Goal: Communication & Community: Answer question/provide support

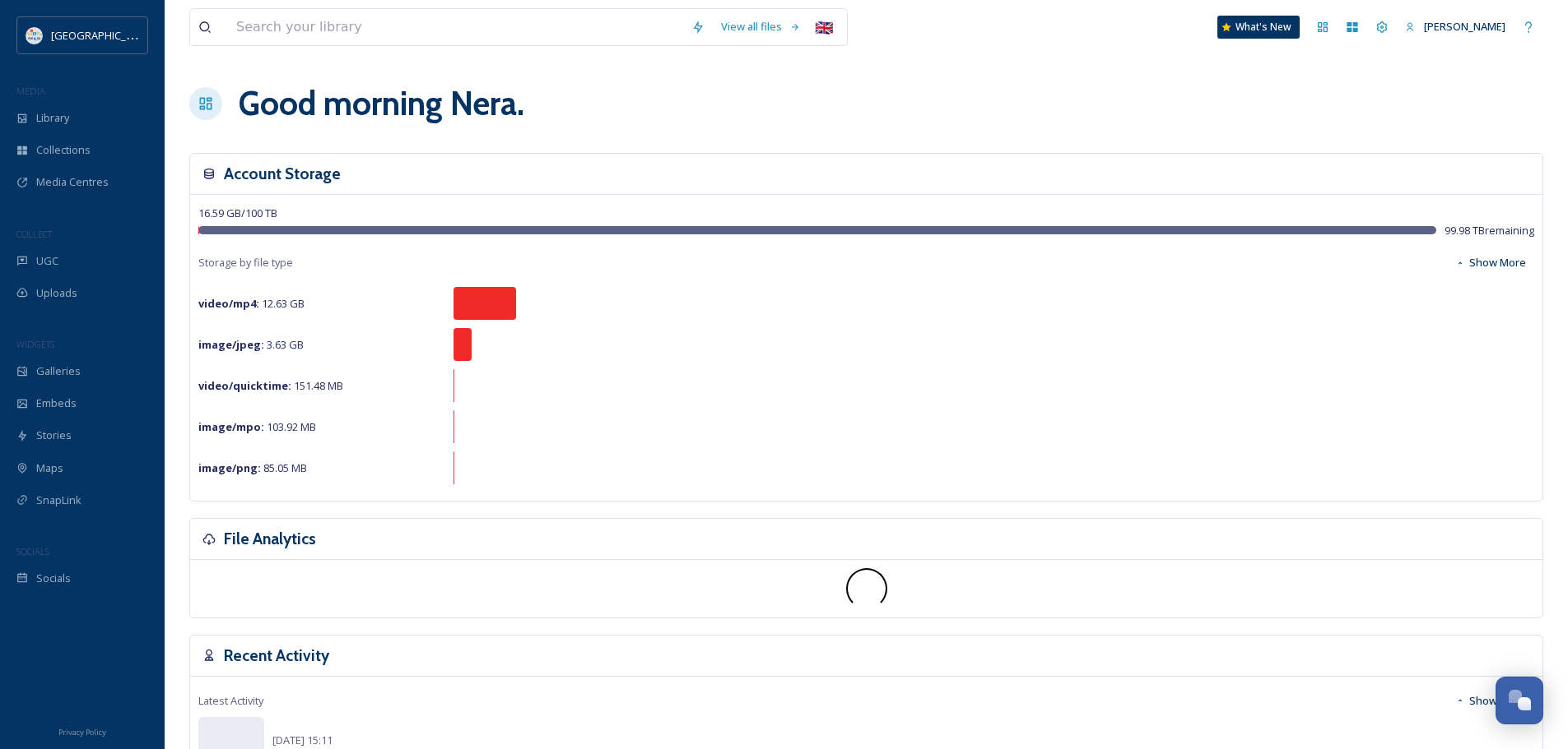
scroll to position [4697, 0]
click at [69, 118] on span "Library" at bounding box center [52, 119] width 33 height 16
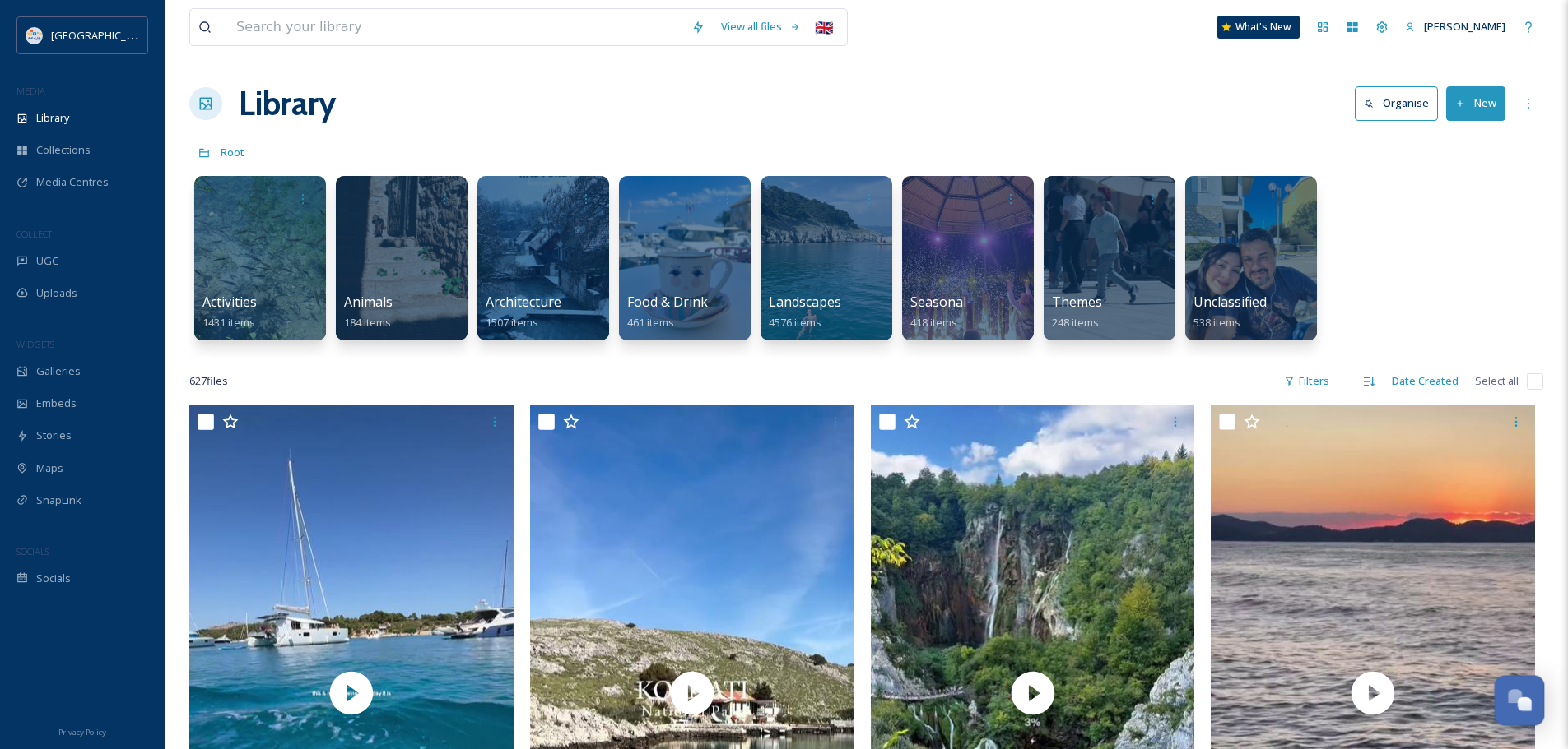
click at [1525, 702] on div "Open Chat" at bounding box center [1525, 705] width 14 height 14
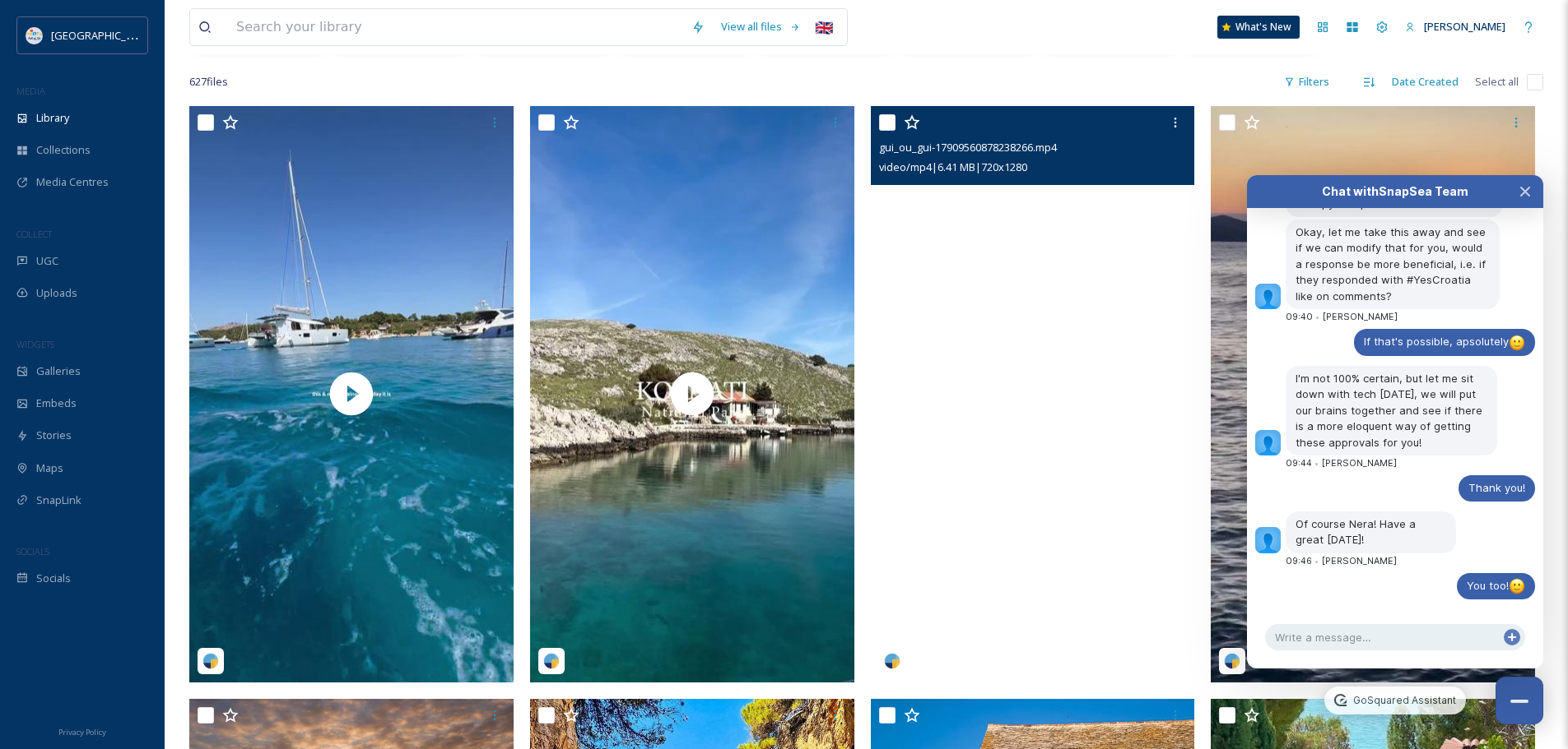
scroll to position [329, 0]
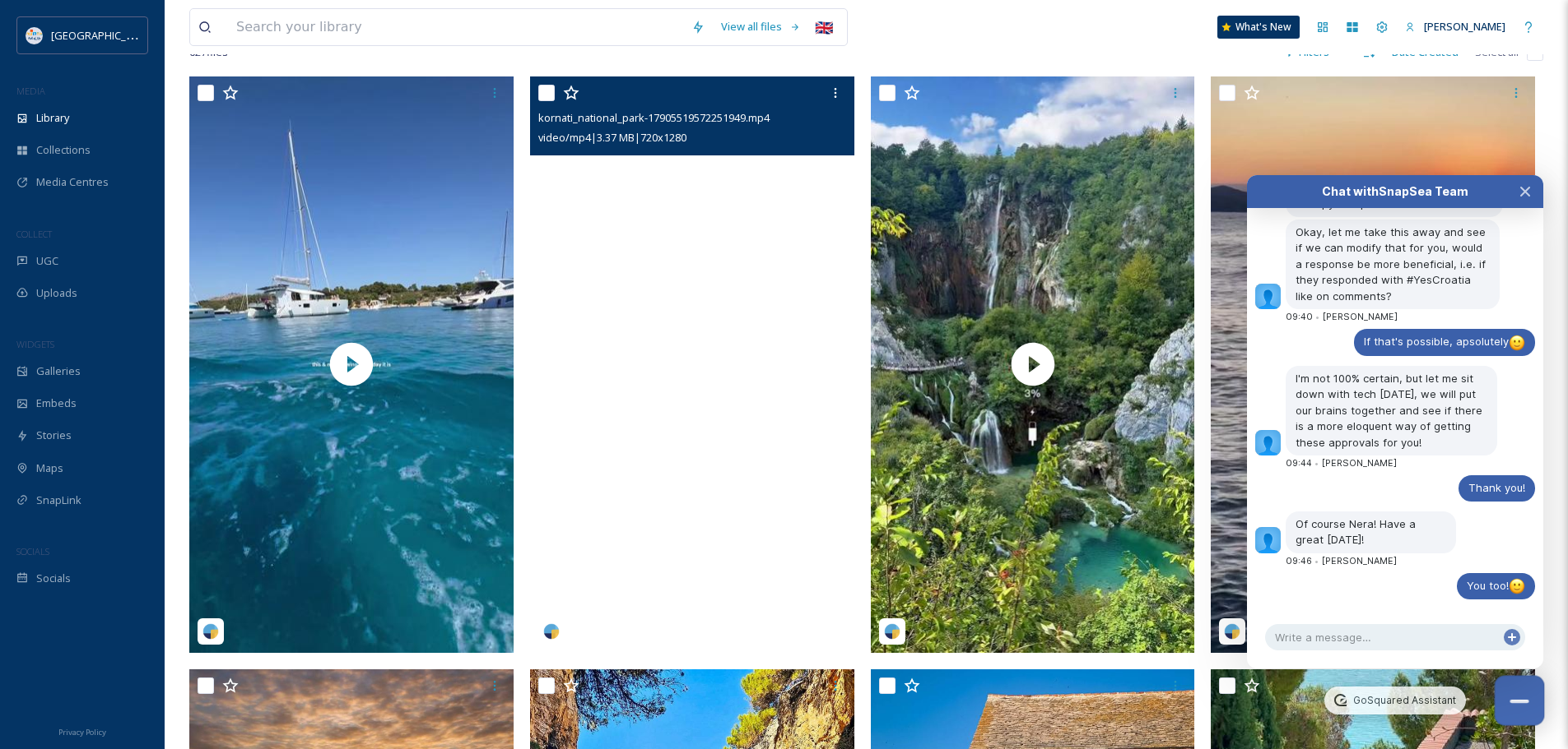
click at [1515, 691] on button "Close Chat" at bounding box center [1519, 701] width 50 height 50
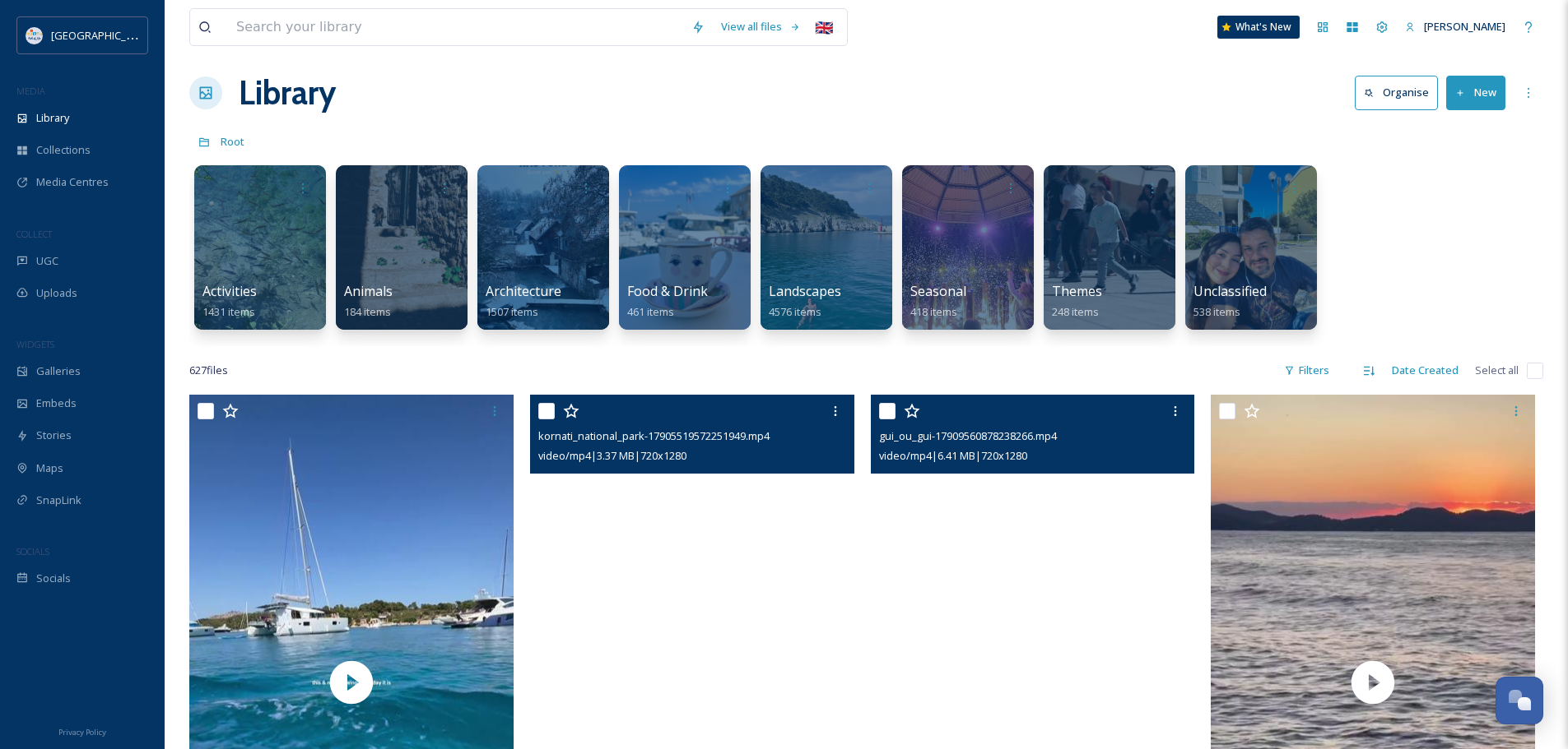
scroll to position [0, 0]
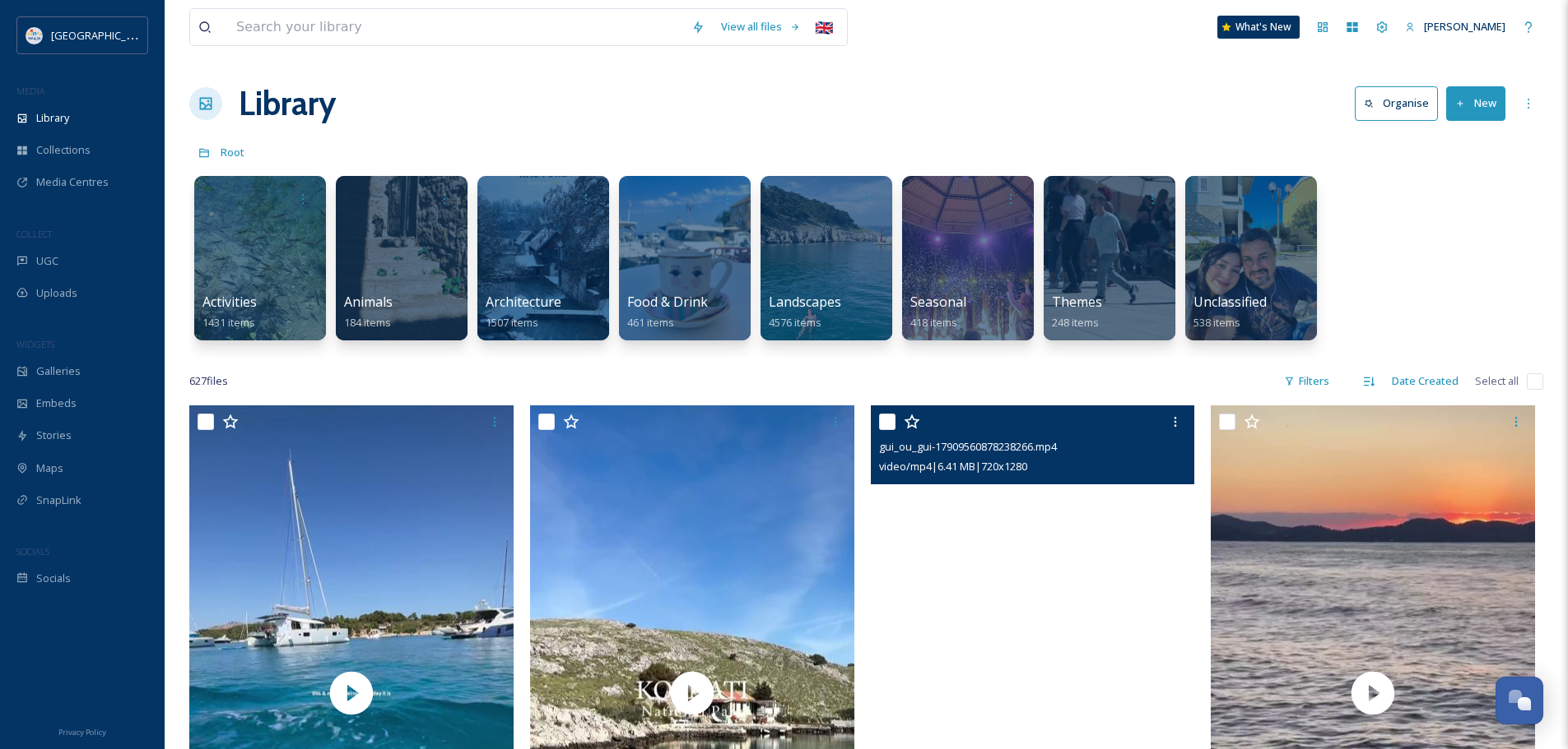
click at [191, 354] on div "Activities 1431 items Animals 184 items Architecture 1507 items Food & Drink 46…" at bounding box center [866, 263] width 1354 height 189
click at [570, 98] on div "Library Organise New" at bounding box center [866, 104] width 1354 height 50
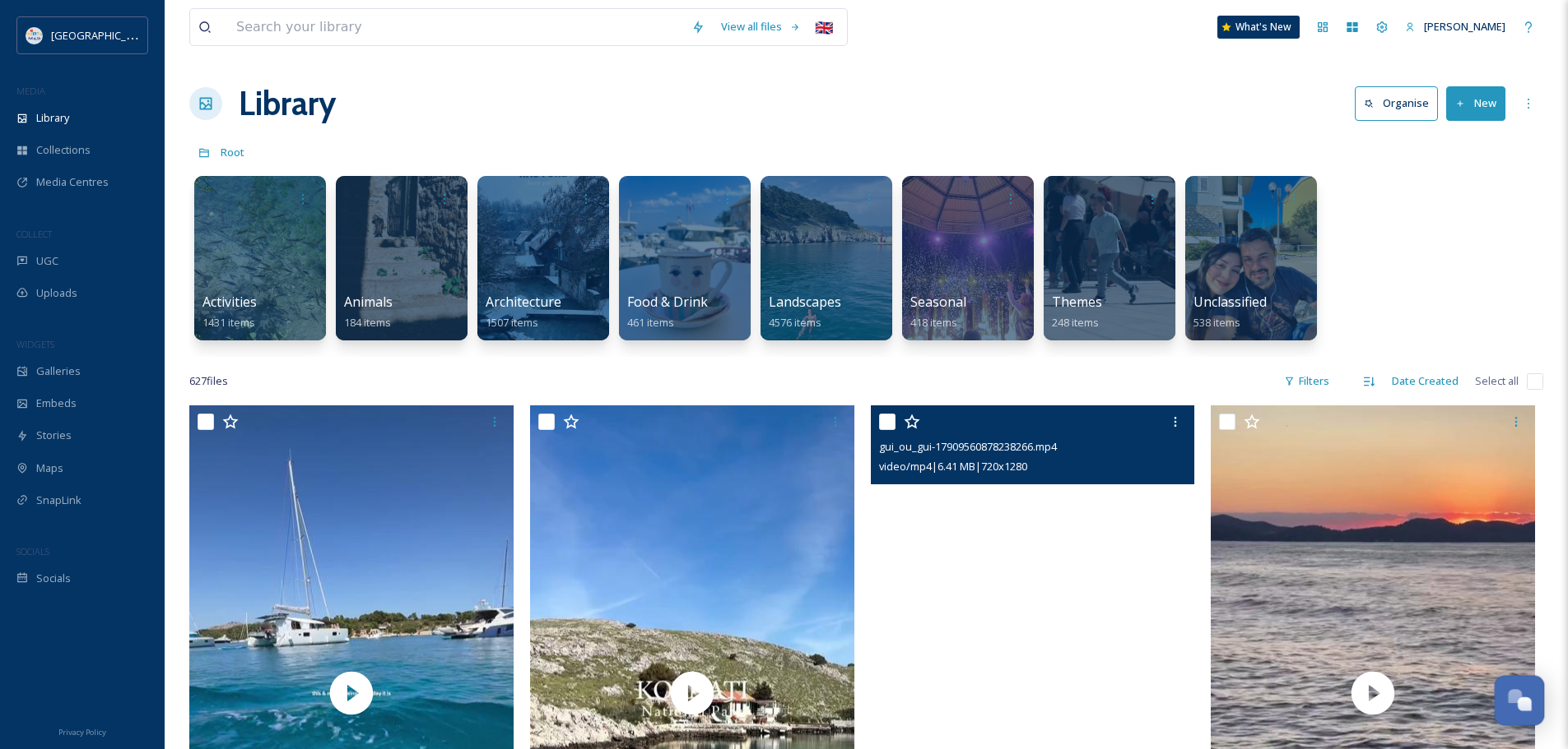
click at [1520, 715] on button "Open Chat" at bounding box center [1519, 701] width 50 height 50
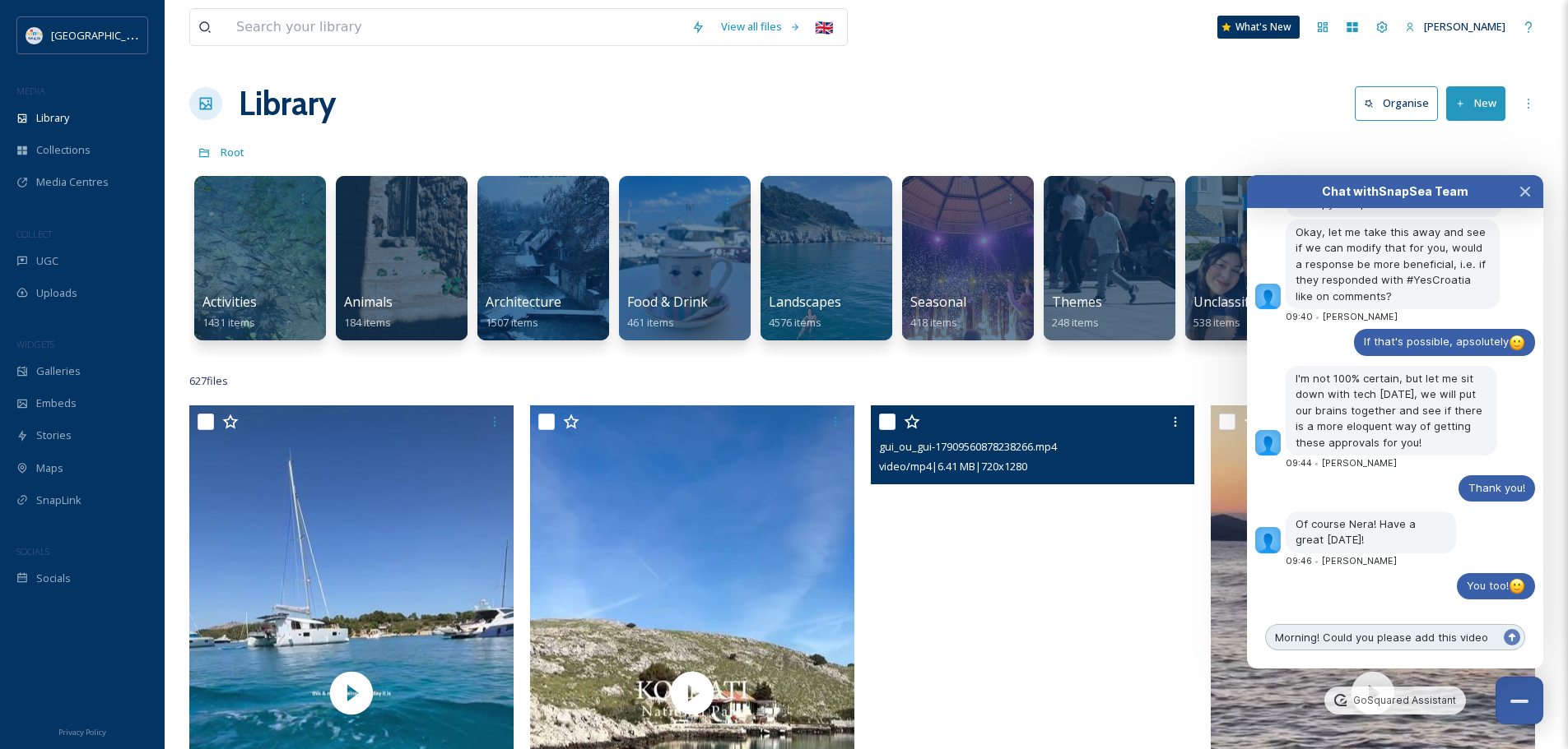
scroll to position [4714, 0]
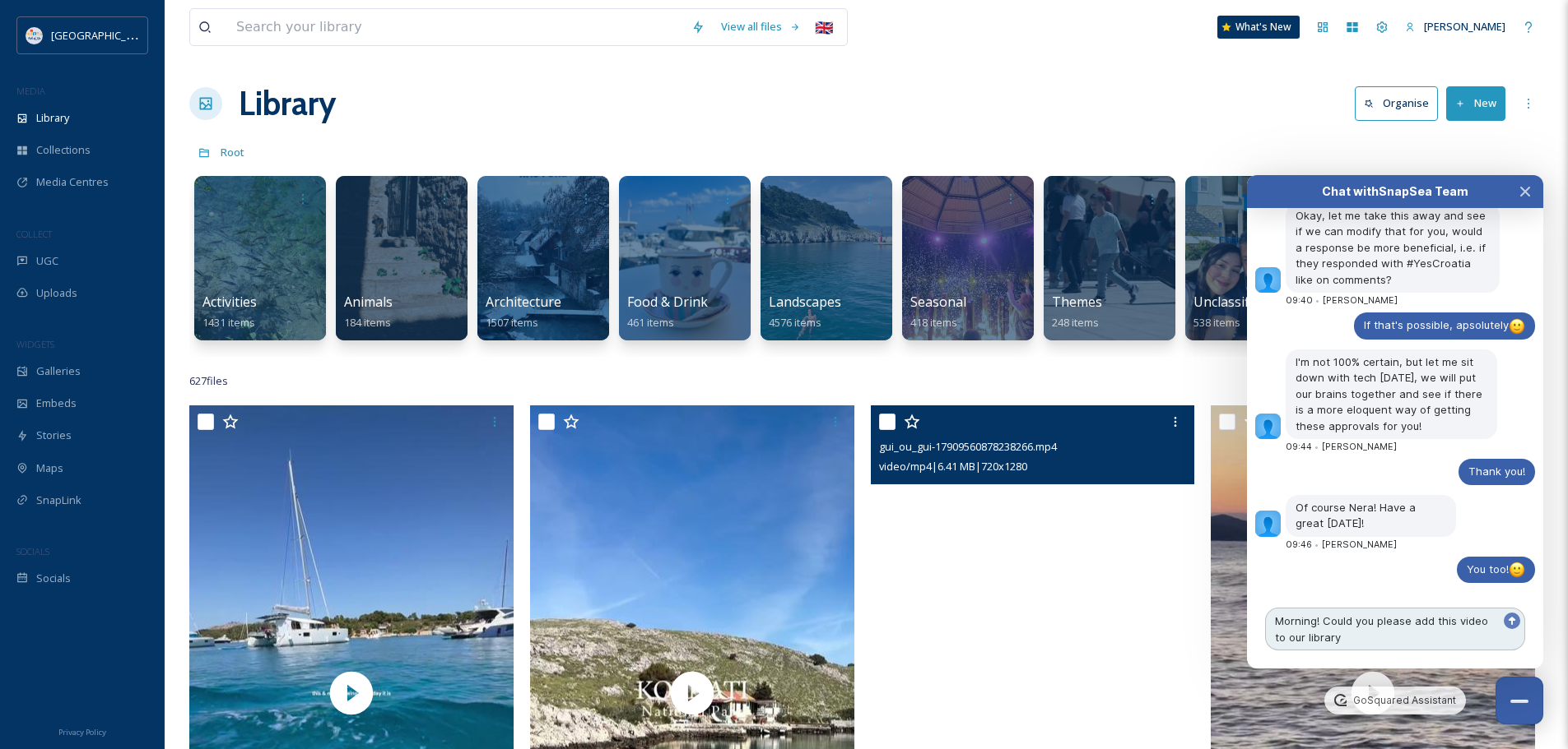
type textarea "Morning! Could you please add this video to our library?"
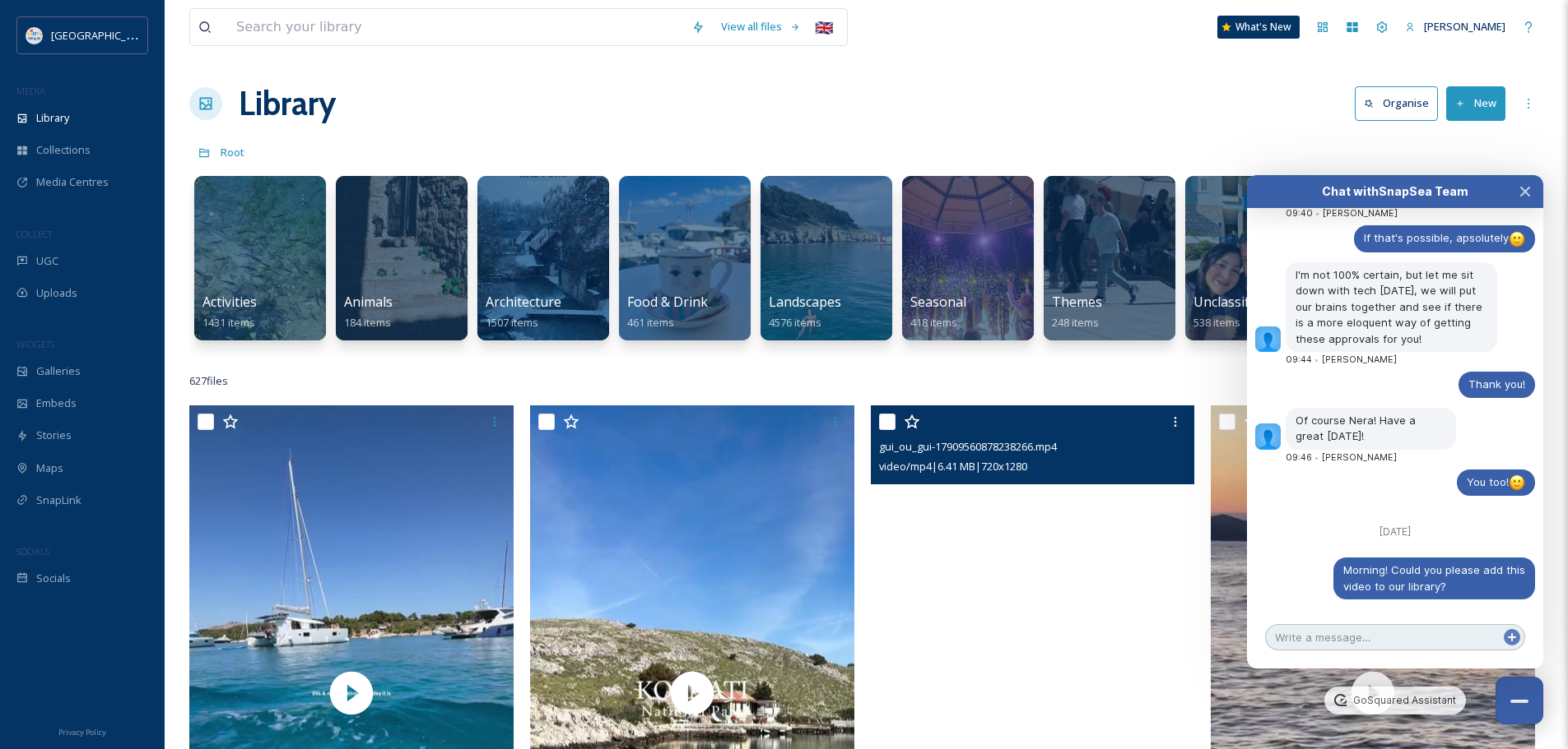
paste textarea "[URL][DOMAIN_NAME]"
type textarea "[URL][DOMAIN_NAME]"
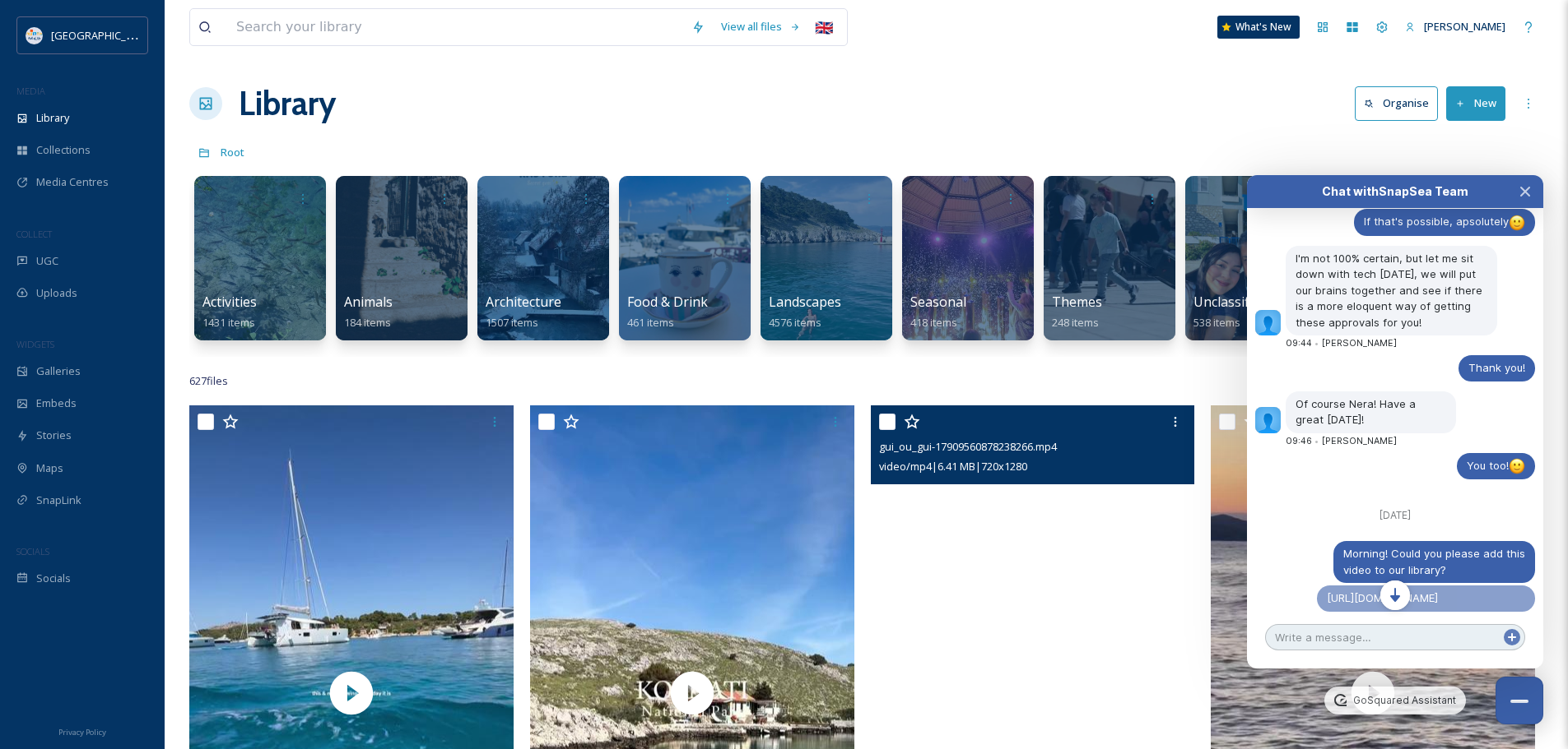
scroll to position [4845, 0]
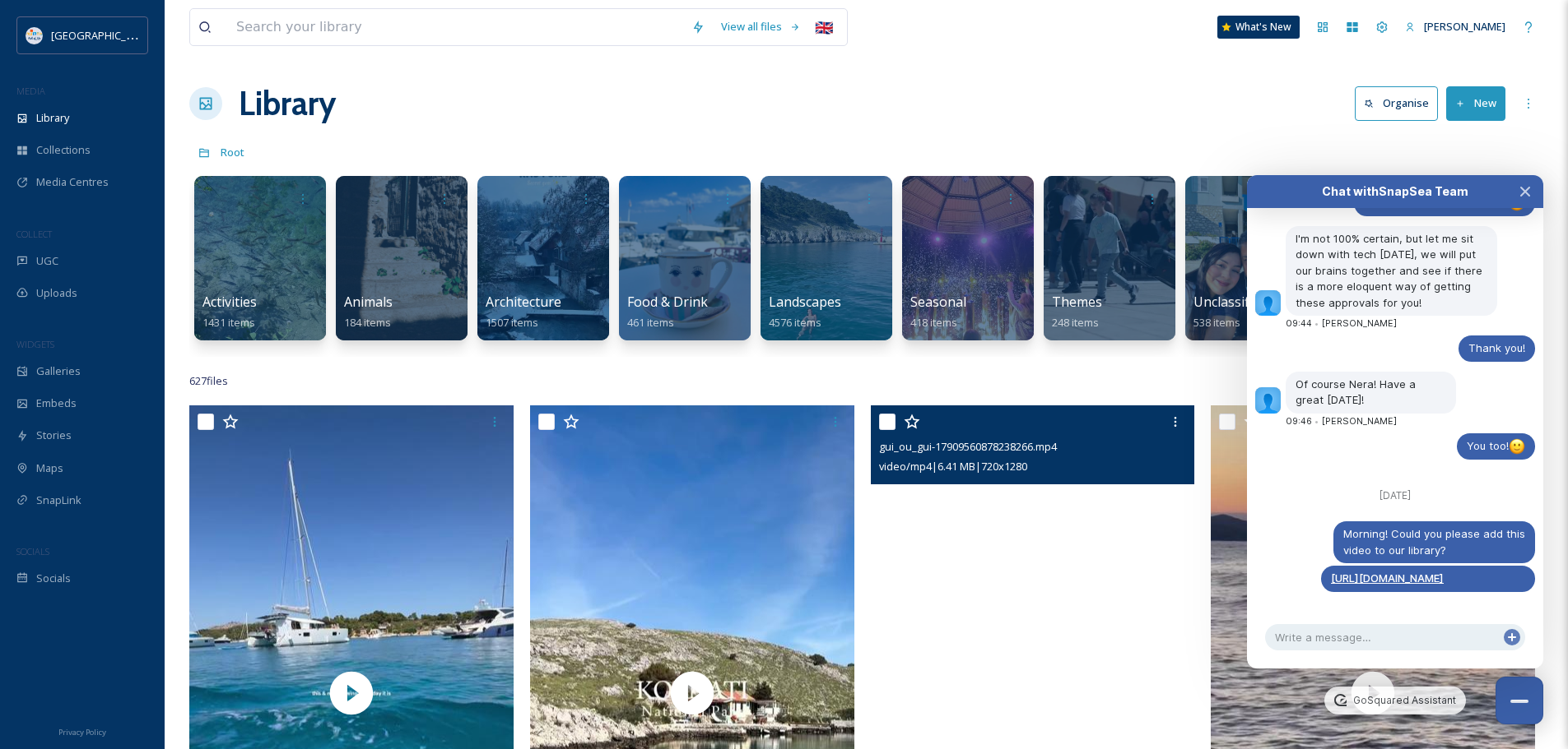
click at [1013, 122] on div "Library Organise New" at bounding box center [866, 104] width 1354 height 50
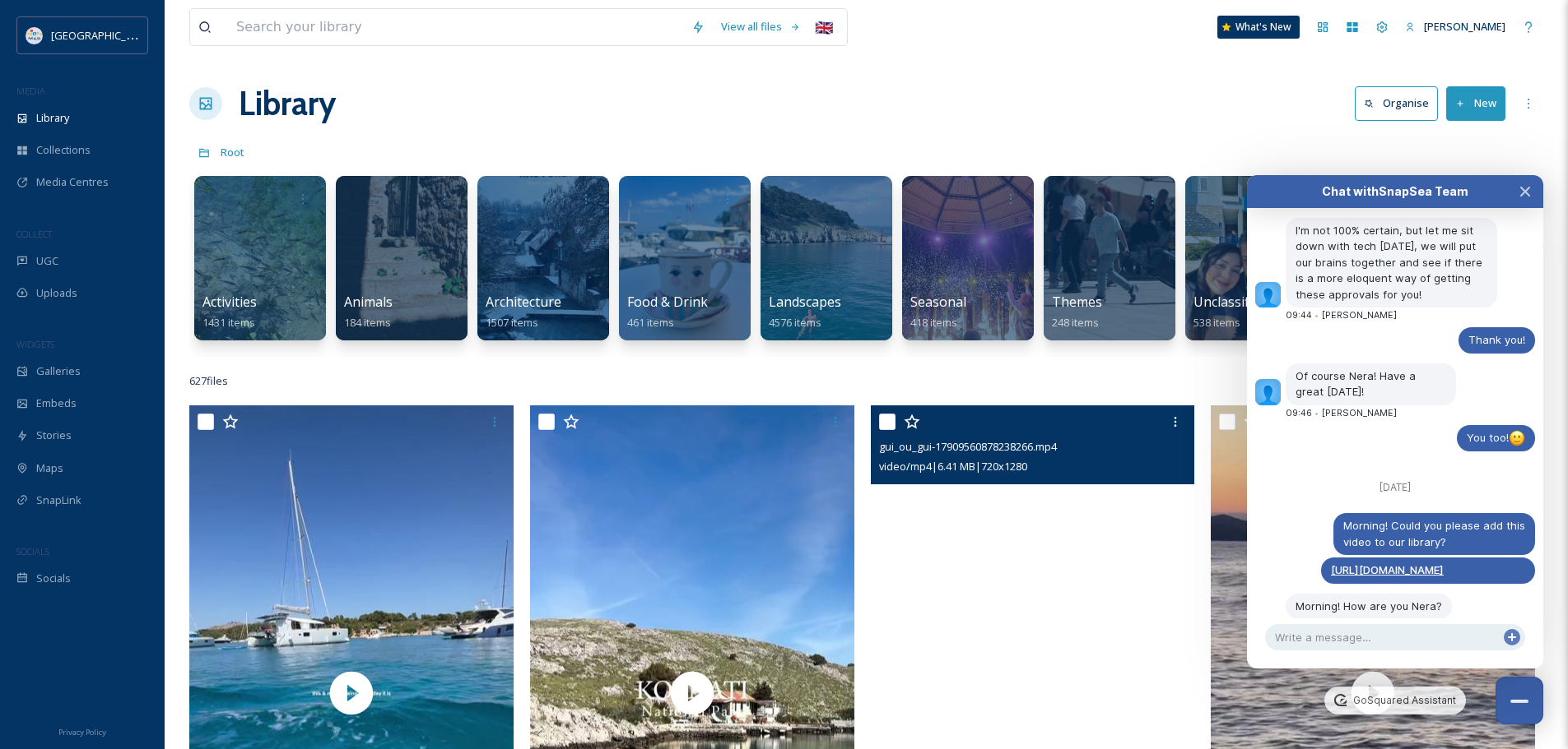
scroll to position [4919, 0]
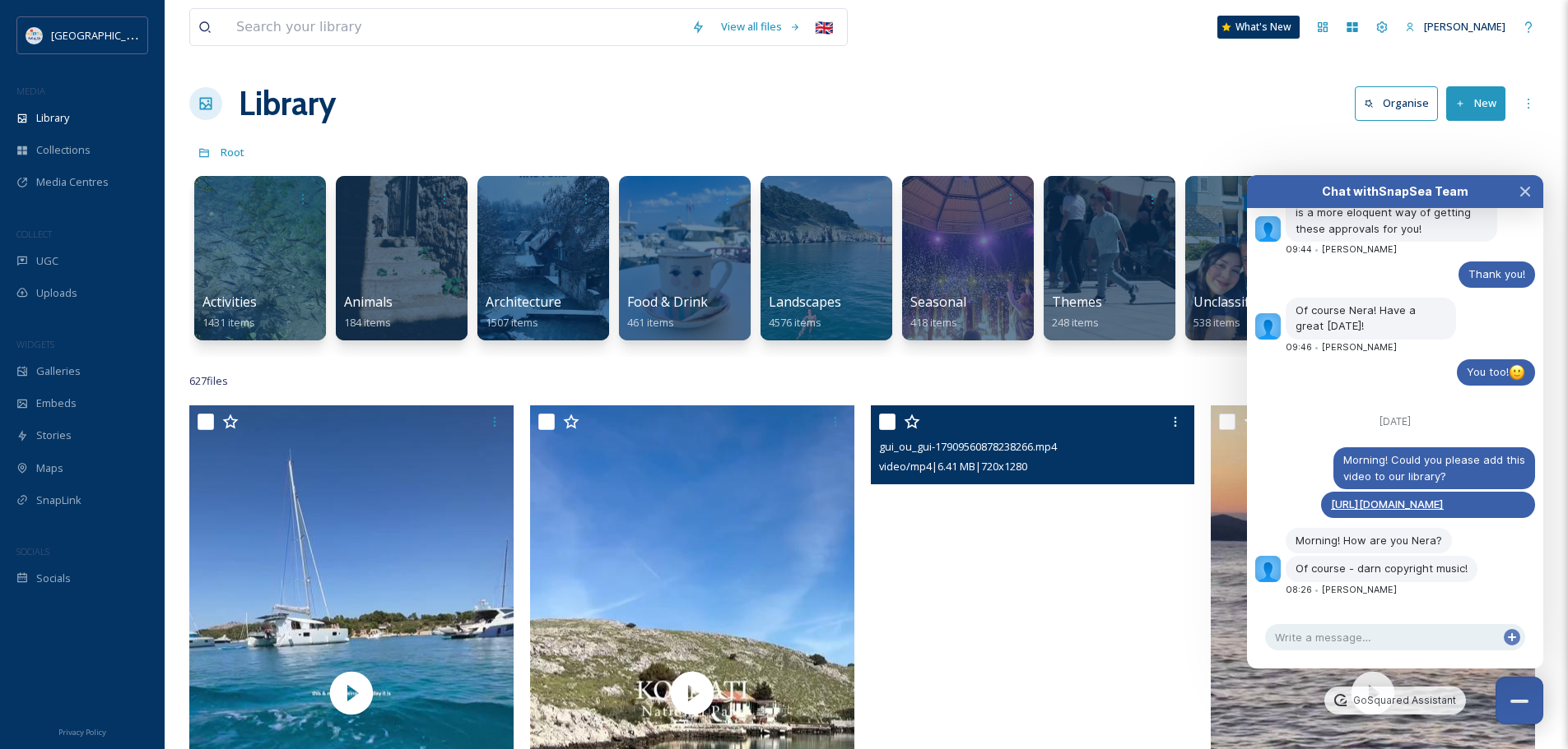
click at [1481, 569] on div "Of course - darn copyright music!" at bounding box center [1397, 569] width 276 height 27
click at [1403, 638] on textarea at bounding box center [1395, 637] width 260 height 27
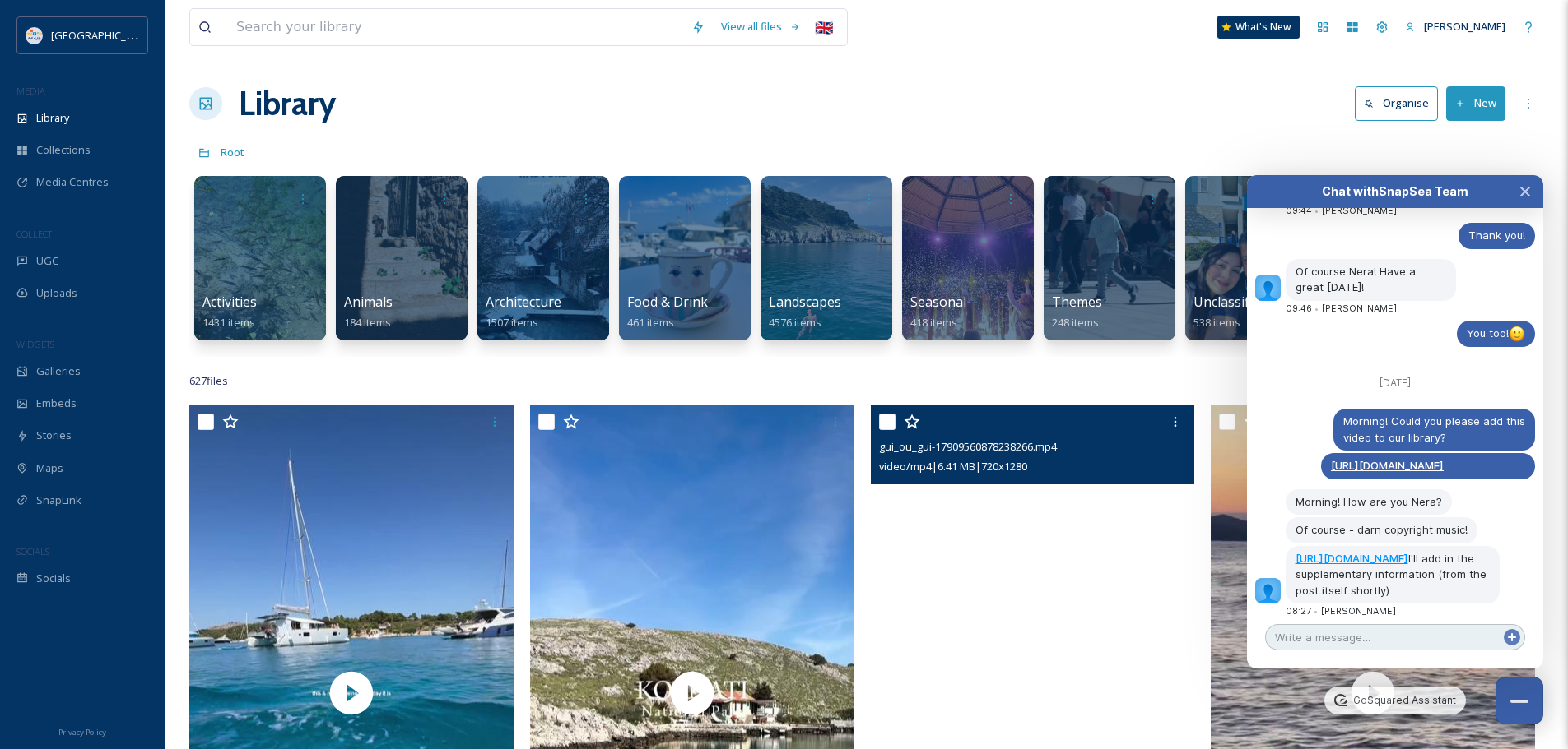
scroll to position [5028, 0]
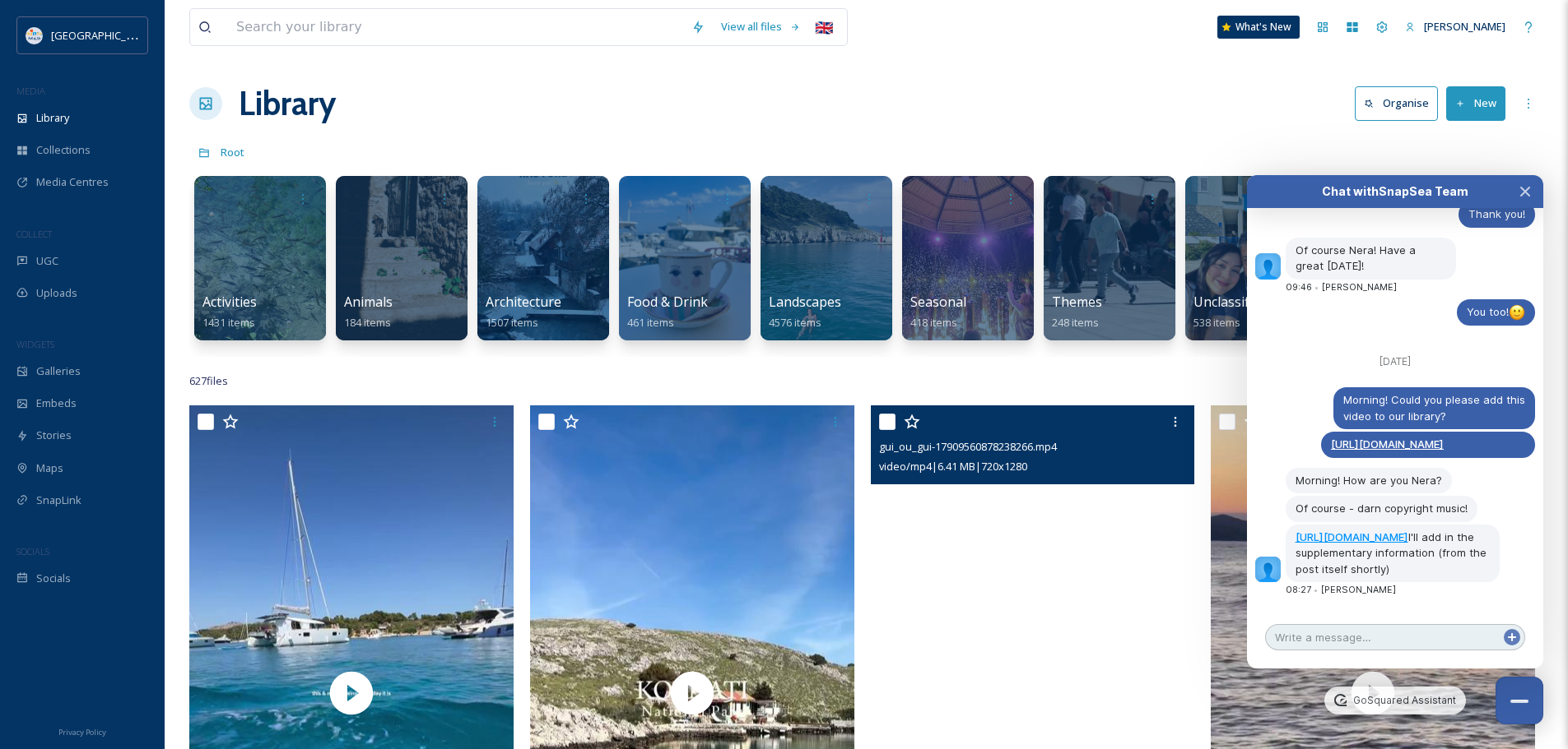
click at [1425, 632] on textarea at bounding box center [1395, 637] width 260 height 27
click at [1342, 530] on link "[URL][DOMAIN_NAME]" at bounding box center [1351, 537] width 113 height 13
click at [1352, 632] on textarea at bounding box center [1395, 637] width 260 height 27
type textarea "Thank you very much!"
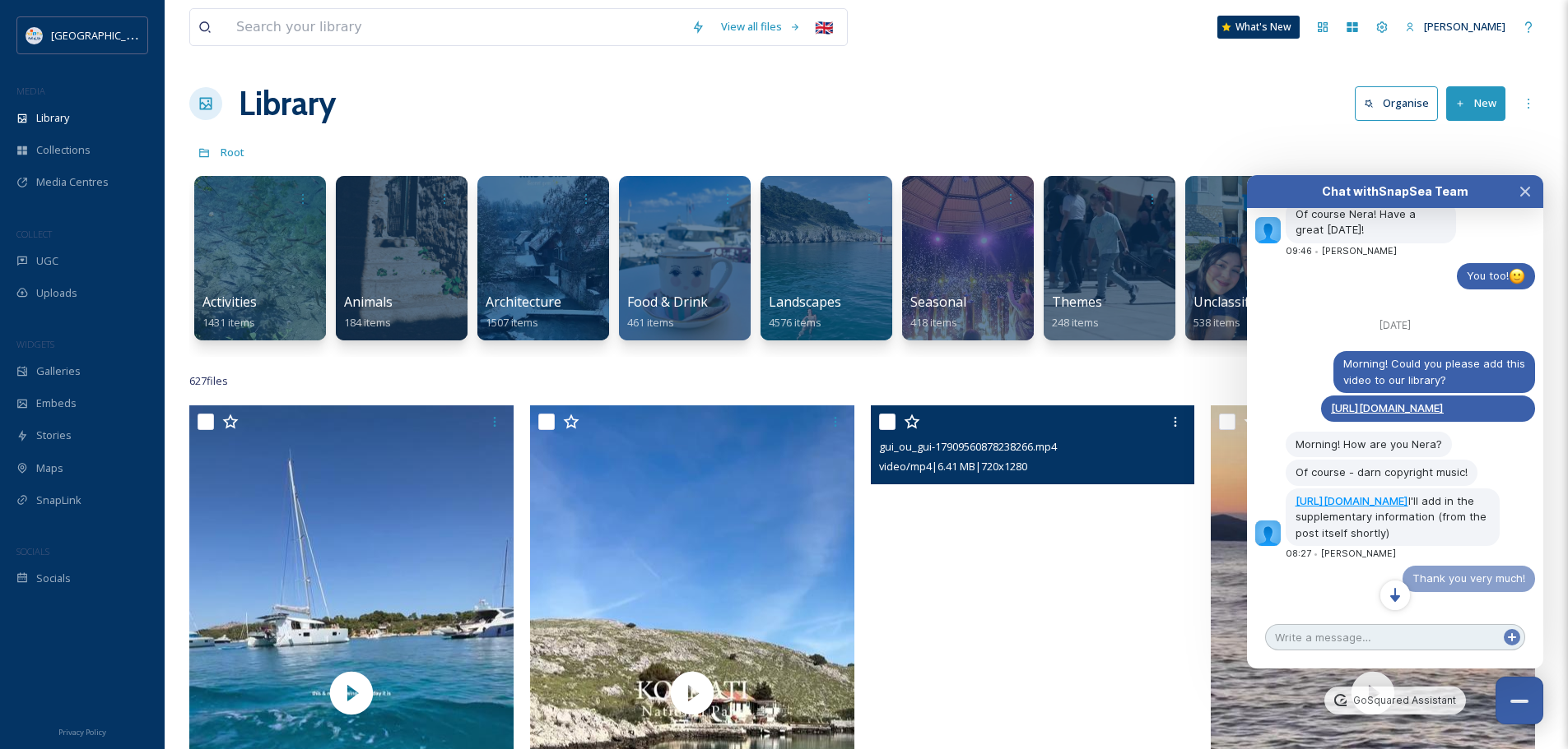
scroll to position [5064, 0]
type textarea "Also, do you have any info regarding TikTok?"
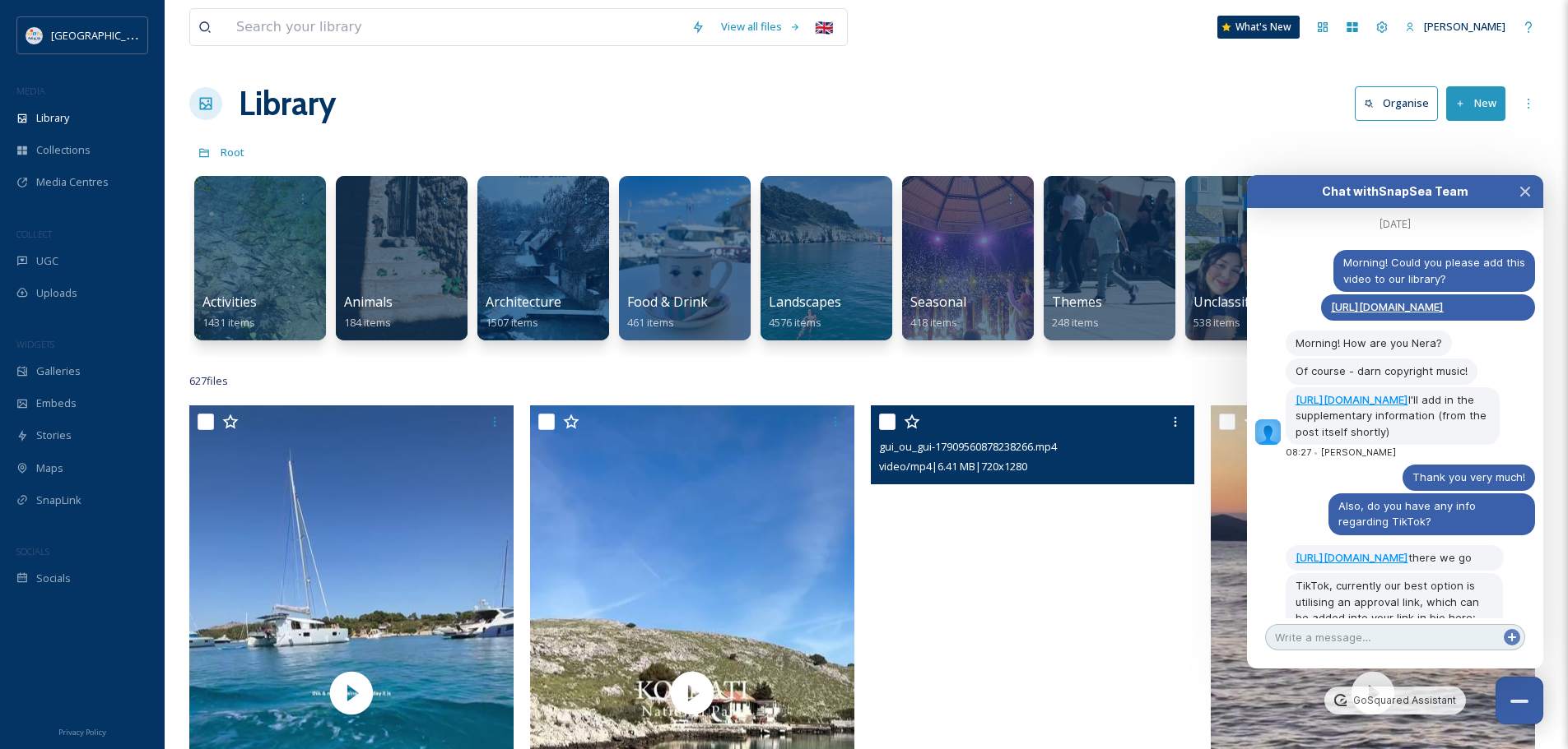
scroll to position [5322, 0]
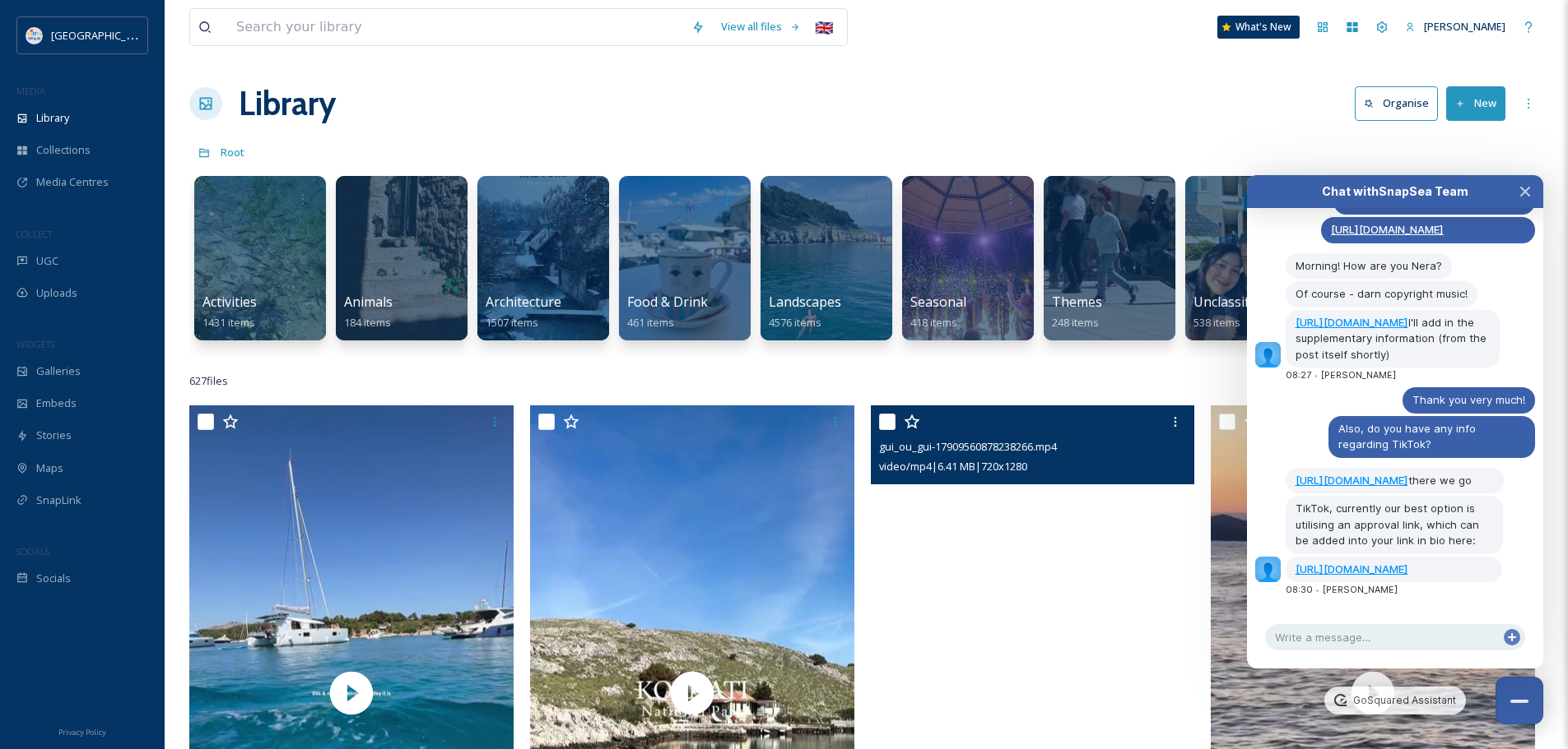
click at [1403, 468] on div "https://app.snapsea.io/file/893502ed-c660-43df-8ef2-1e29905b155a there we go" at bounding box center [1394, 482] width 218 height 27
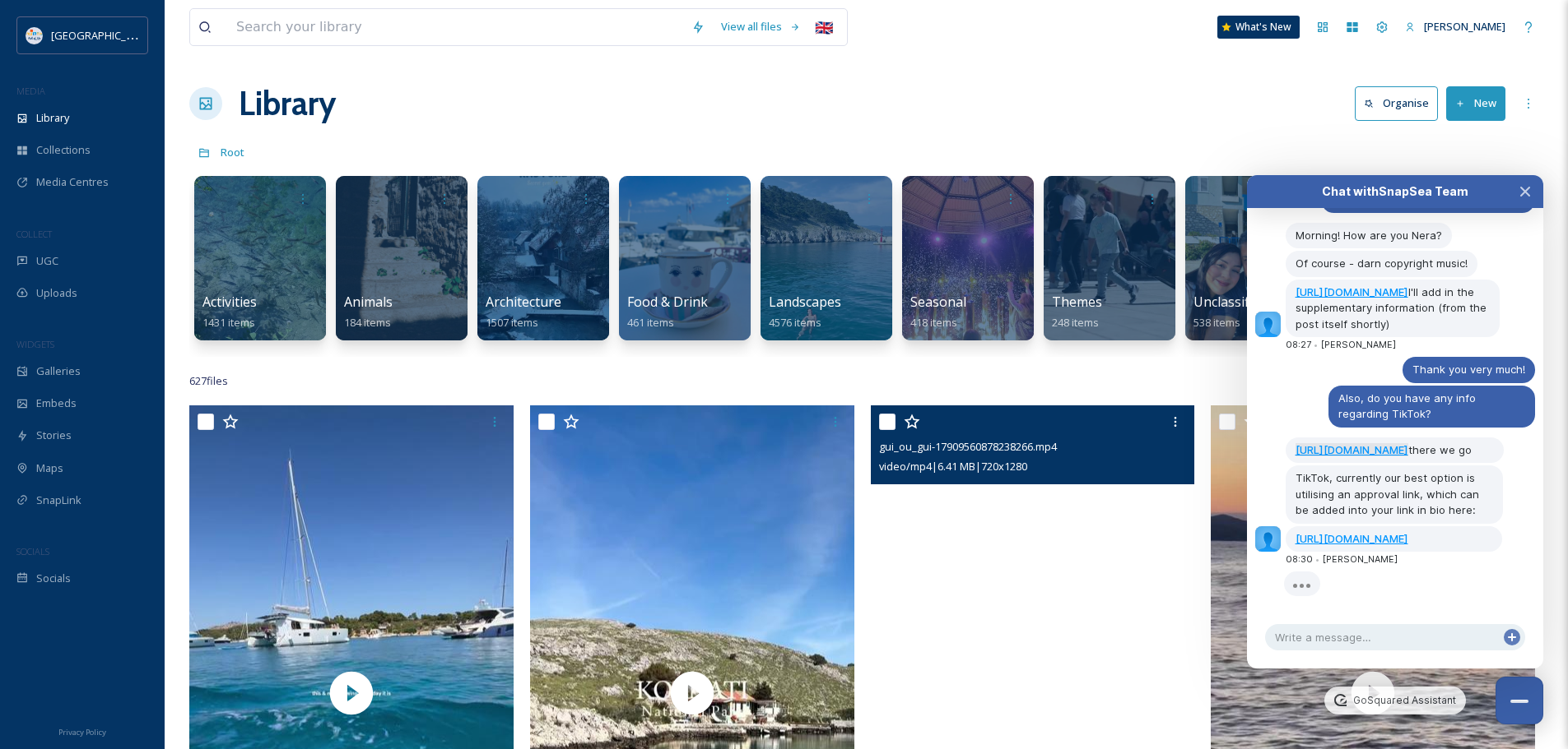
click at [1394, 444] on link "[URL][DOMAIN_NAME]" at bounding box center [1351, 450] width 113 height 13
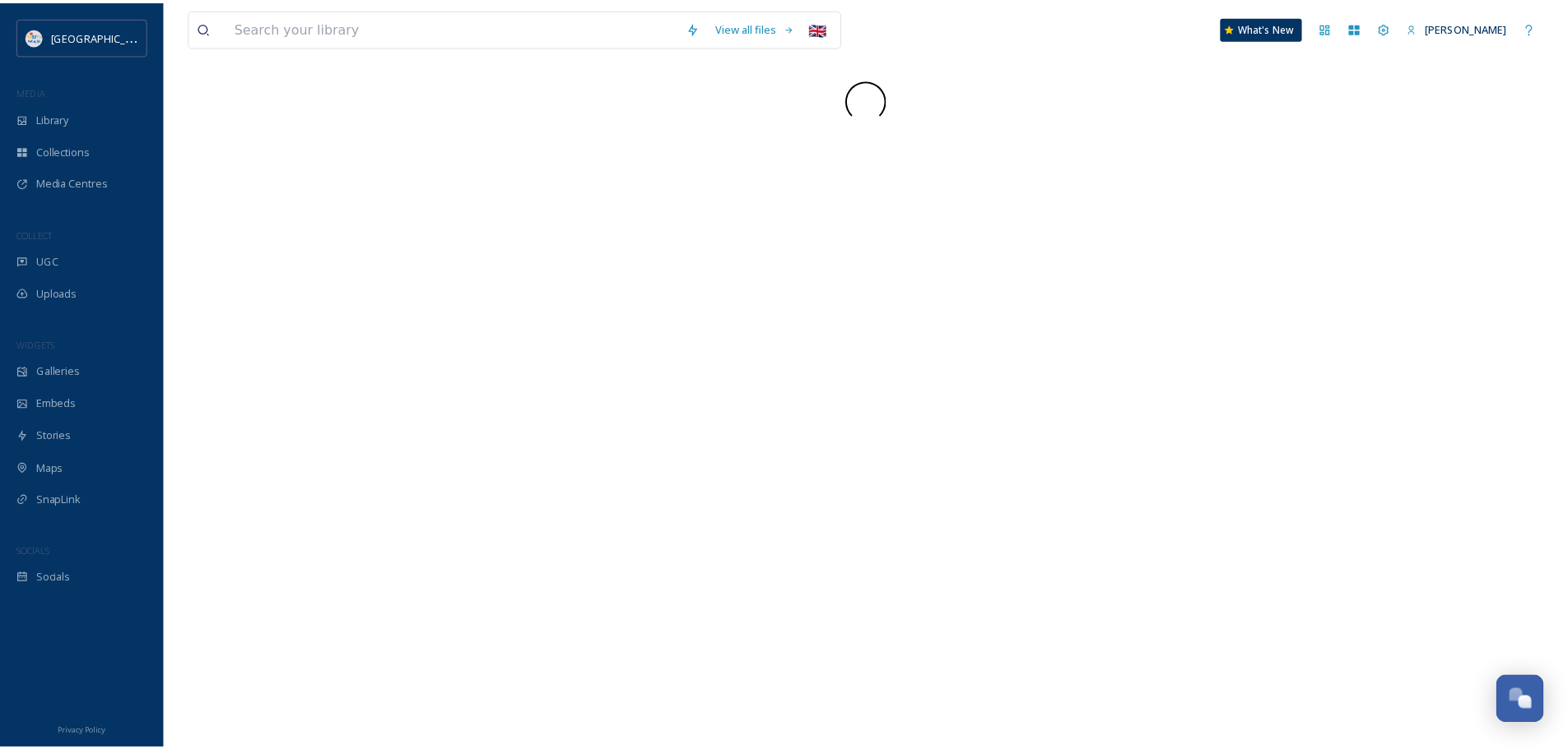
scroll to position [5028, 0]
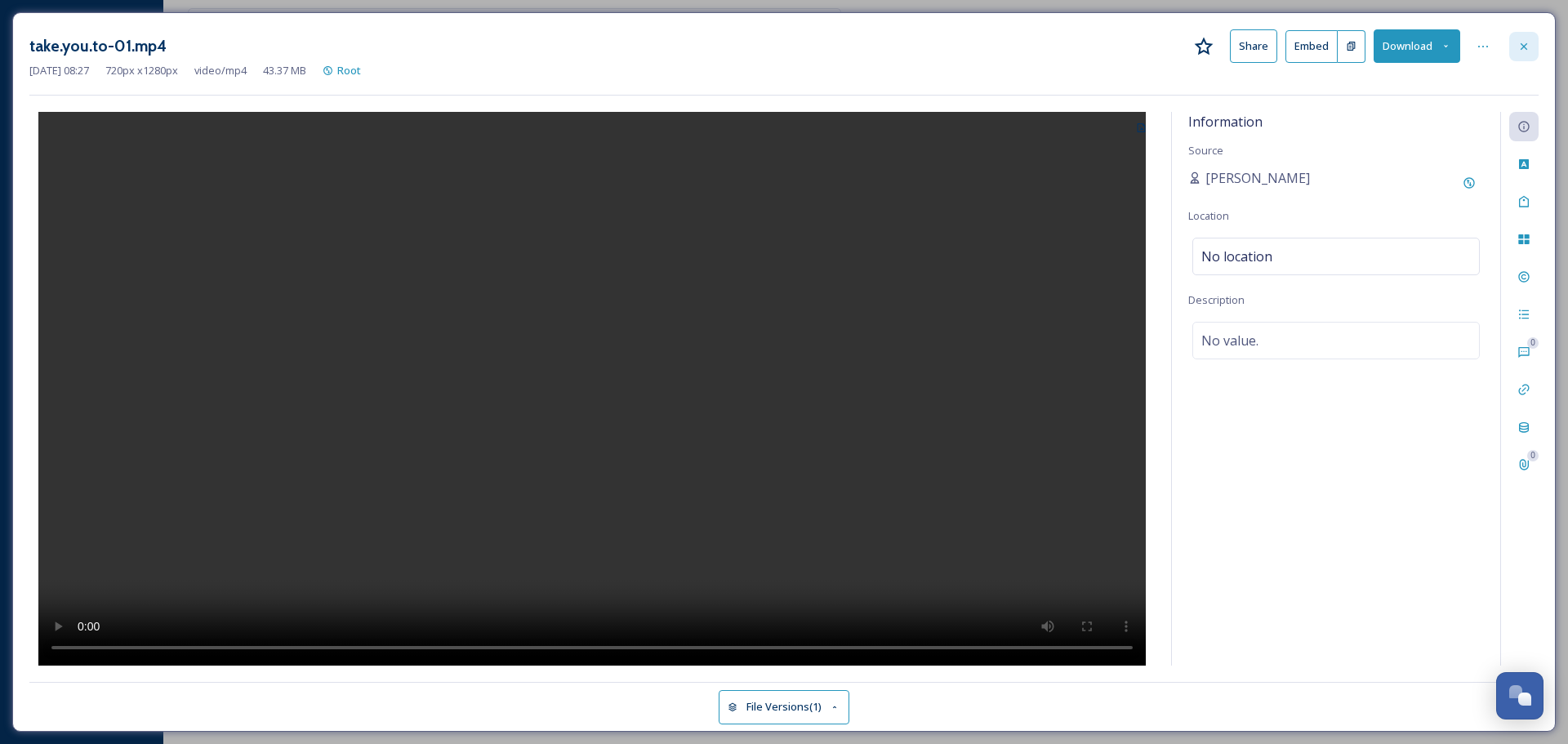
click at [1524, 40] on icon at bounding box center [1523, 47] width 13 height 13
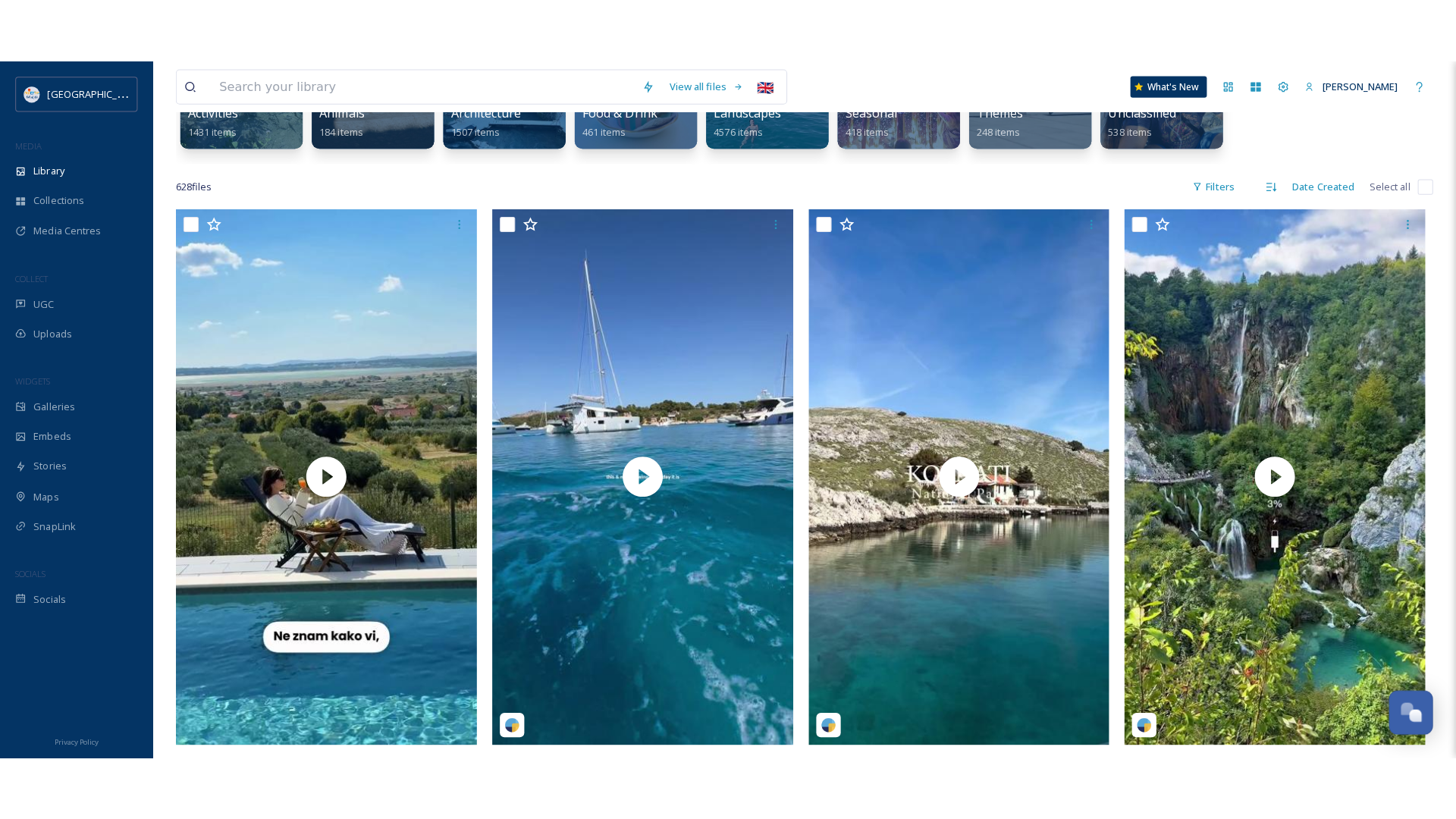
scroll to position [4711, 0]
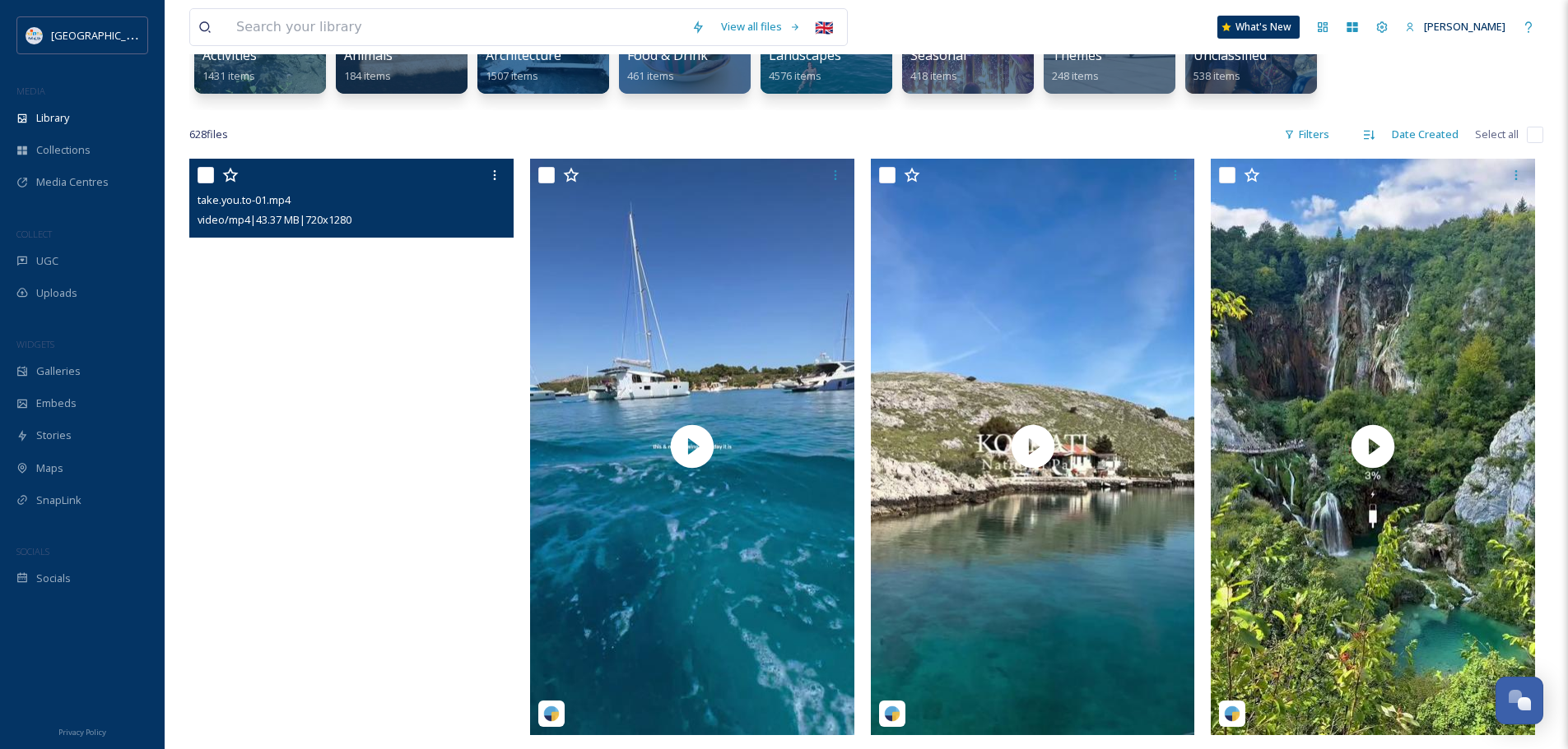
click at [425, 381] on video "take.you.to-01.mp4" at bounding box center [352, 446] width 324 height 575
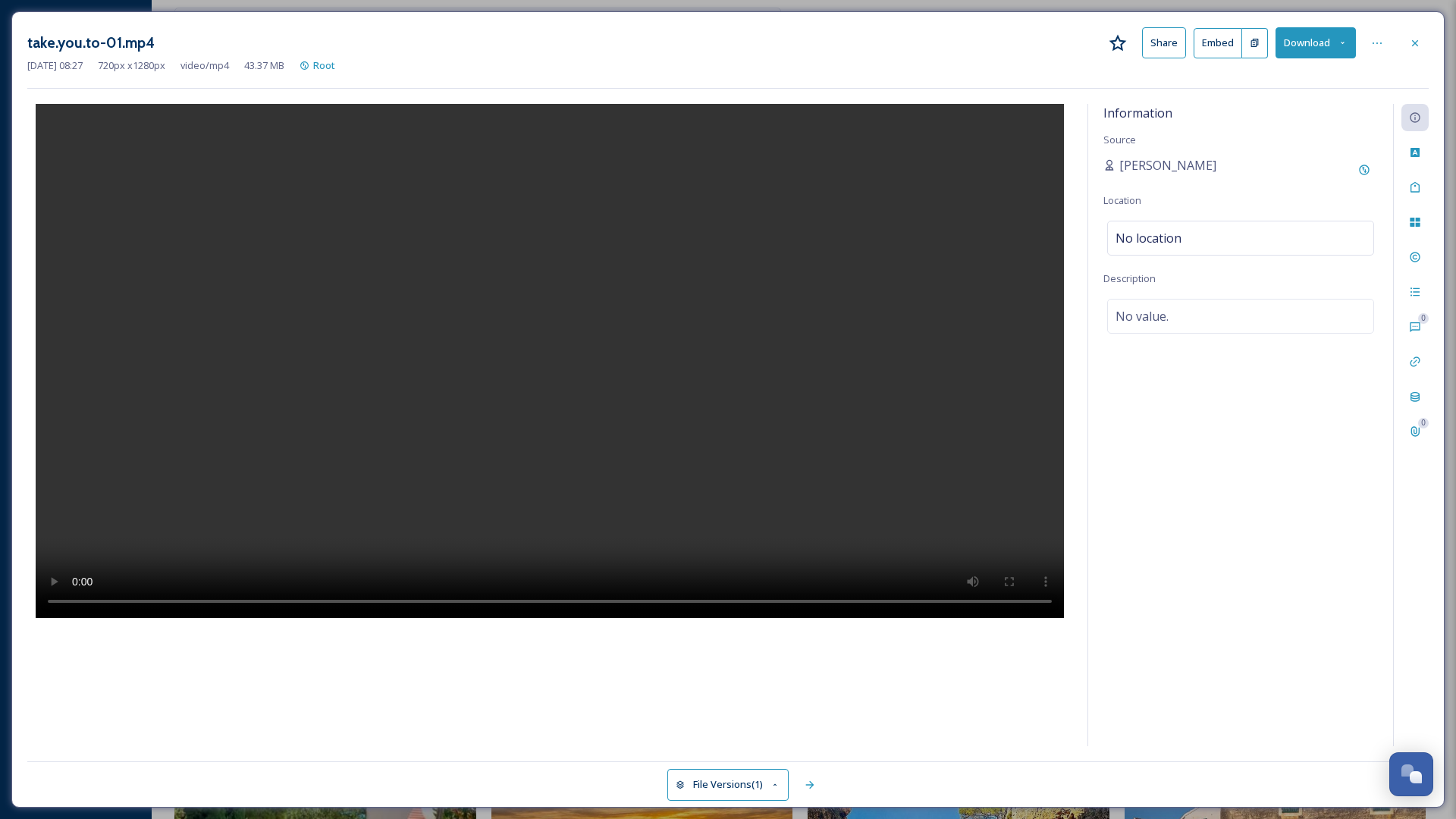
click at [36, 618] on video at bounding box center [550, 361] width 1028 height 514
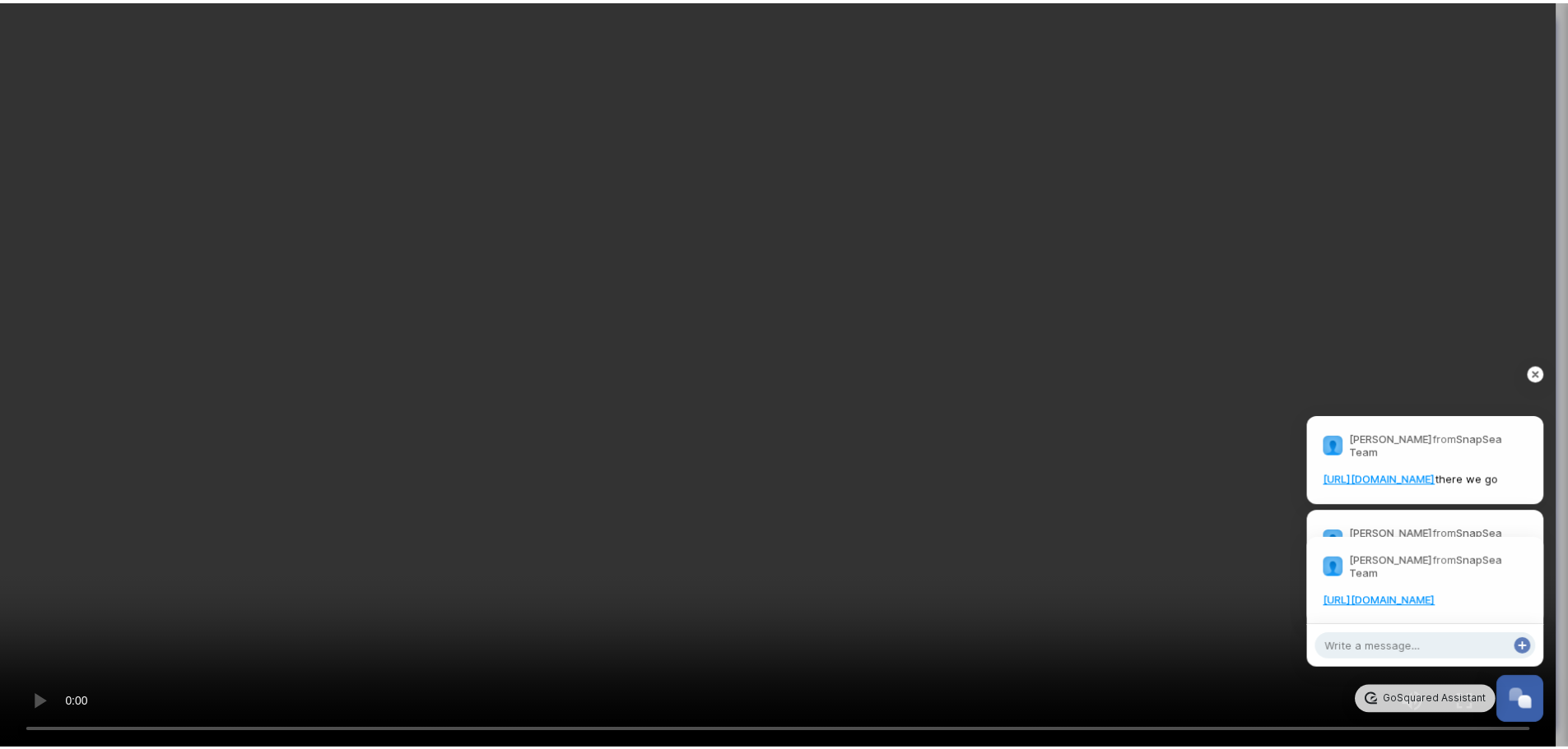
scroll to position [5322, 0]
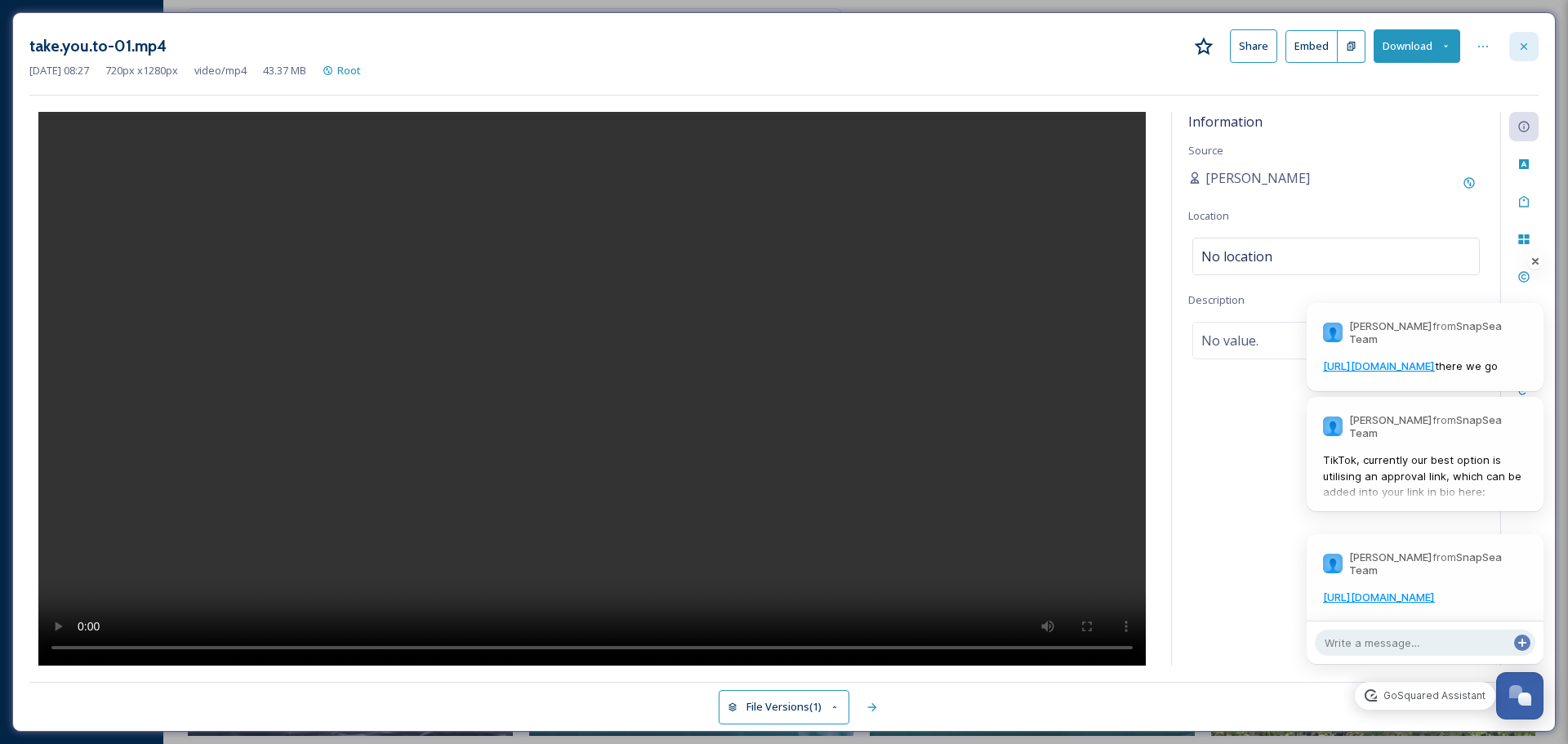
click at [1523, 56] on div at bounding box center [1523, 46] width 29 height 29
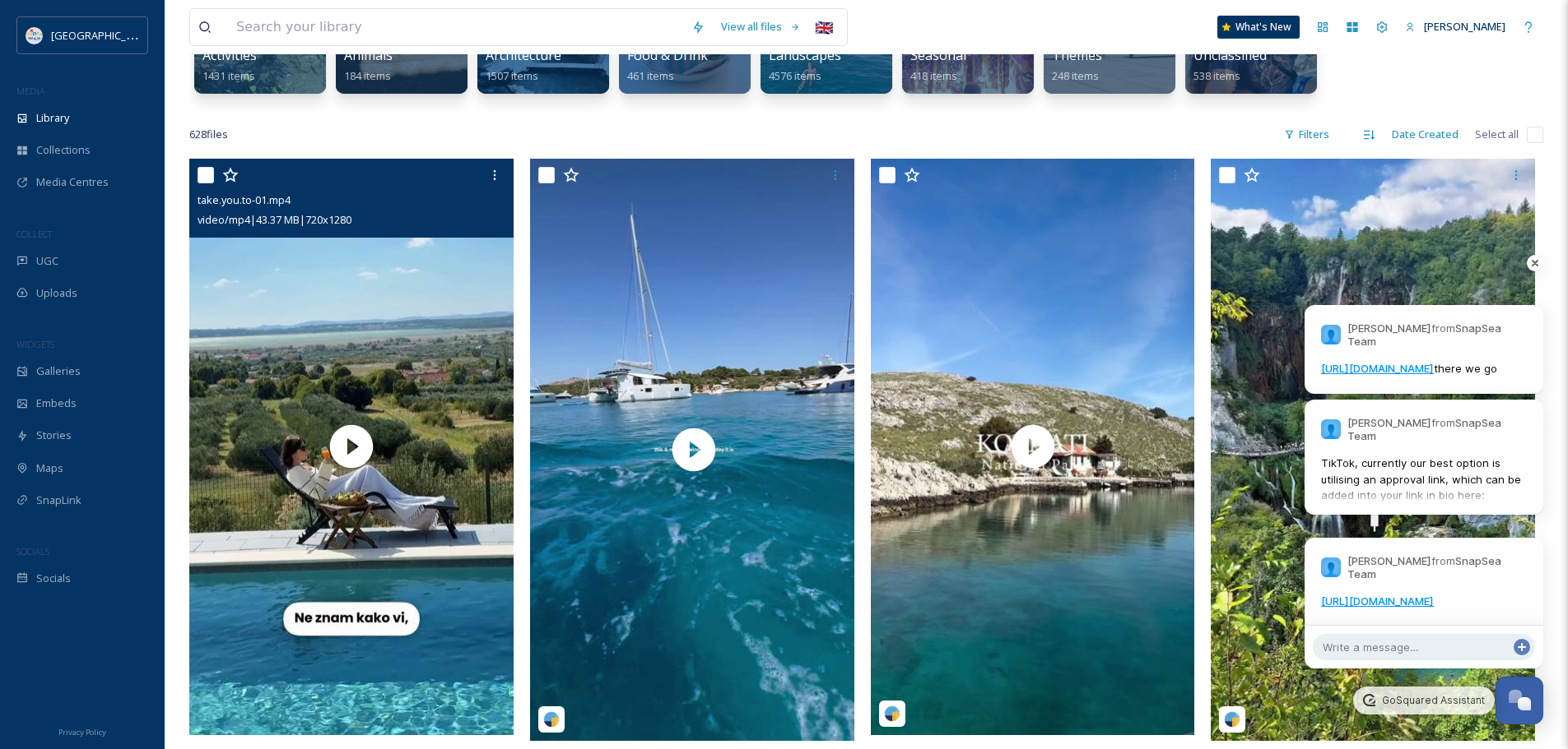
scroll to position [5322, 0]
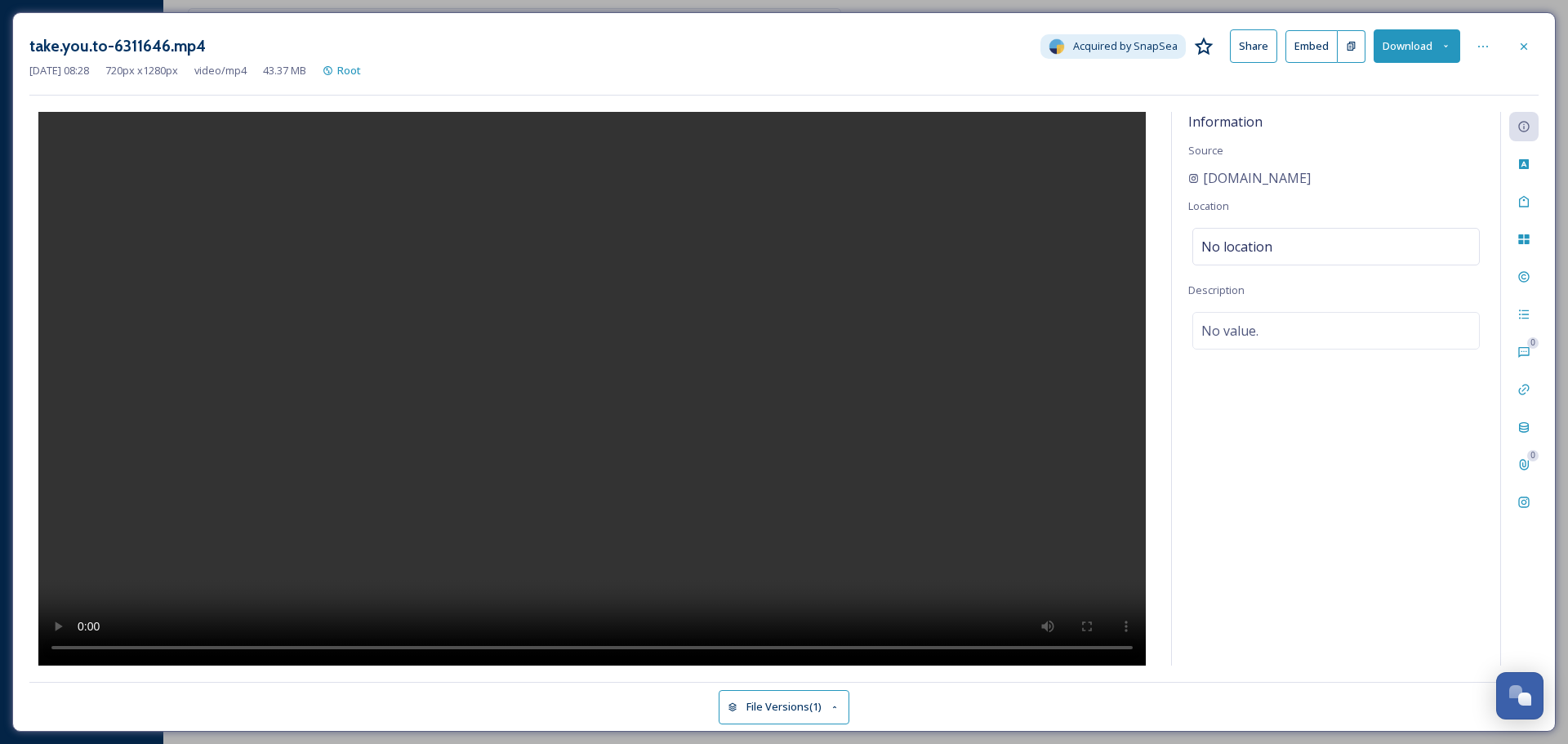
scroll to position [5286, 0]
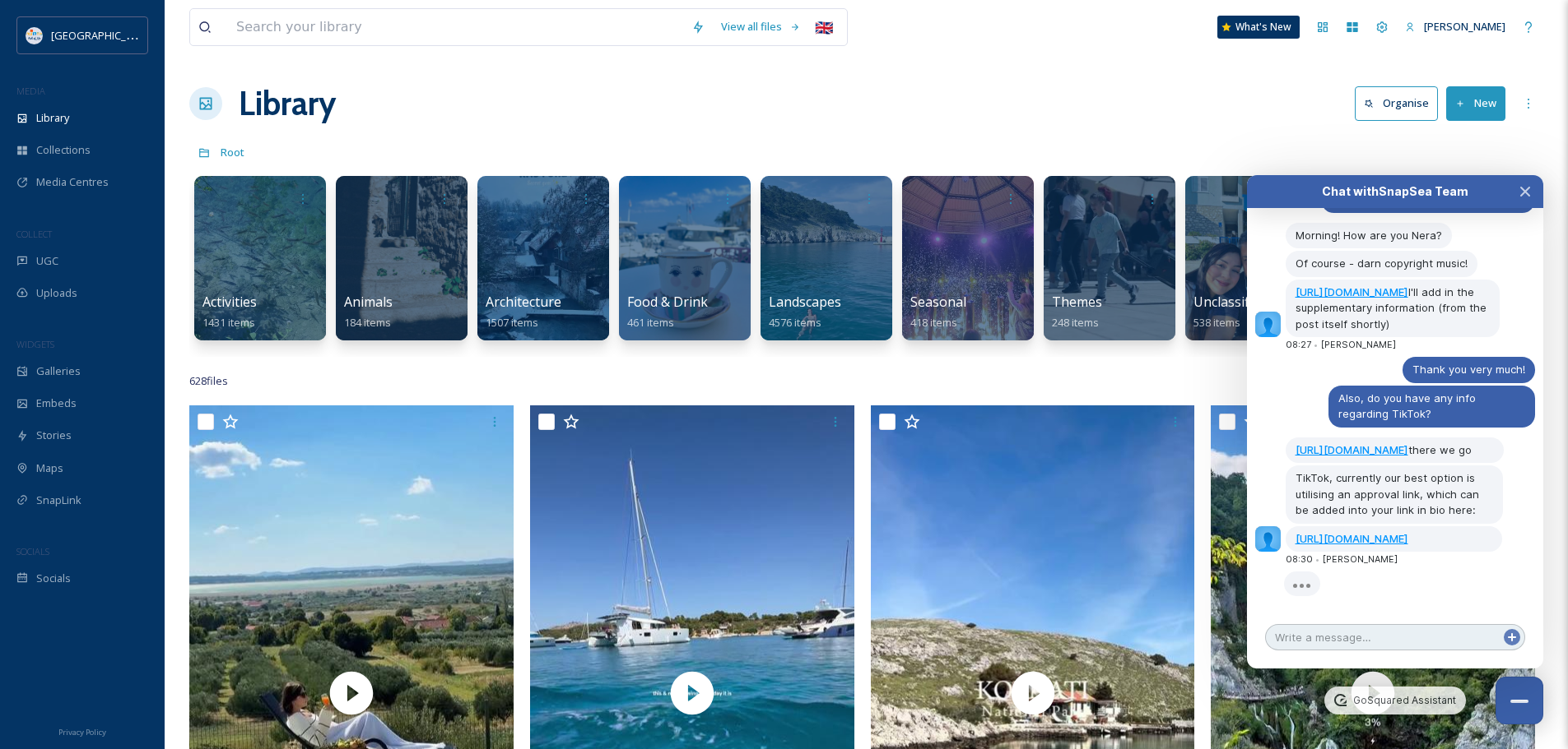
scroll to position [5322, 0]
click at [1408, 532] on link "[URL][DOMAIN_NAME]" at bounding box center [1351, 538] width 113 height 13
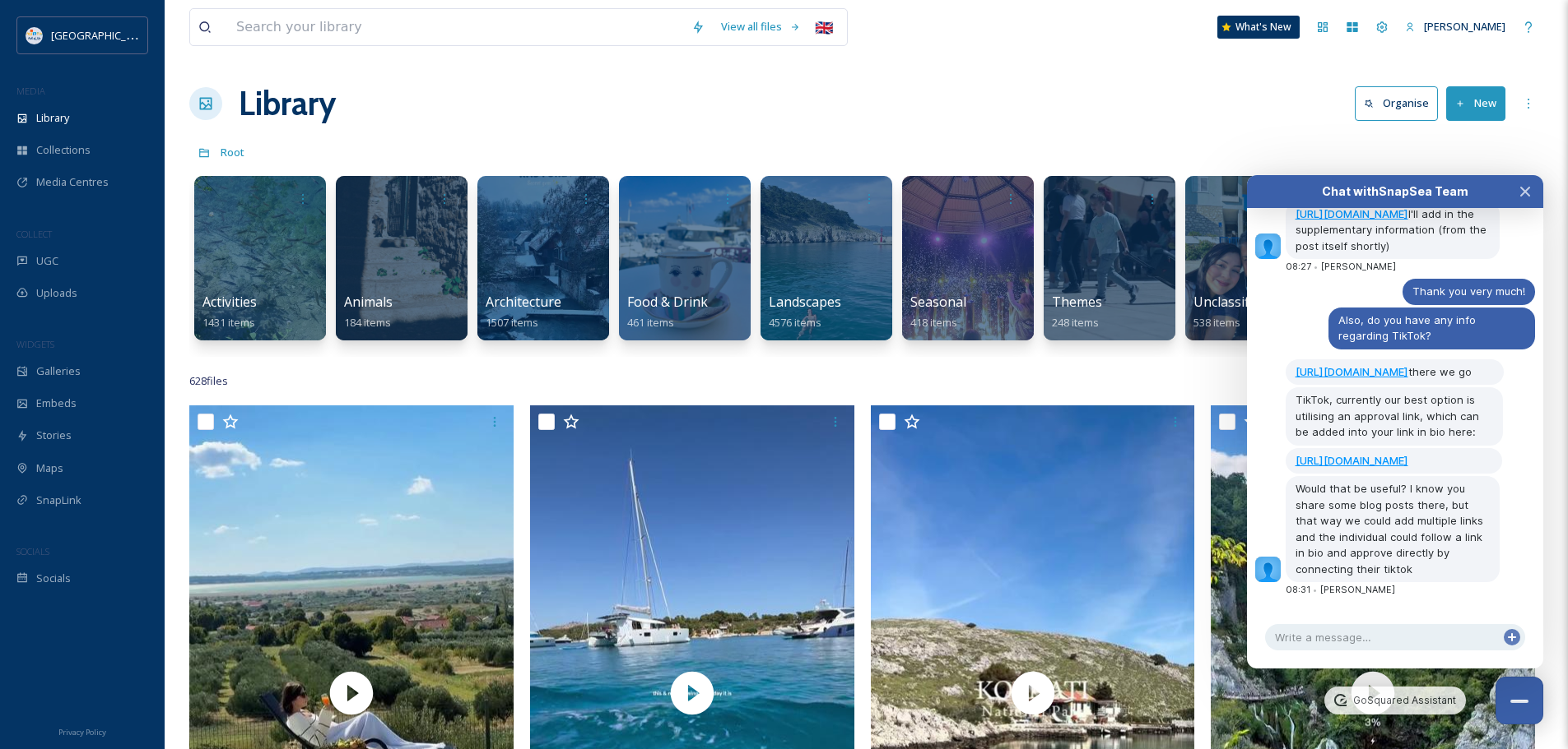
scroll to position [5400, 0]
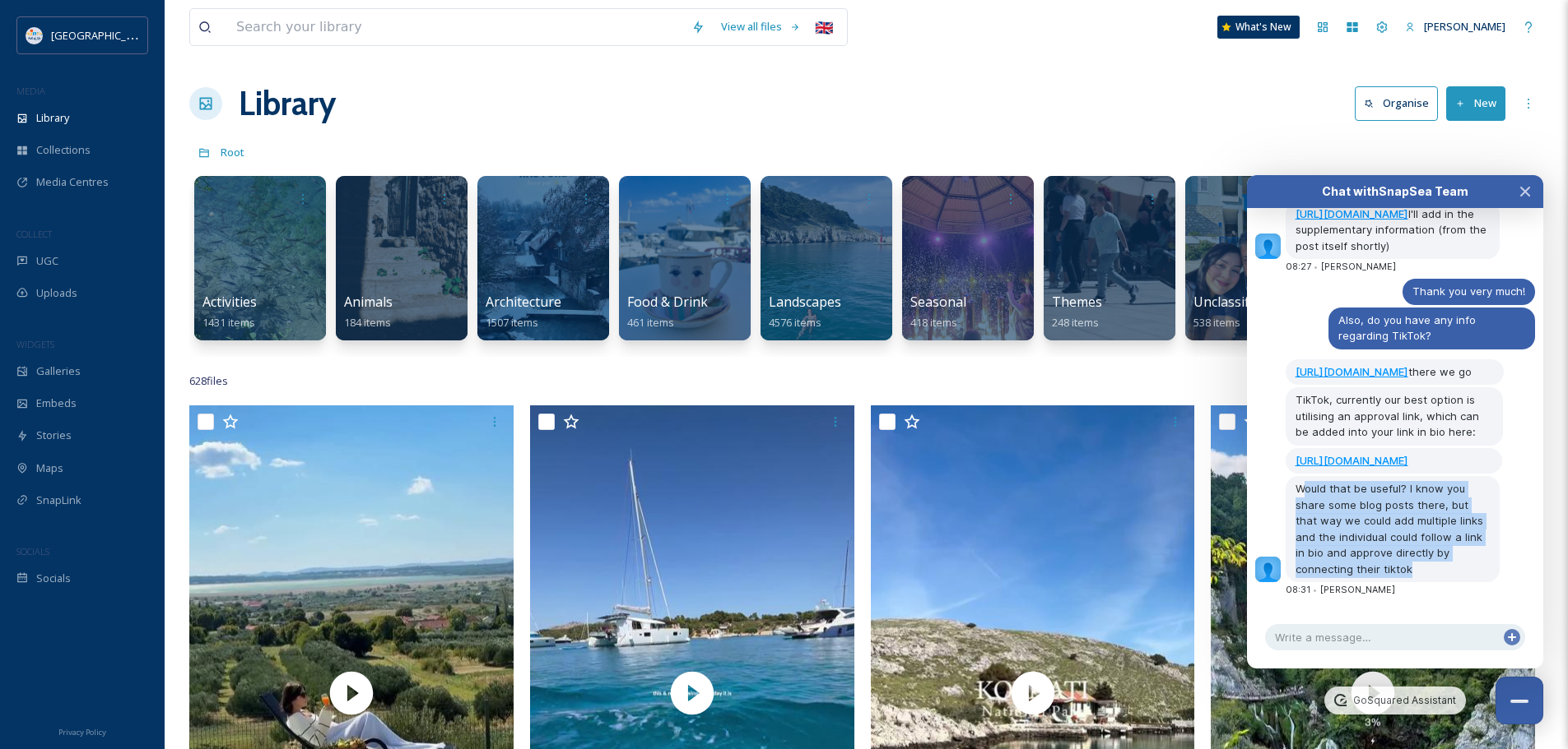
drag, startPoint x: 1308, startPoint y: 488, endPoint x: 1463, endPoint y: 575, distance: 177.7
click at [1463, 575] on div "Would that be useful? I know you share some blog posts there, but that way we c…" at bounding box center [1393, 529] width 214 height 106
click at [1407, 577] on div "Would that be useful? I know you share some blog posts there, but that way we c…" at bounding box center [1393, 529] width 214 height 106
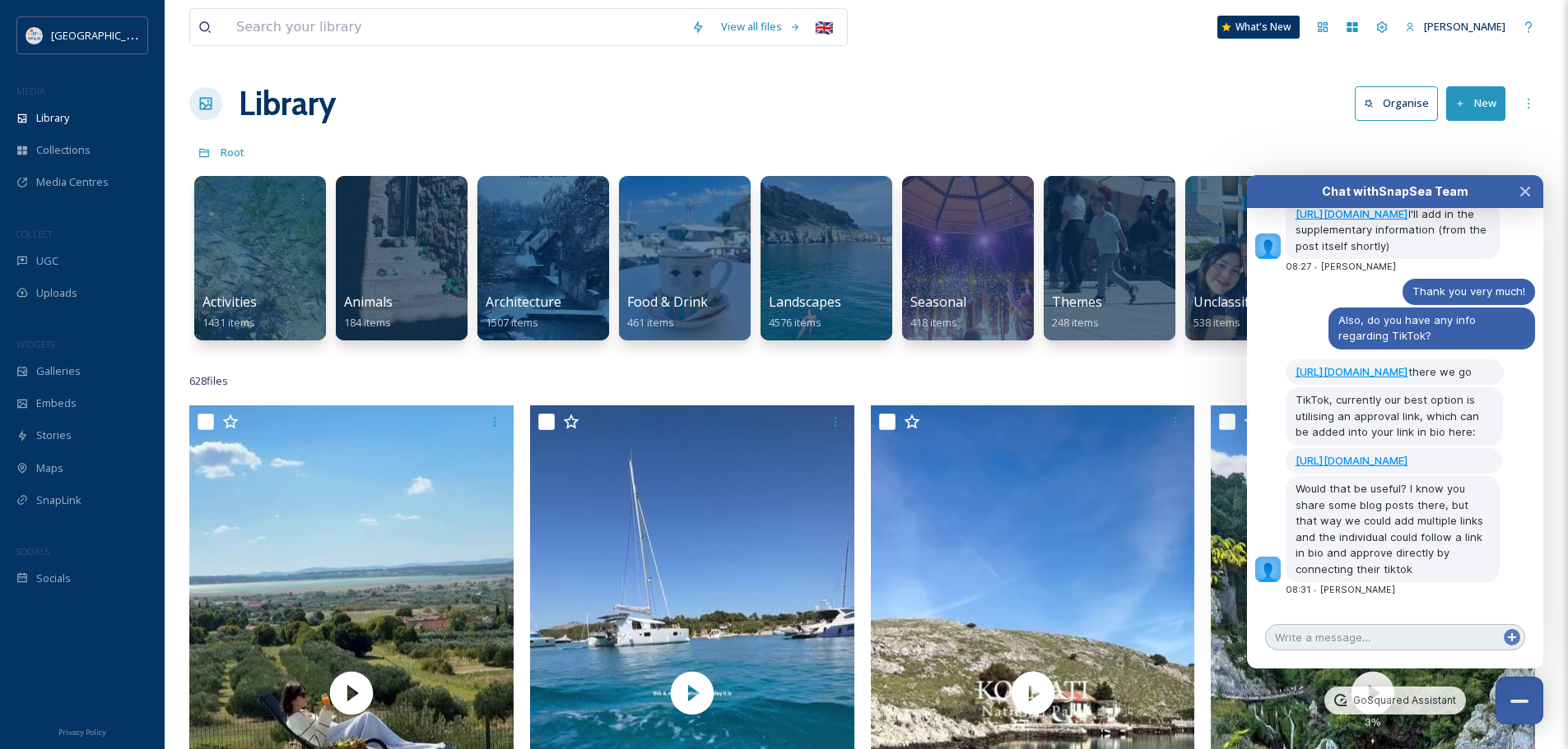
click at [1358, 633] on textarea at bounding box center [1395, 637] width 260 height 27
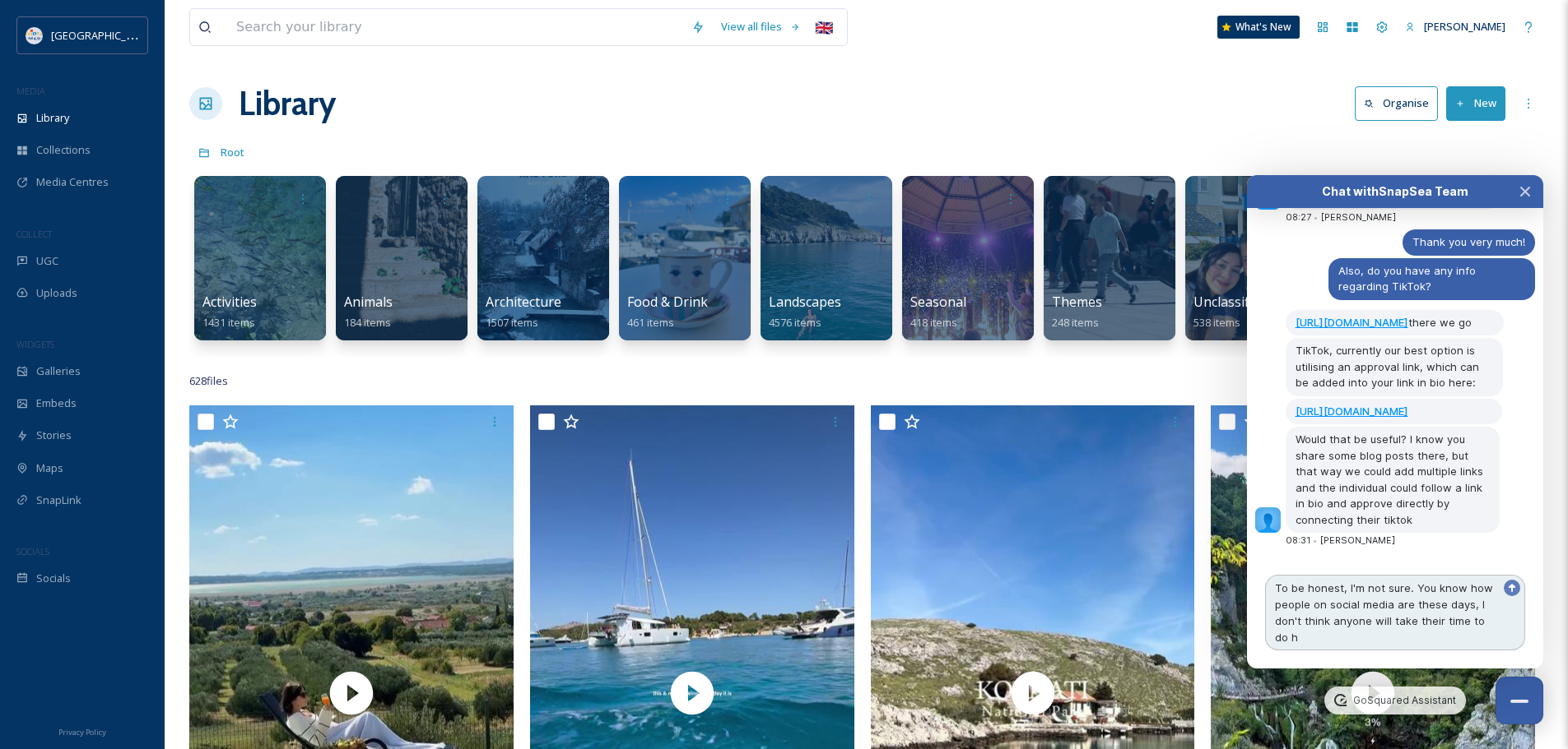
scroll to position [5449, 0]
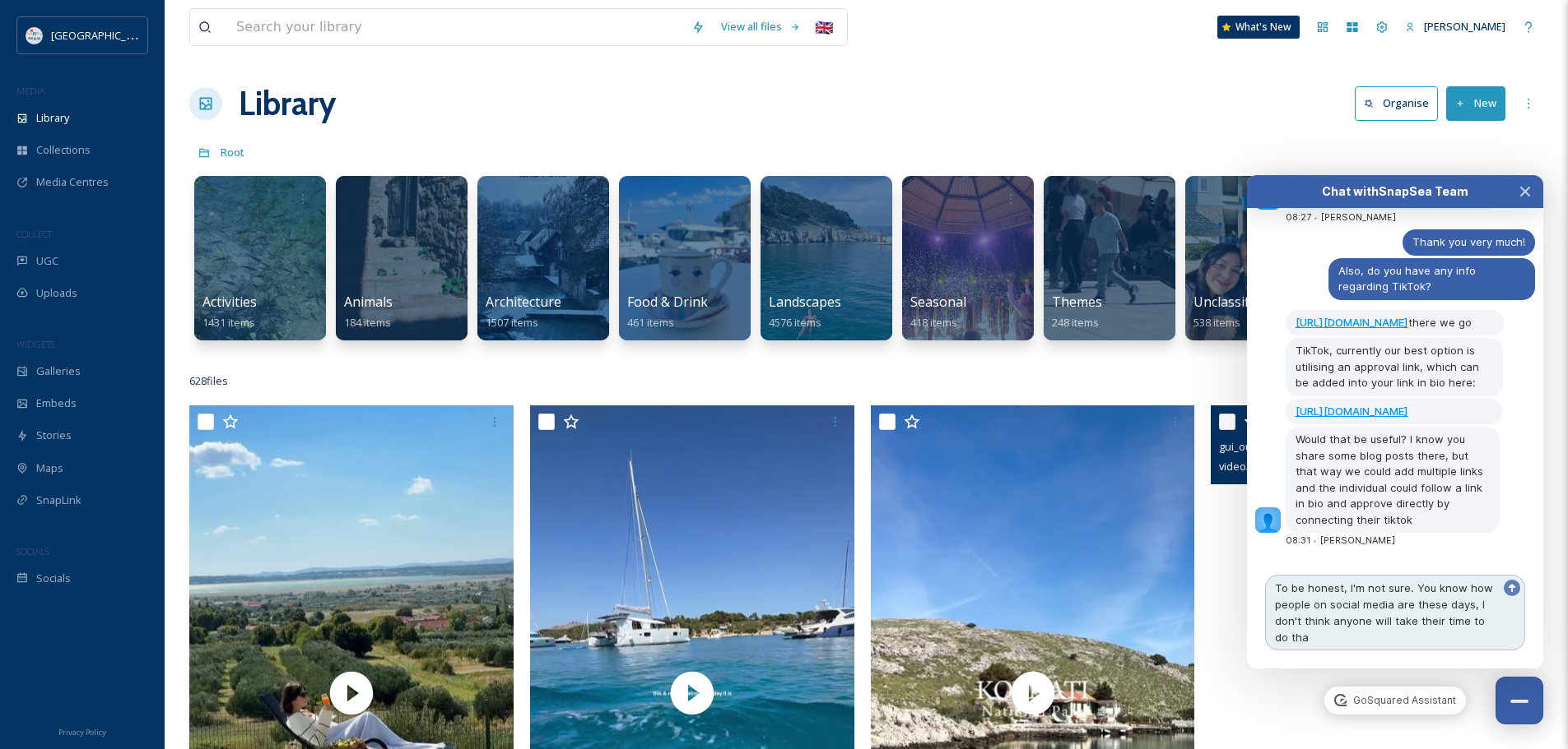
type textarea "To be honest, I'm not sure. You know how people on social media are these days,…"
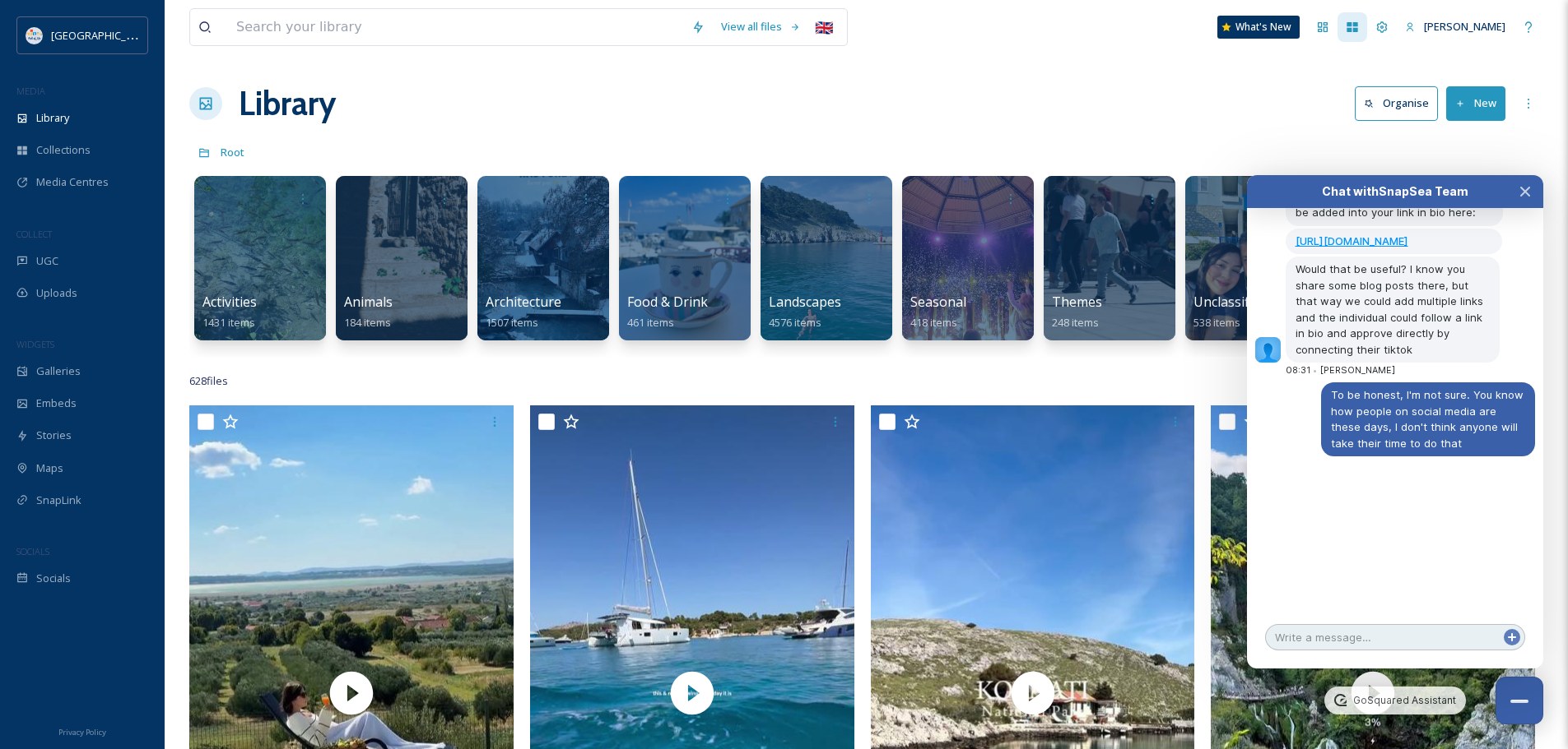
scroll to position [5763, 0]
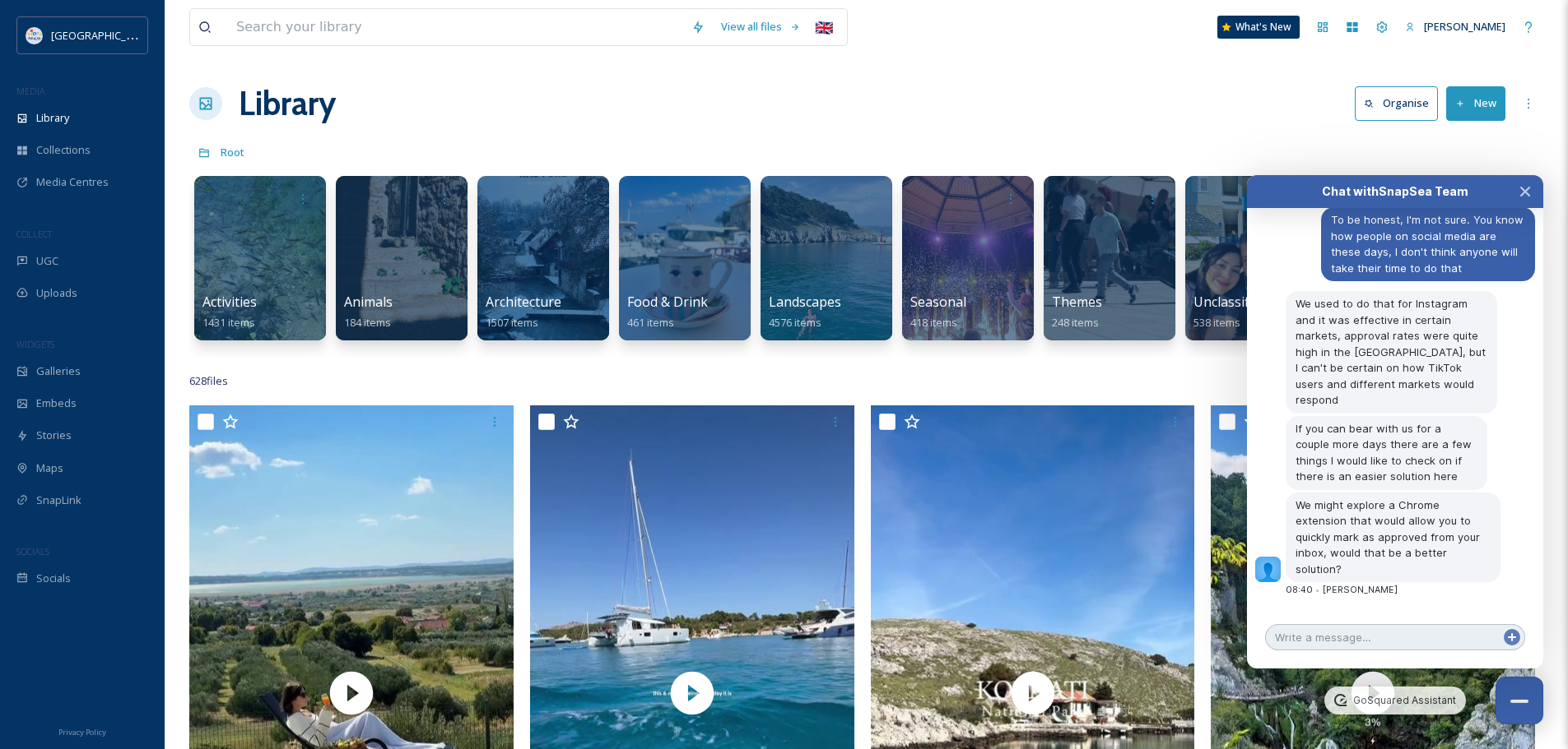
click at [1331, 636] on textarea at bounding box center [1395, 637] width 260 height 27
click at [1385, 640] on textarea at bounding box center [1395, 637] width 260 height 27
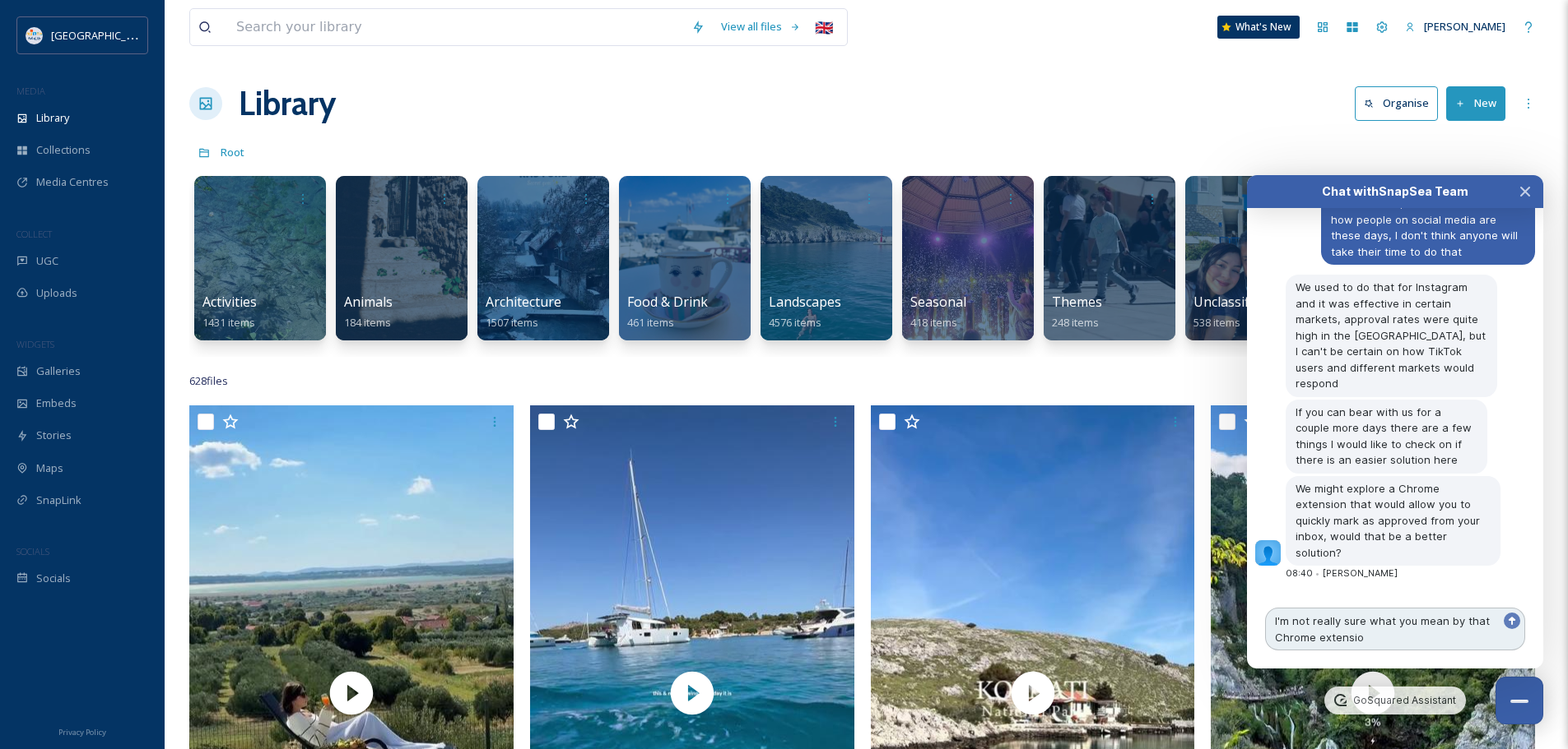
type textarea "I'm not really sure what you mean by that Chrome extension"
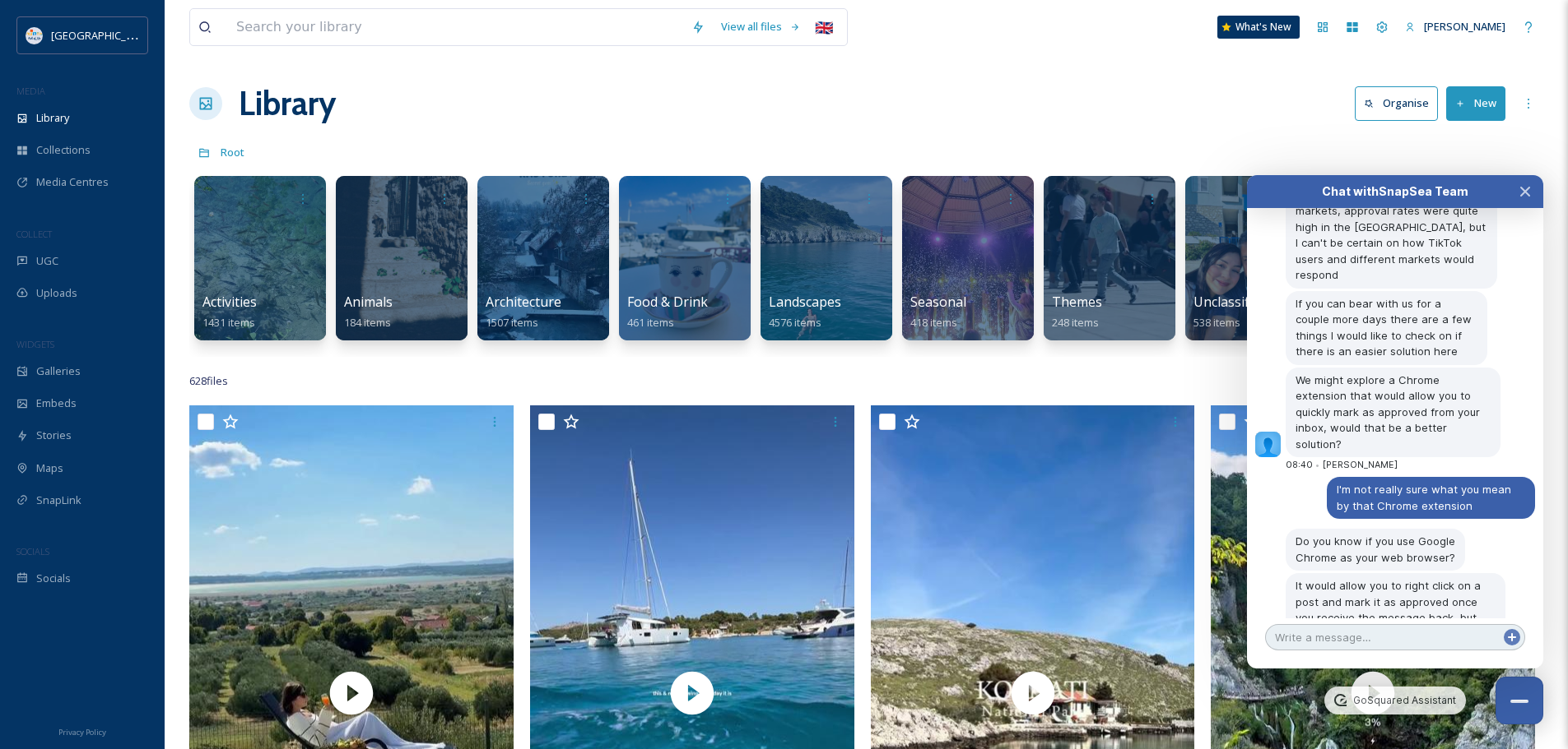
scroll to position [6017, 0]
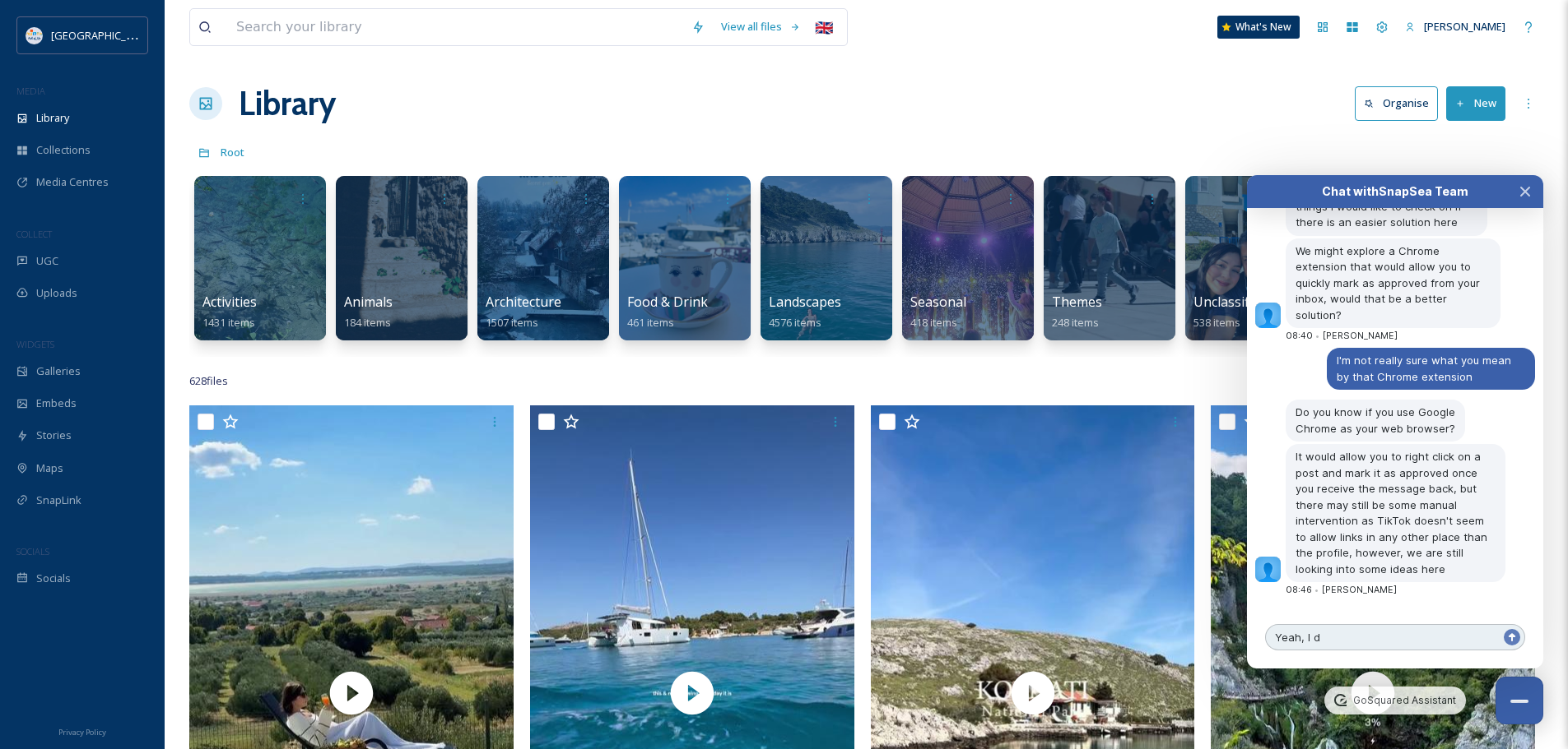
type textarea "Yeah, I do"
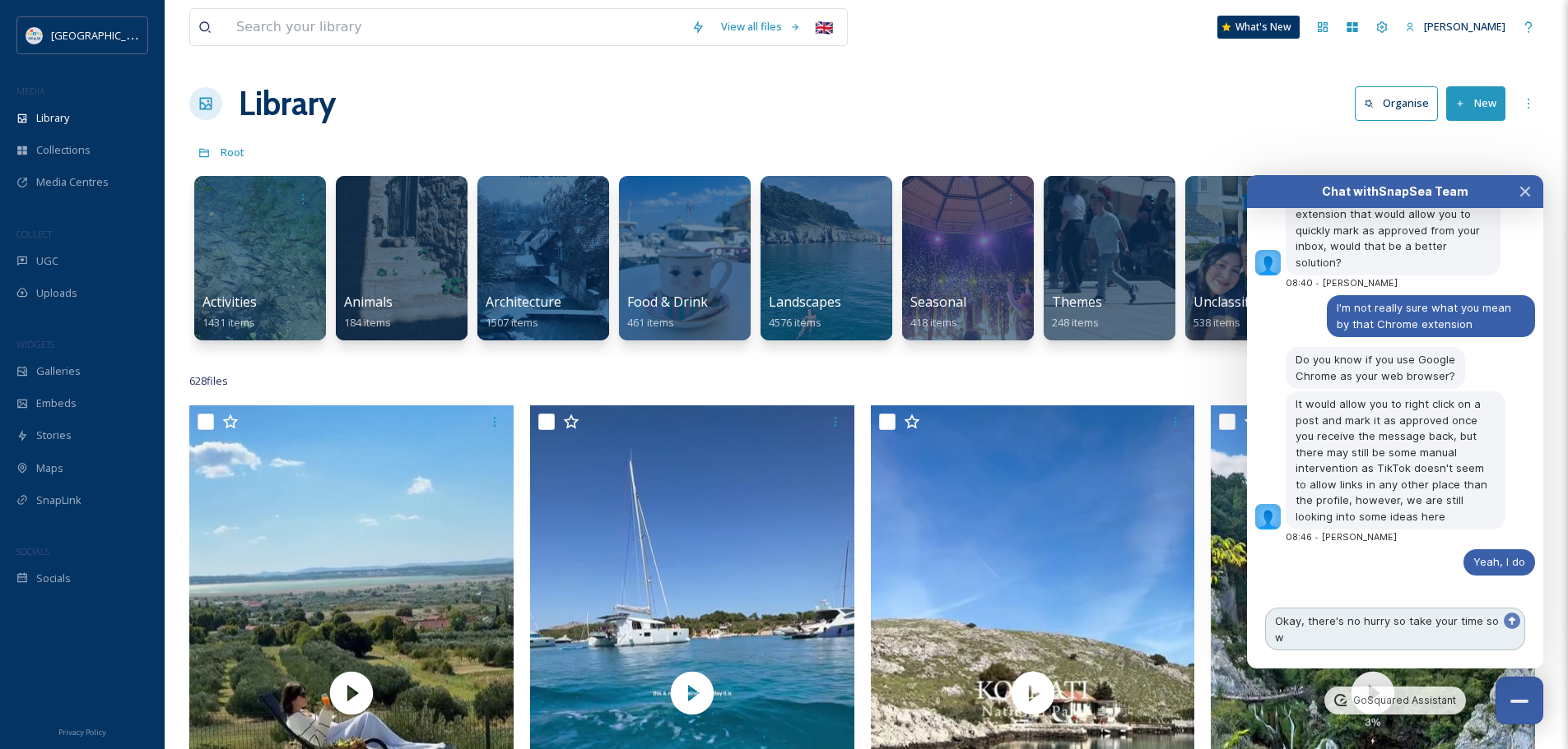
scroll to position [6068, 0]
type textarea "Okay, there's no hurry so take your time so we can think of the best solution :)"
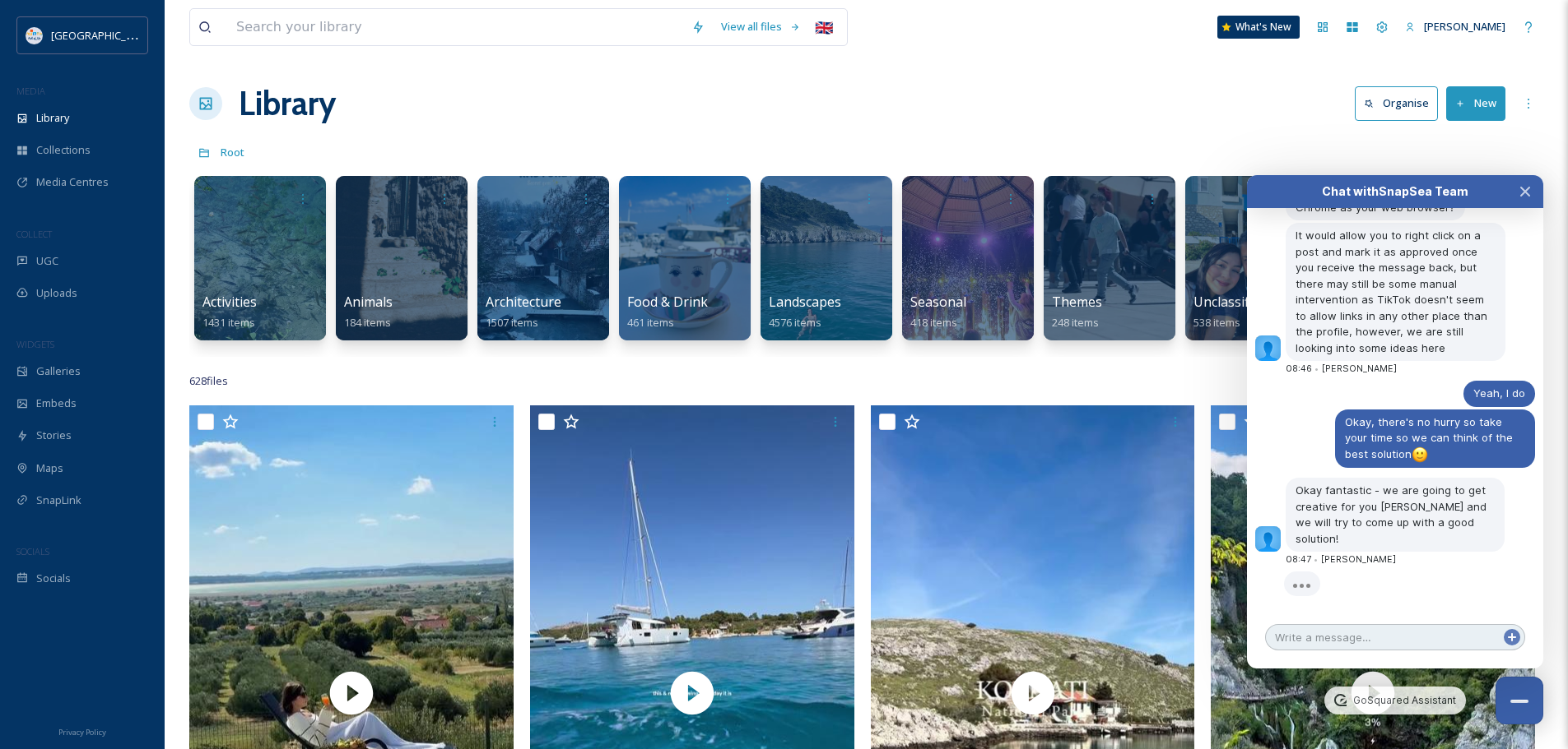
scroll to position [6235, 0]
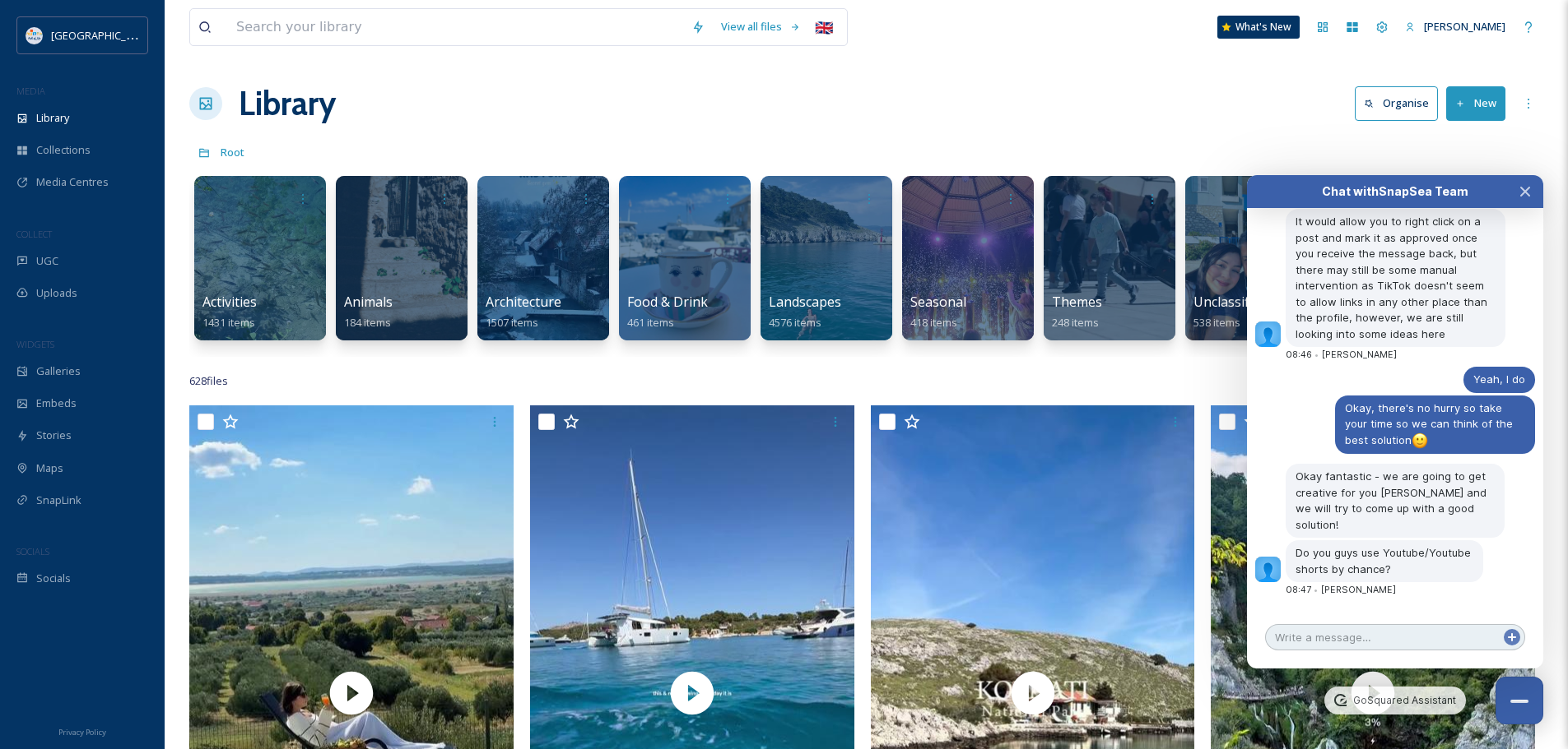
click at [1358, 645] on textarea at bounding box center [1395, 637] width 260 height 27
type textarea "T"
type textarea "Awesome, thank you!"
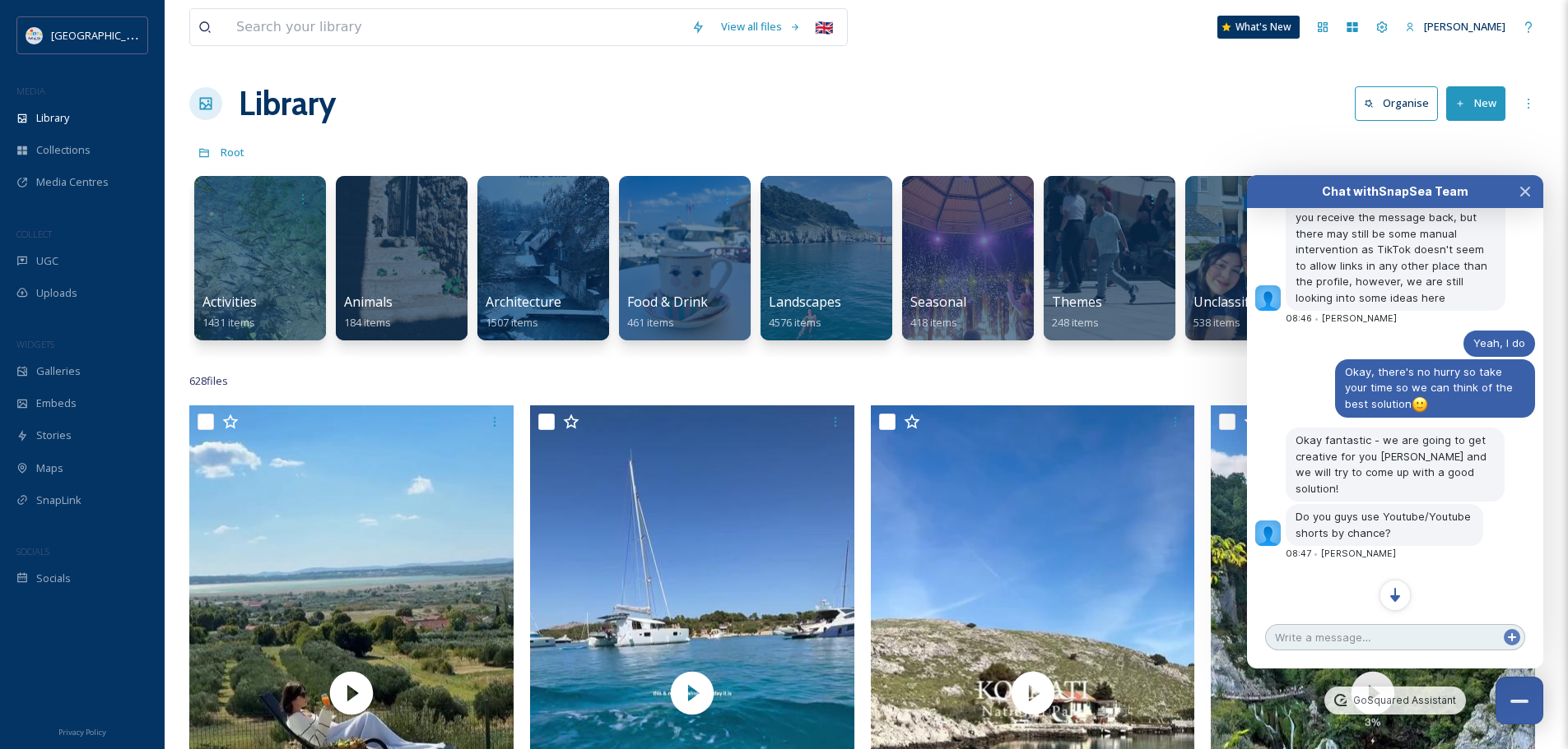
scroll to position [6272, 0]
type textarea "Not really"
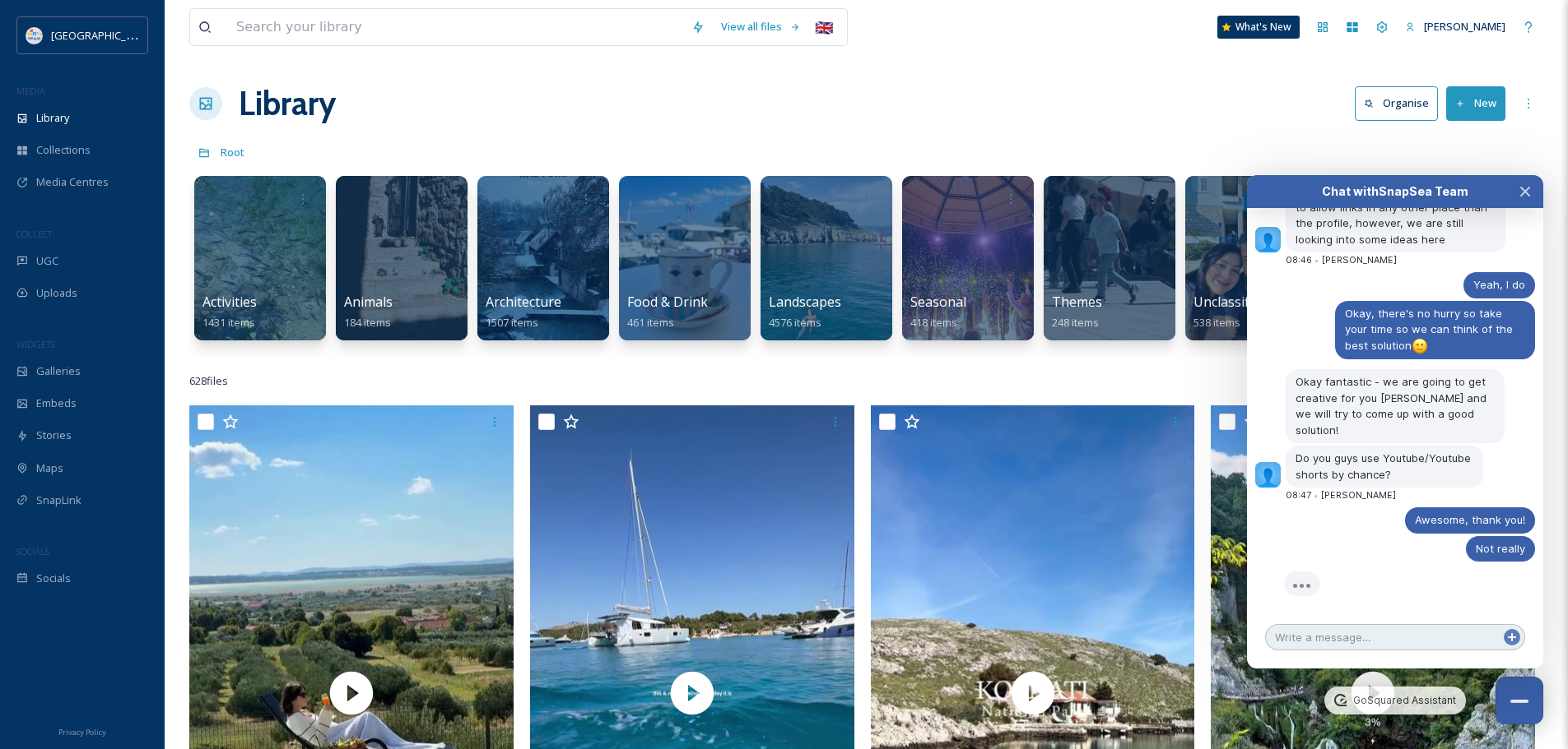
scroll to position [6345, 0]
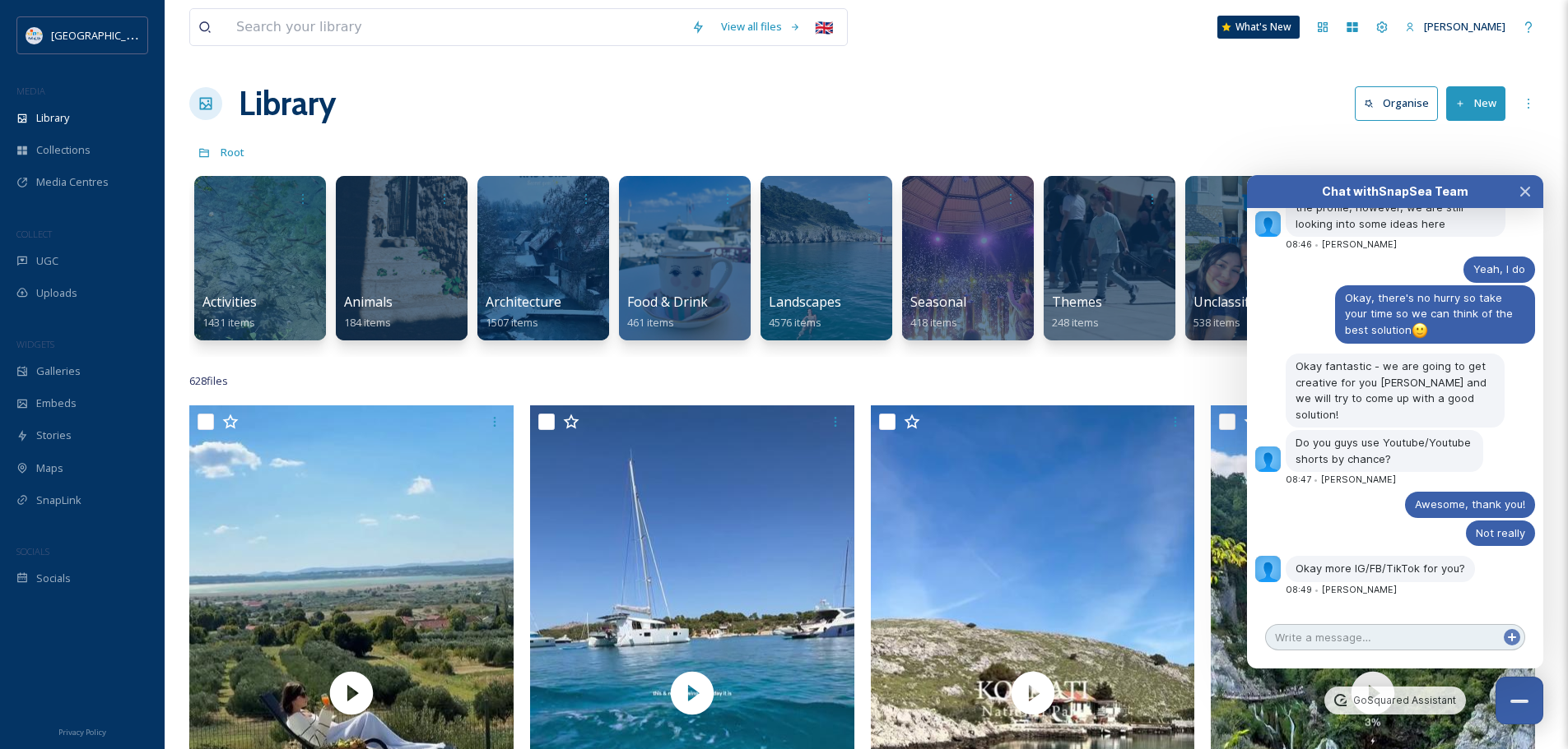
click at [1409, 643] on textarea at bounding box center [1395, 637] width 260 height 27
type textarea "yes"
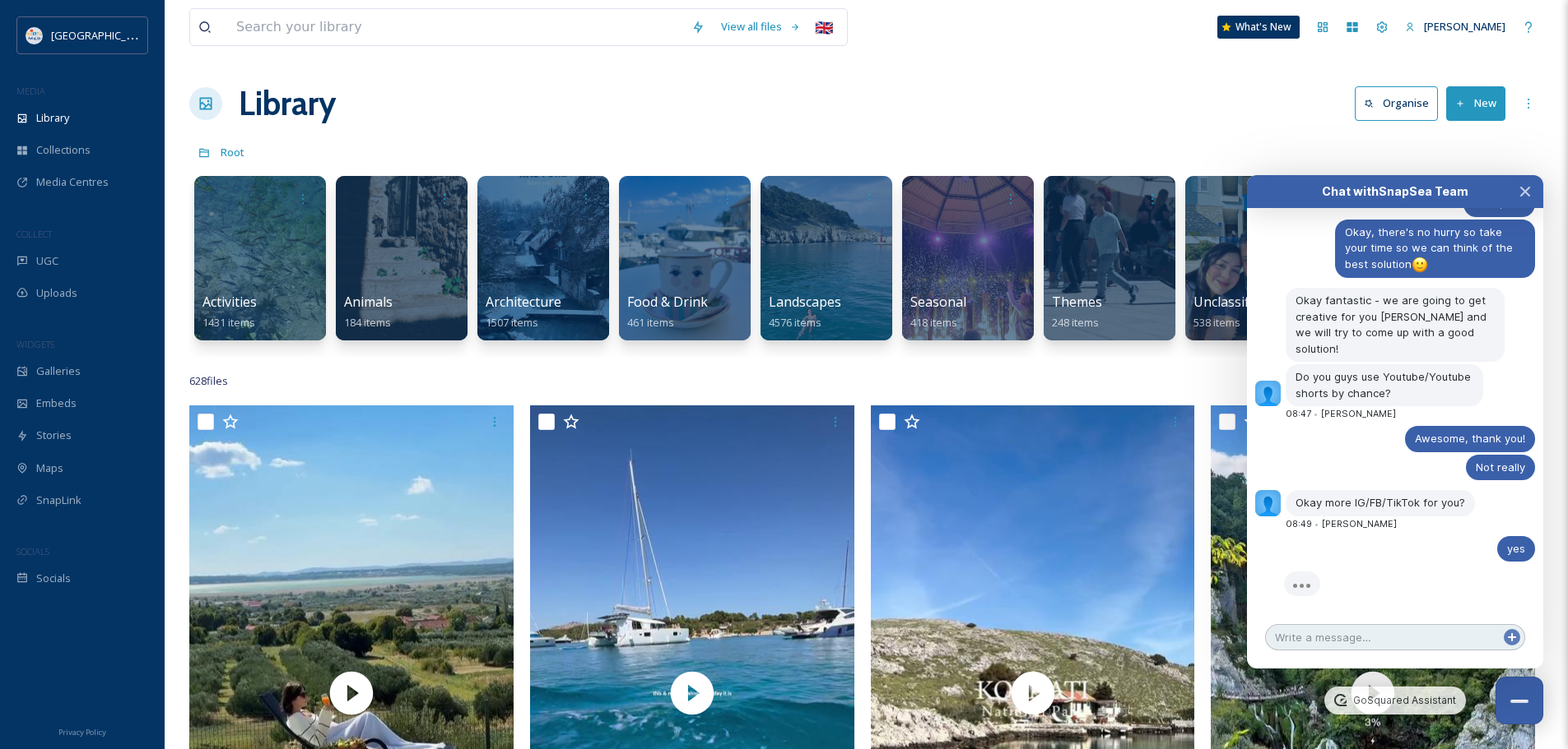
scroll to position [6412, 0]
click at [661, 122] on div "Library Organise New" at bounding box center [866, 104] width 1354 height 50
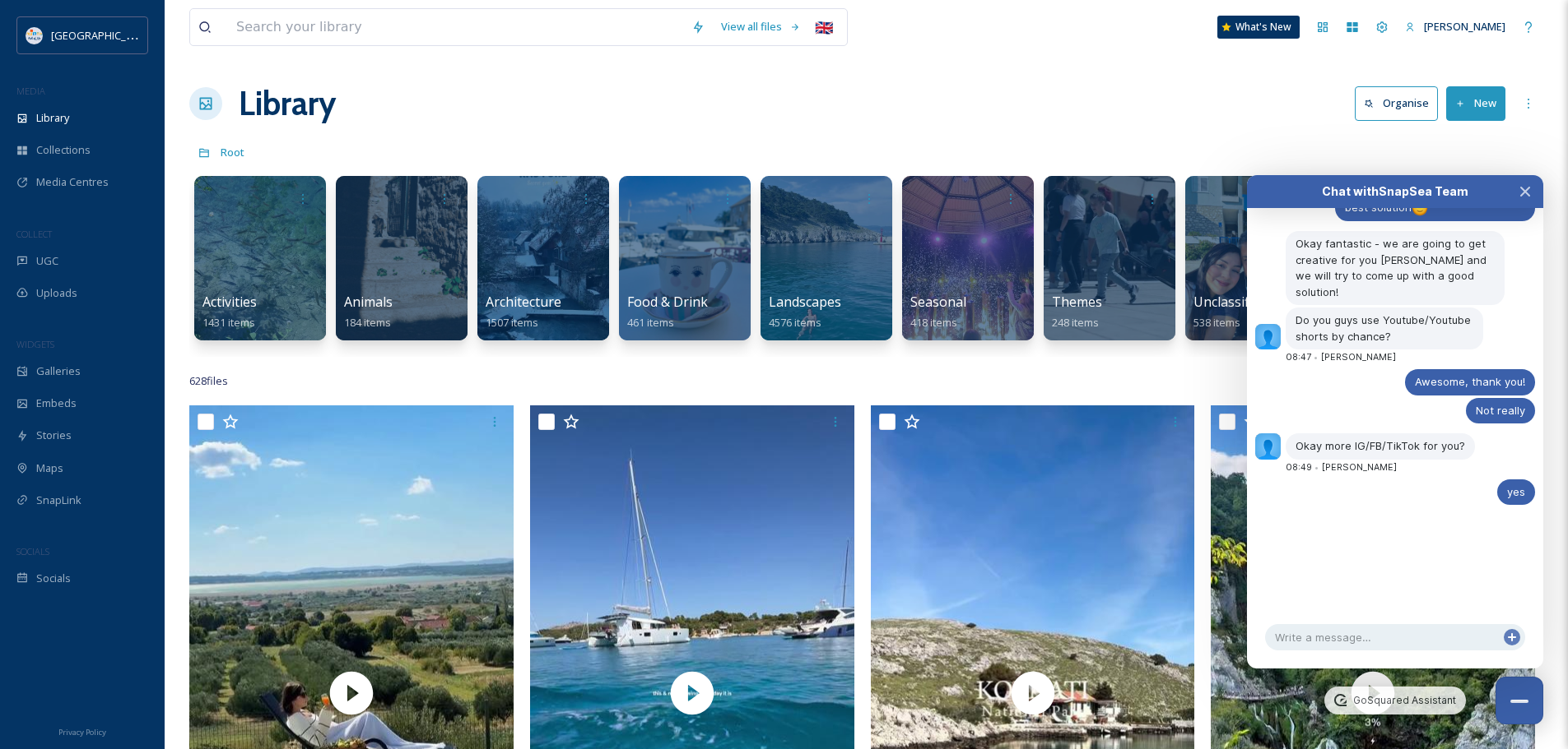
scroll to position [6506, 0]
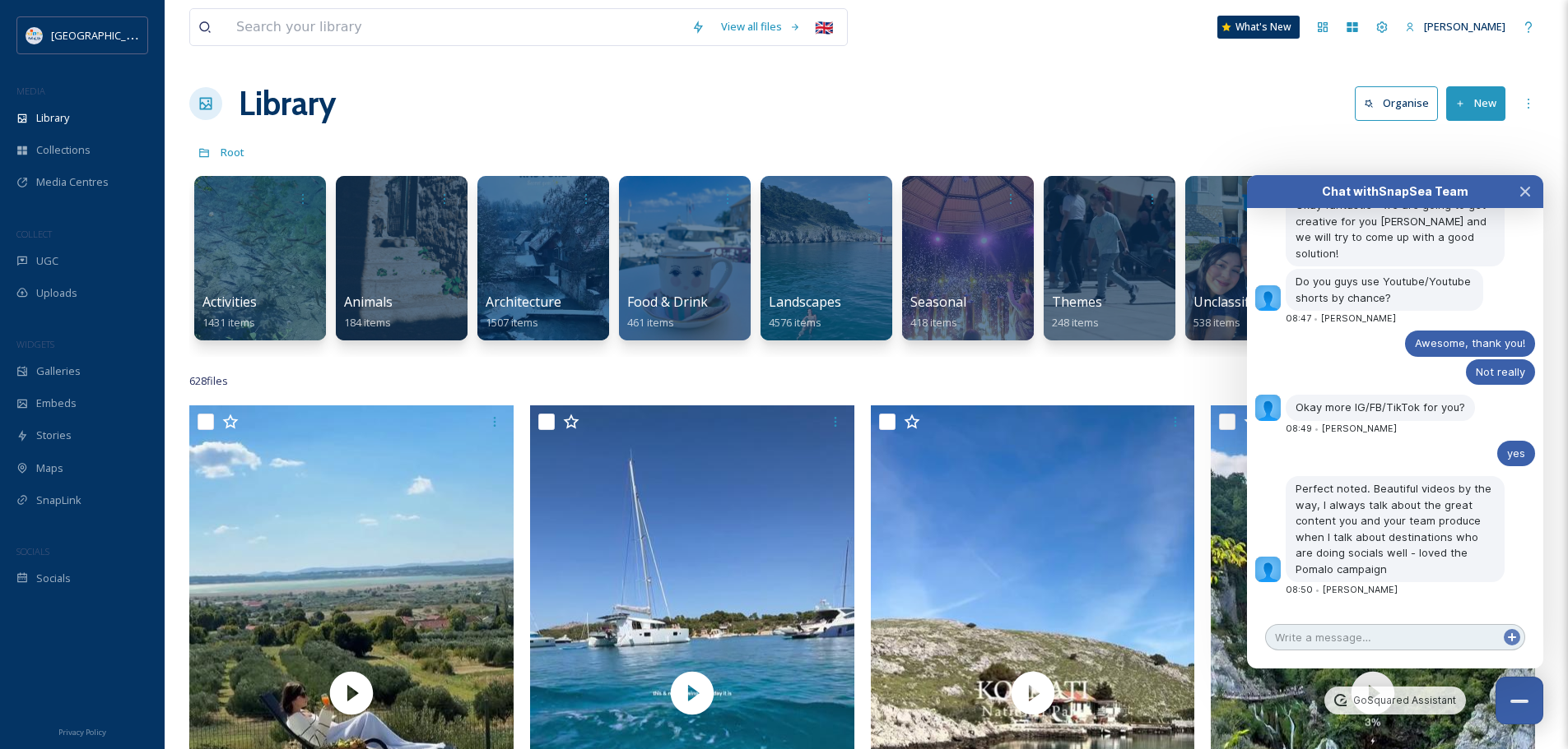
click at [1362, 635] on textarea at bounding box center [1395, 637] width 260 height 27
type textarea "Awwww thank you, really appreciate it <3"
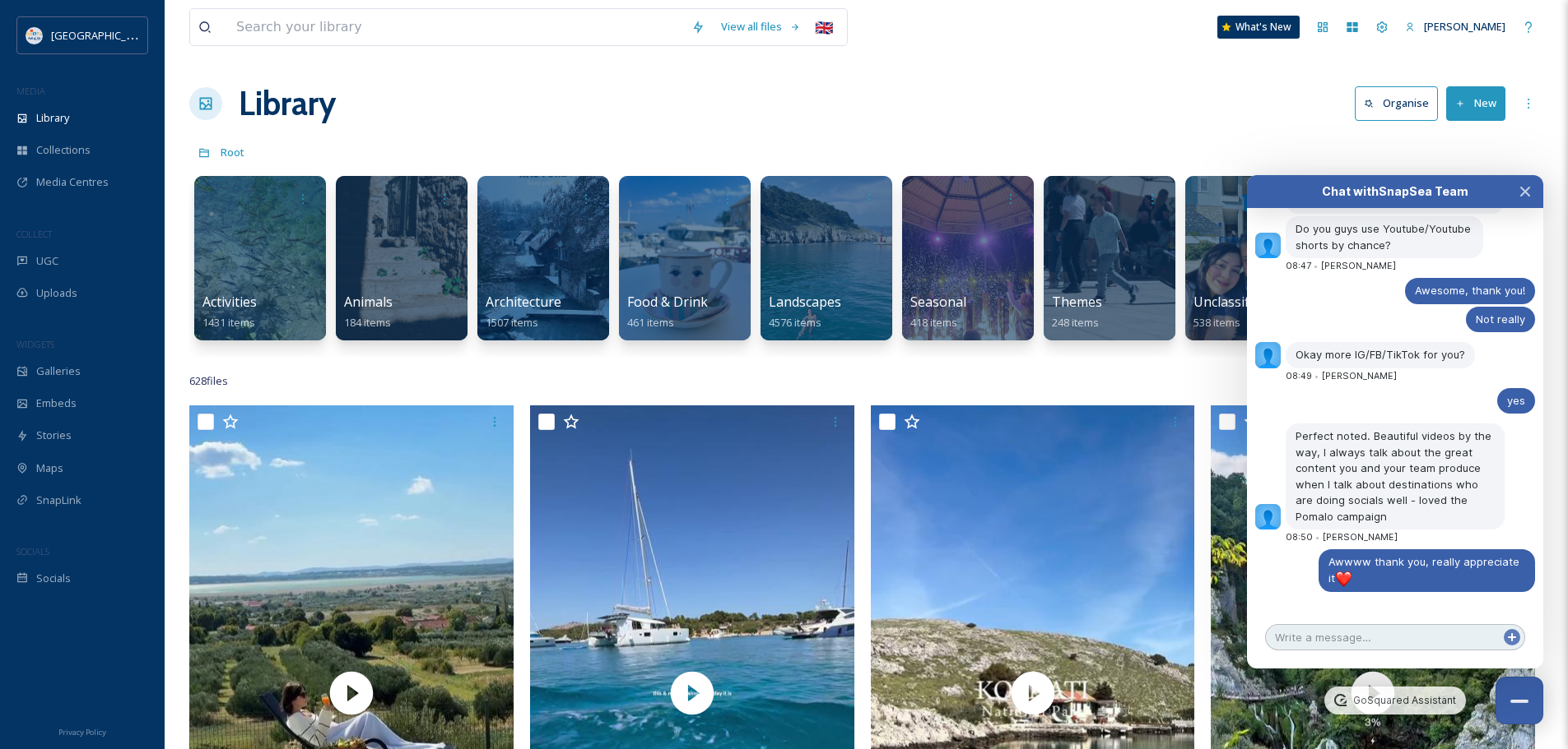
scroll to position [6560, 0]
drag, startPoint x: 1326, startPoint y: 583, endPoint x: 1283, endPoint y: 575, distance: 43.7
click at [1283, 575] on div "Awwww thank you, really appreciate it" at bounding box center [1397, 571] width 276 height 42
click at [1160, 104] on div "Library Organise New" at bounding box center [866, 104] width 1354 height 50
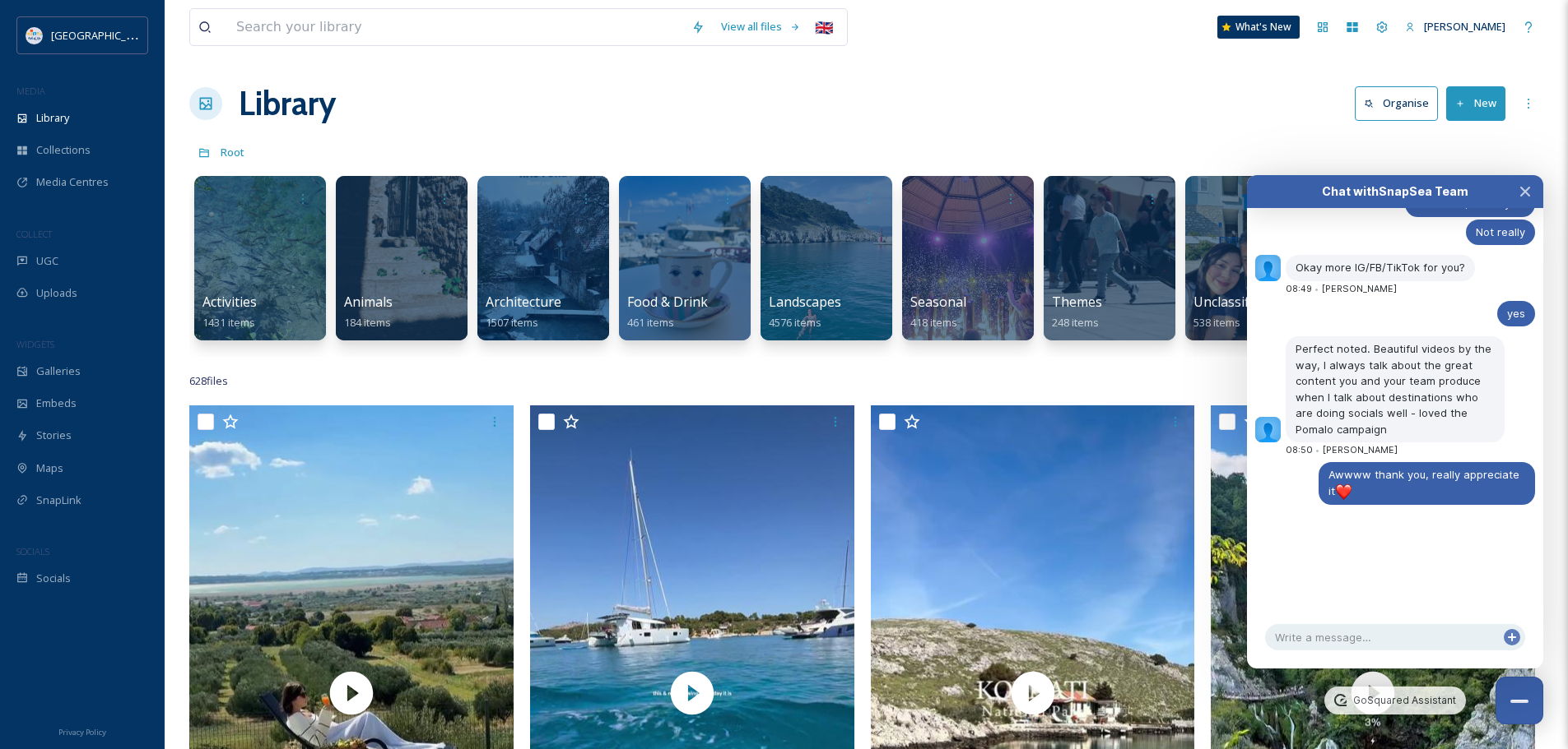
scroll to position [6653, 0]
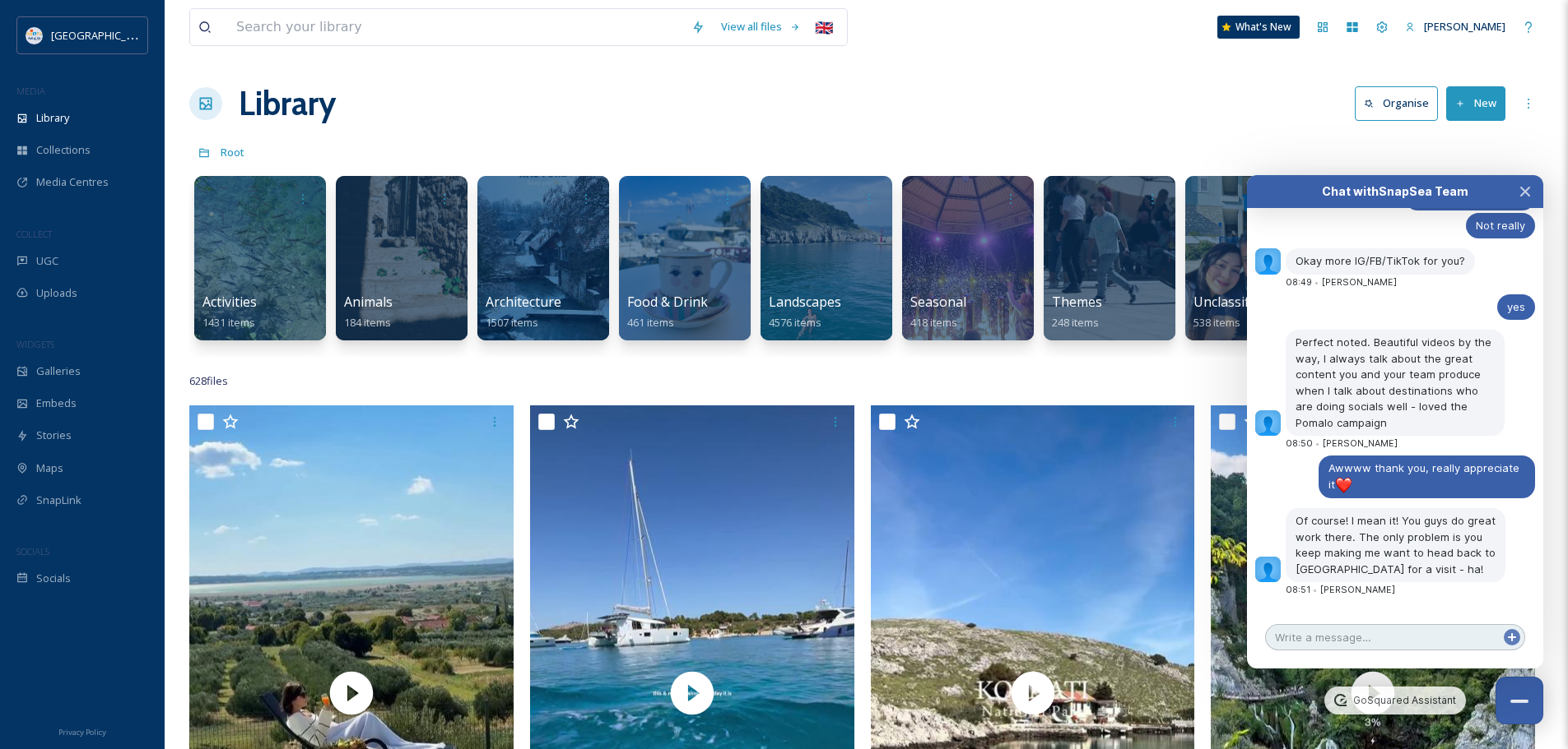
click at [1380, 644] on textarea at bounding box center [1395, 637] width 260 height 27
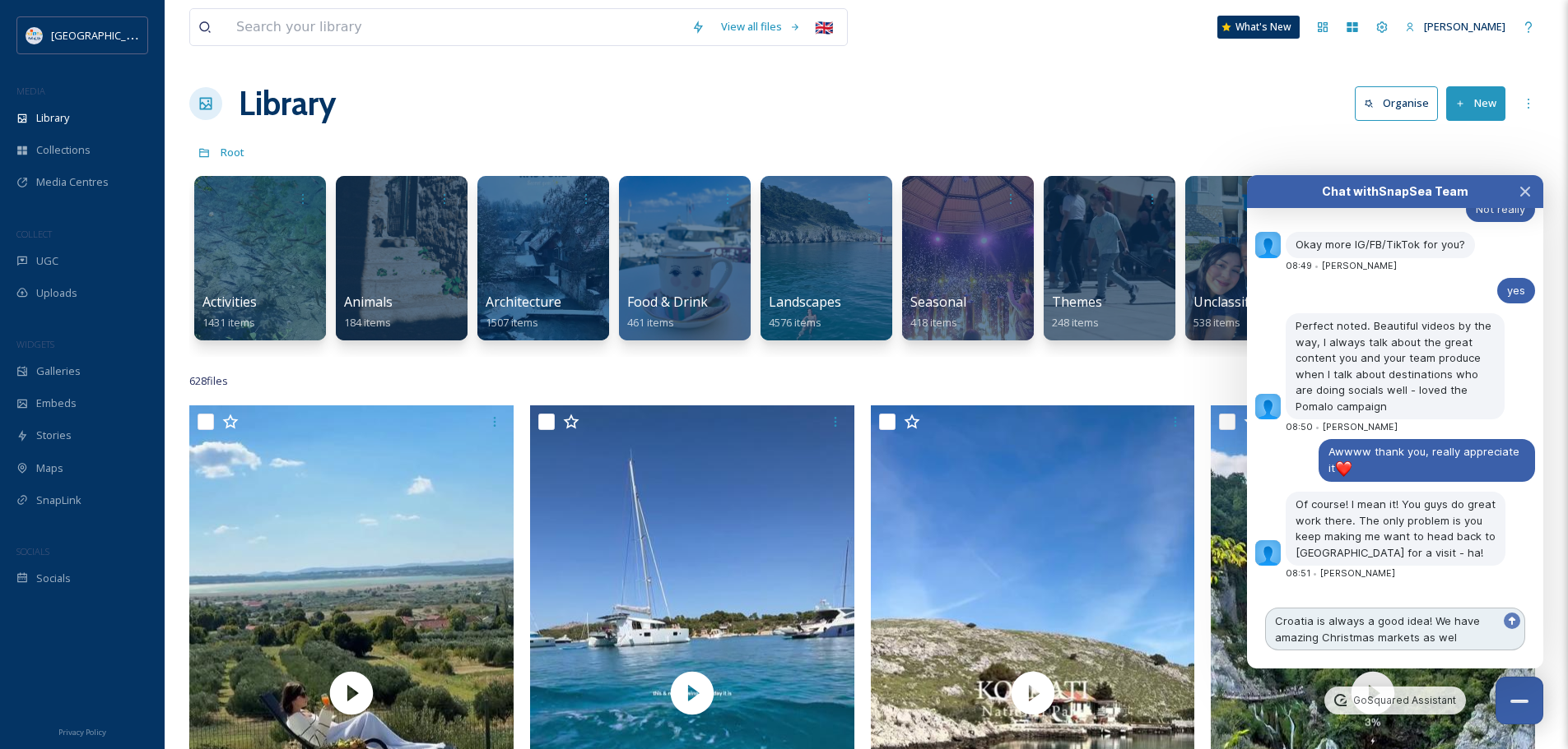
type textarea "Croatia is always a good idea! We have amazing Christmas markets as well"
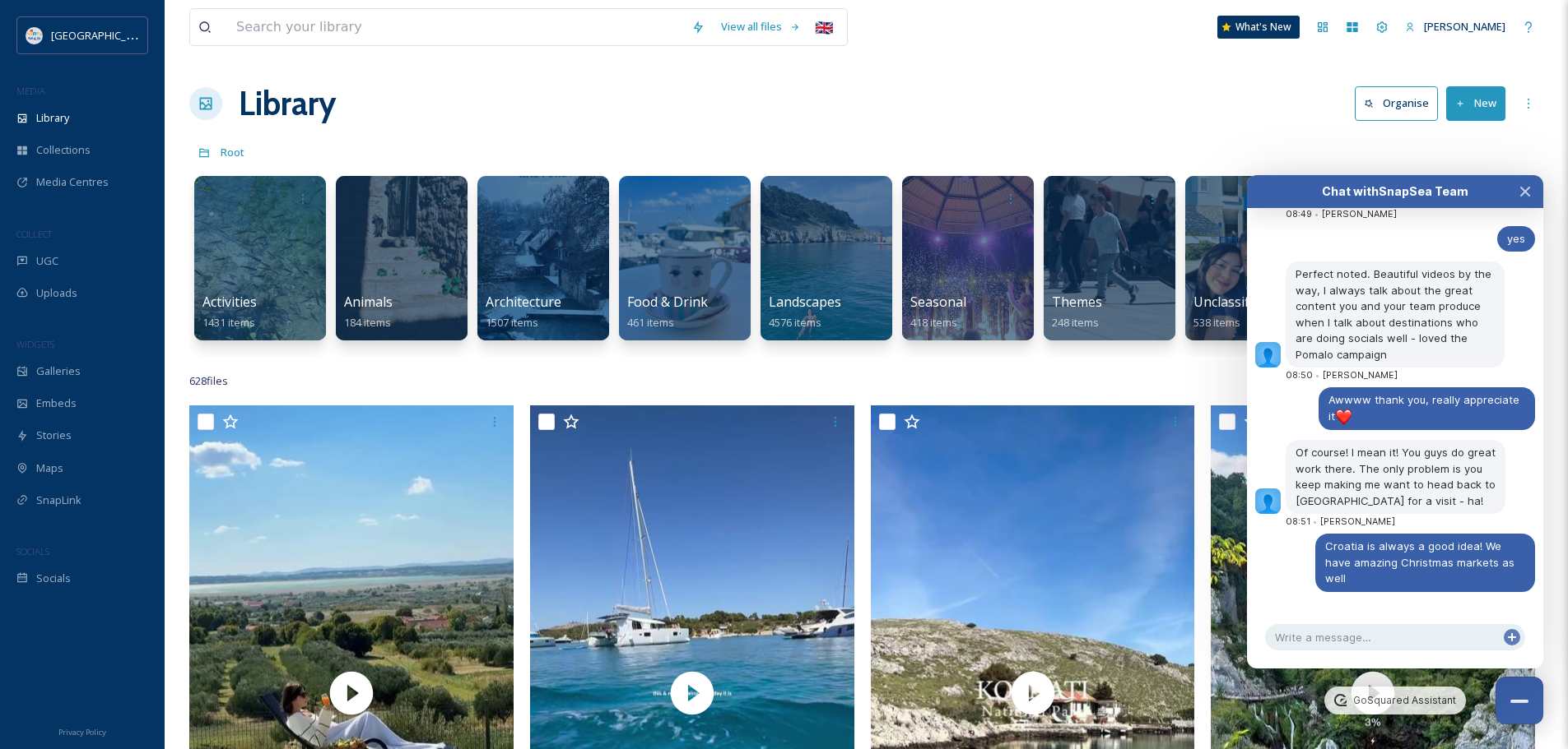
click at [912, 125] on div "Library Organise New" at bounding box center [866, 104] width 1354 height 50
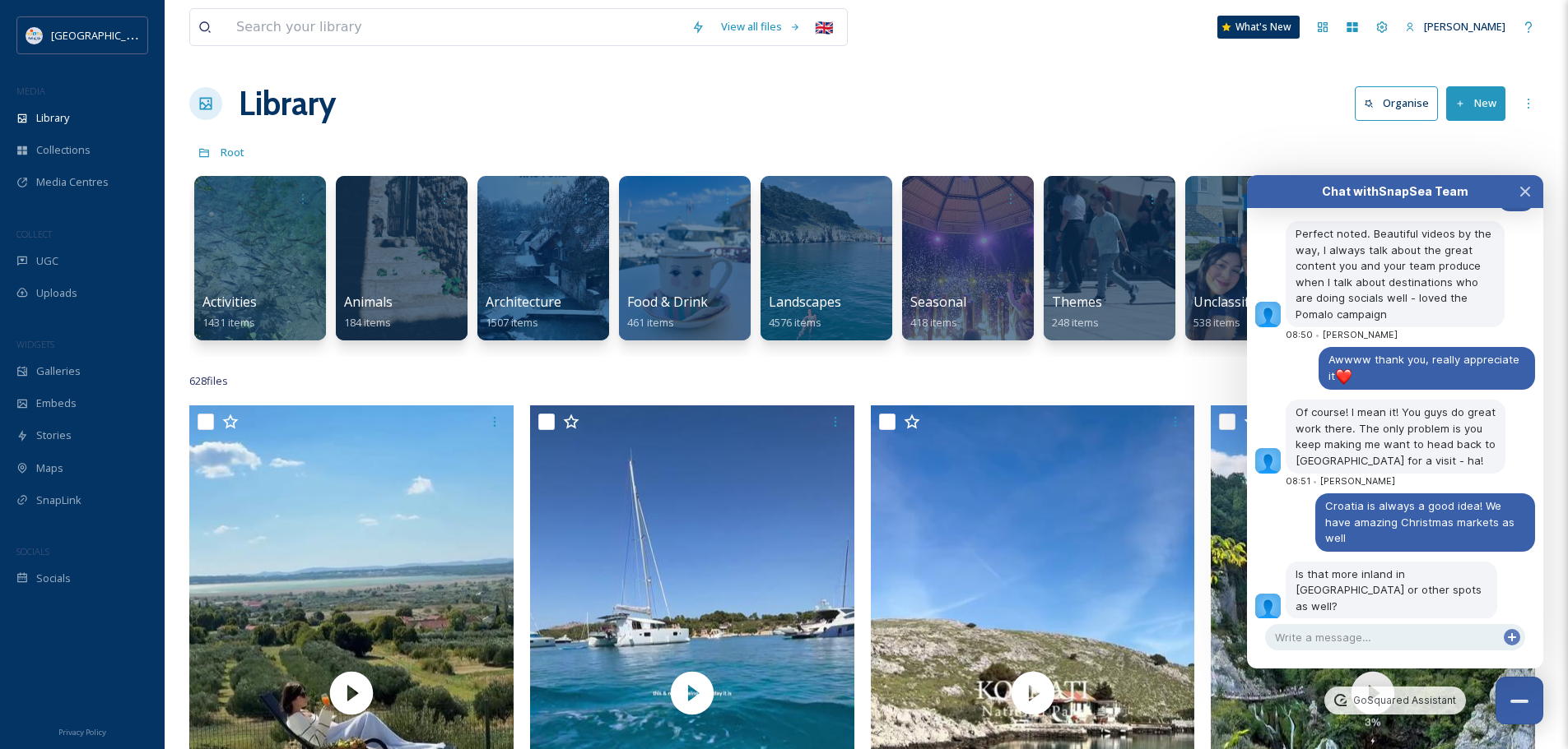
scroll to position [6767, 0]
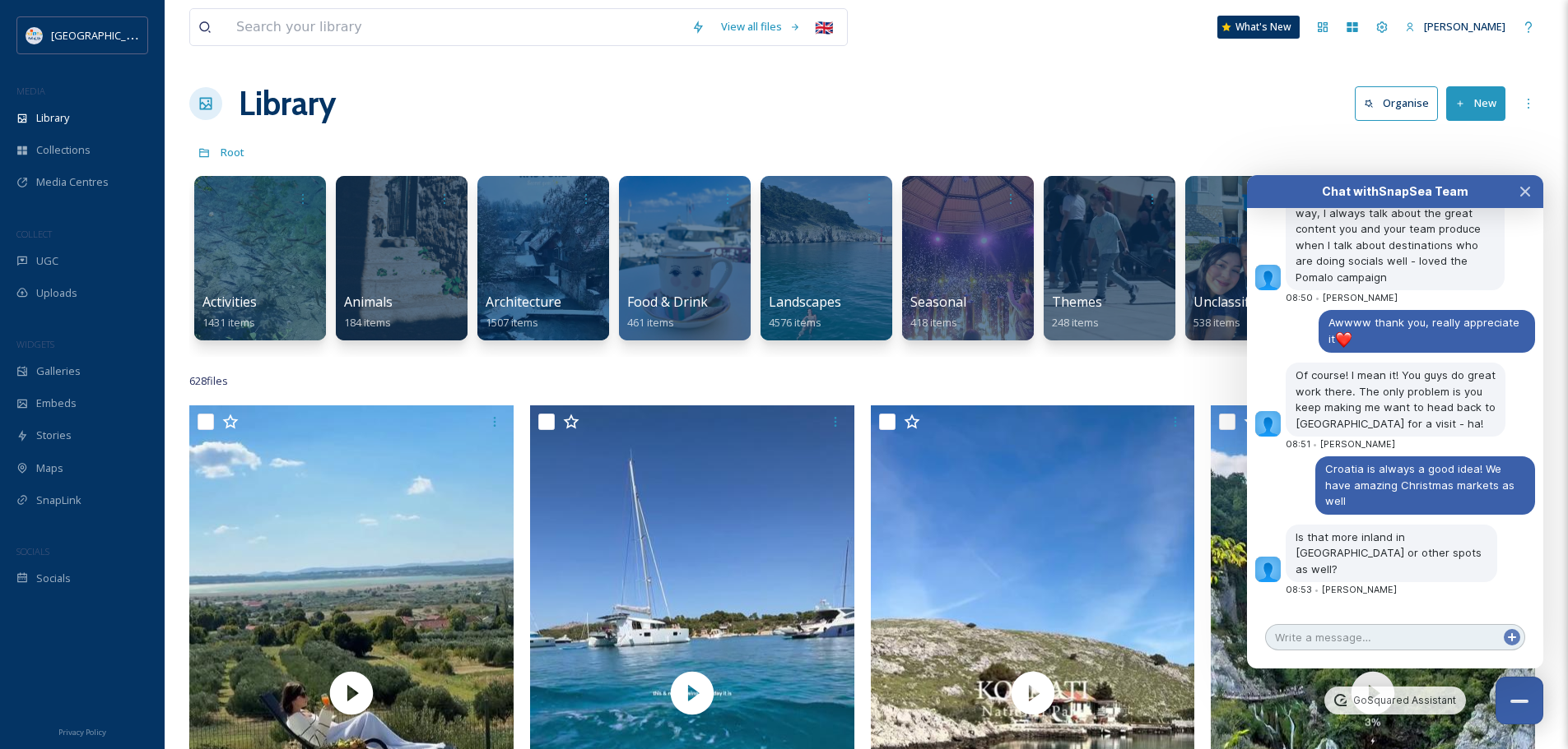
click at [1364, 631] on textarea at bounding box center [1395, 637] width 260 height 27
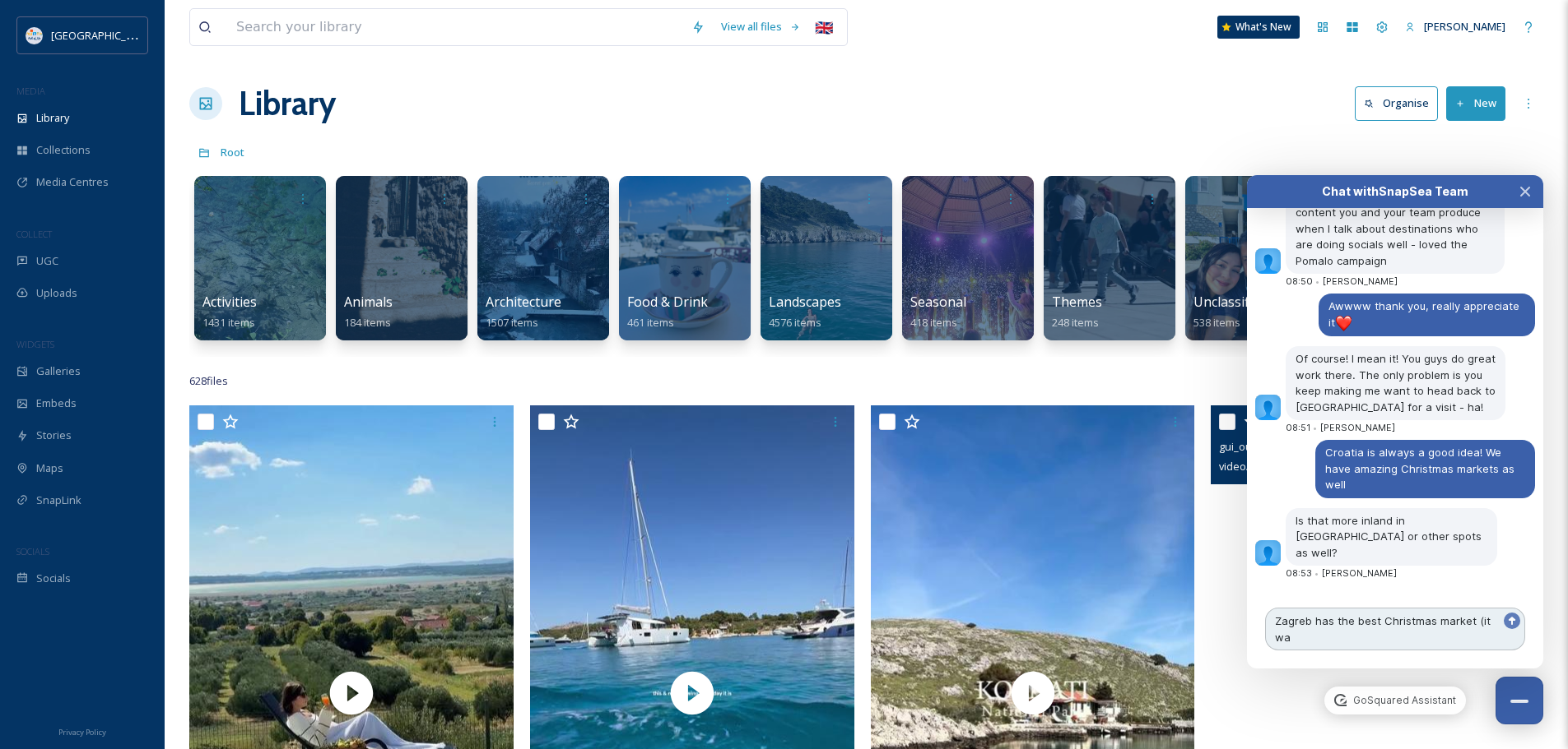
scroll to position [6783, 0]
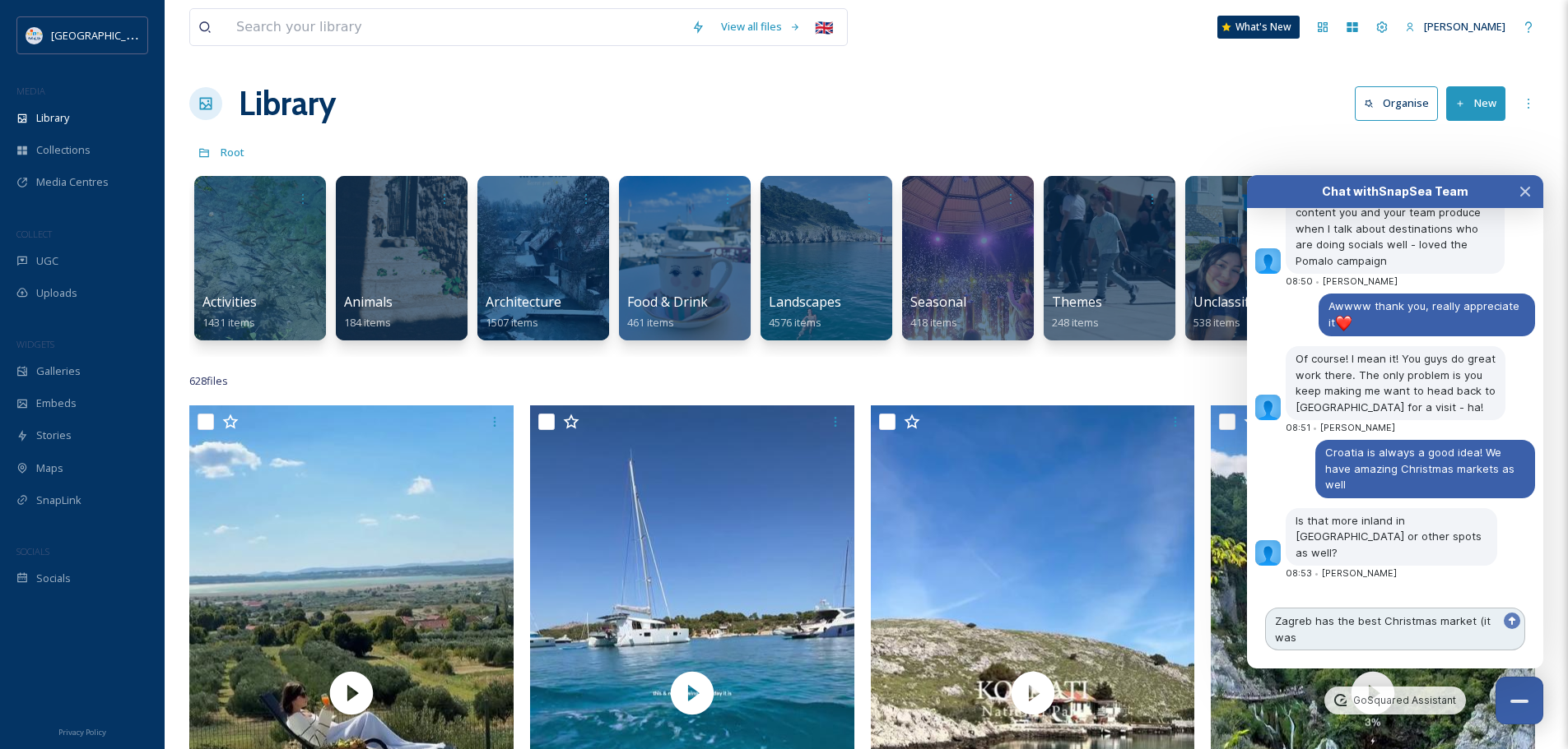
click at [1329, 637] on textarea "Zagreb has the best Christmas market (it was" at bounding box center [1395, 629] width 260 height 42
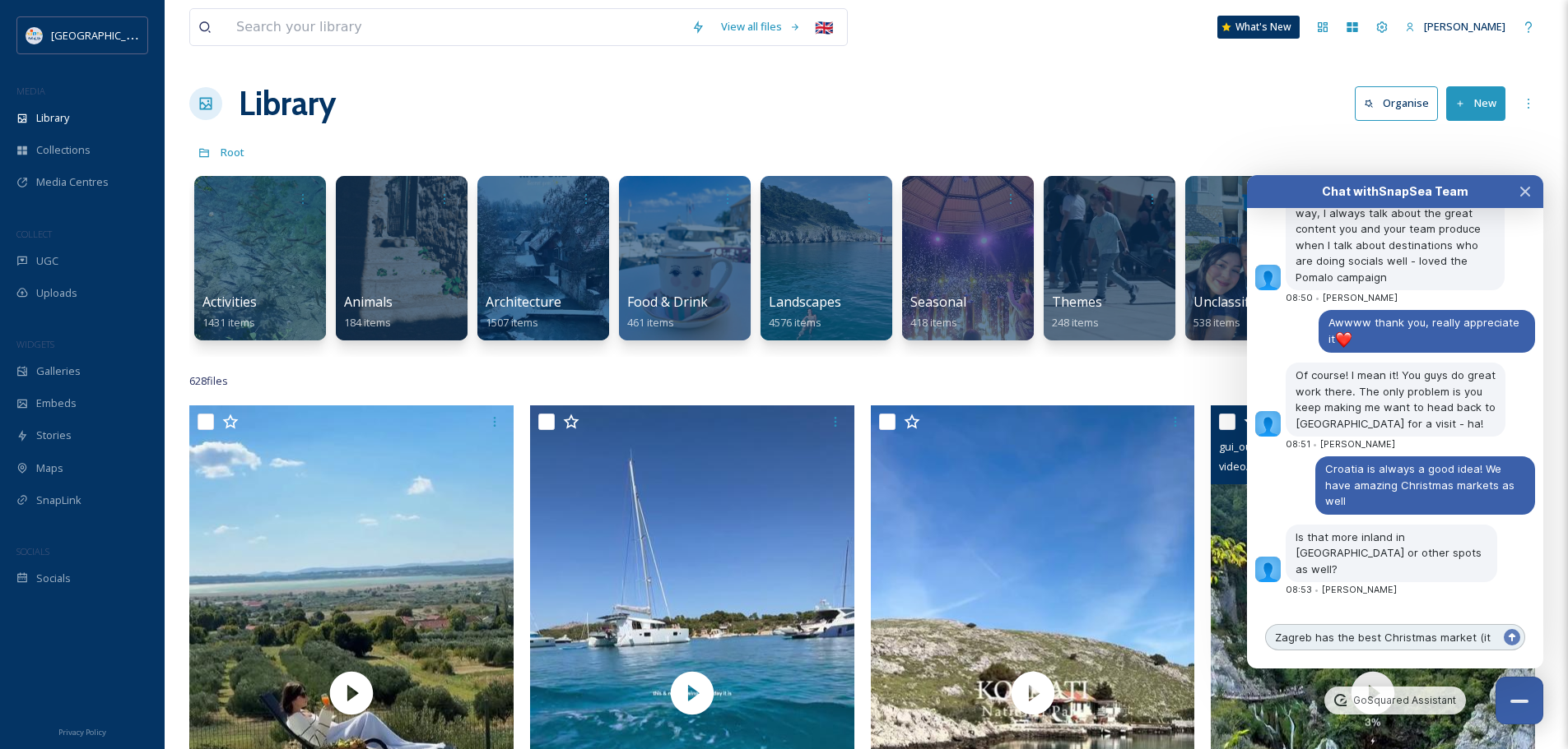
paste textarea "has been voted as the best Christmas market in [GEOGRAPHIC_DATA] for 3 years in…"
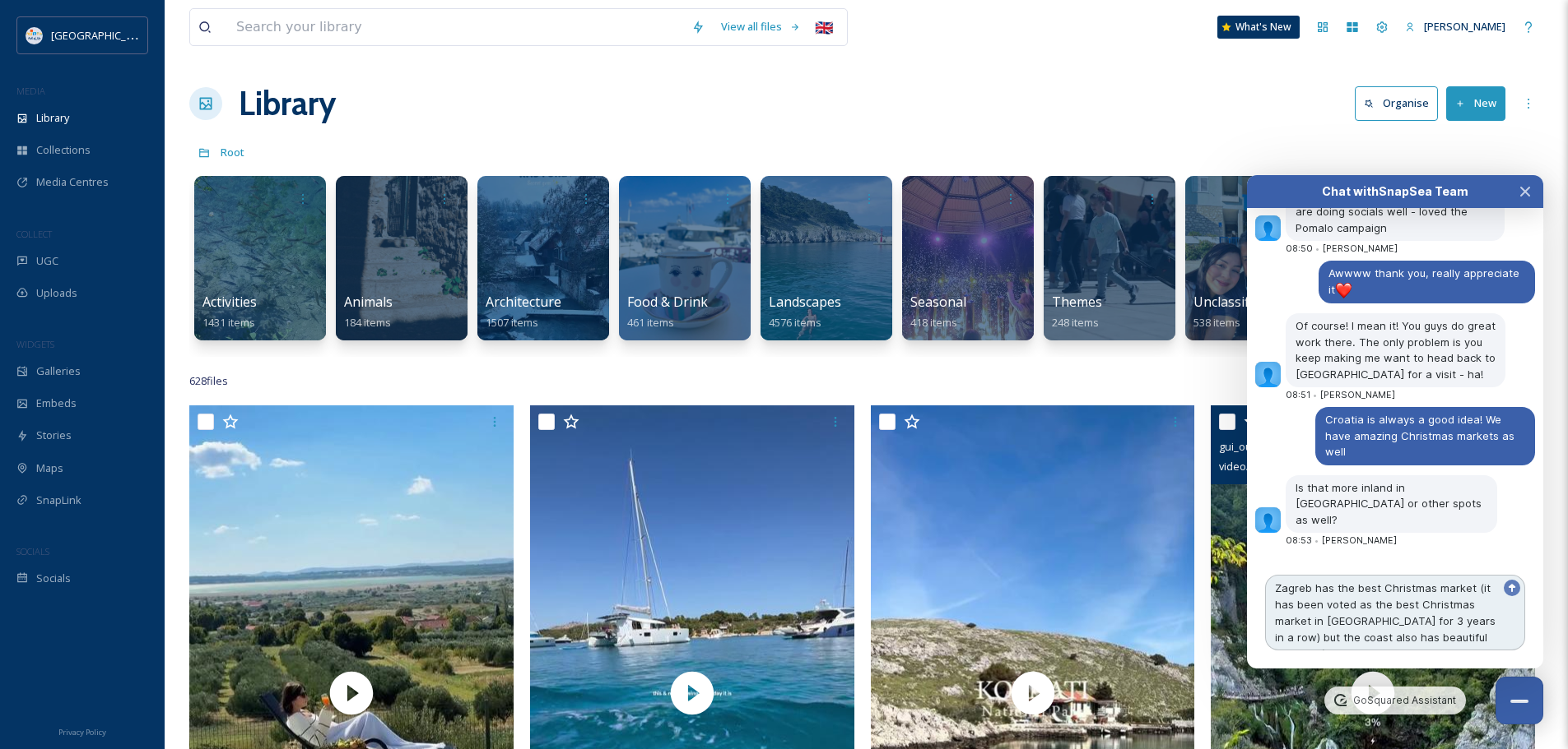
scroll to position [6832, 0]
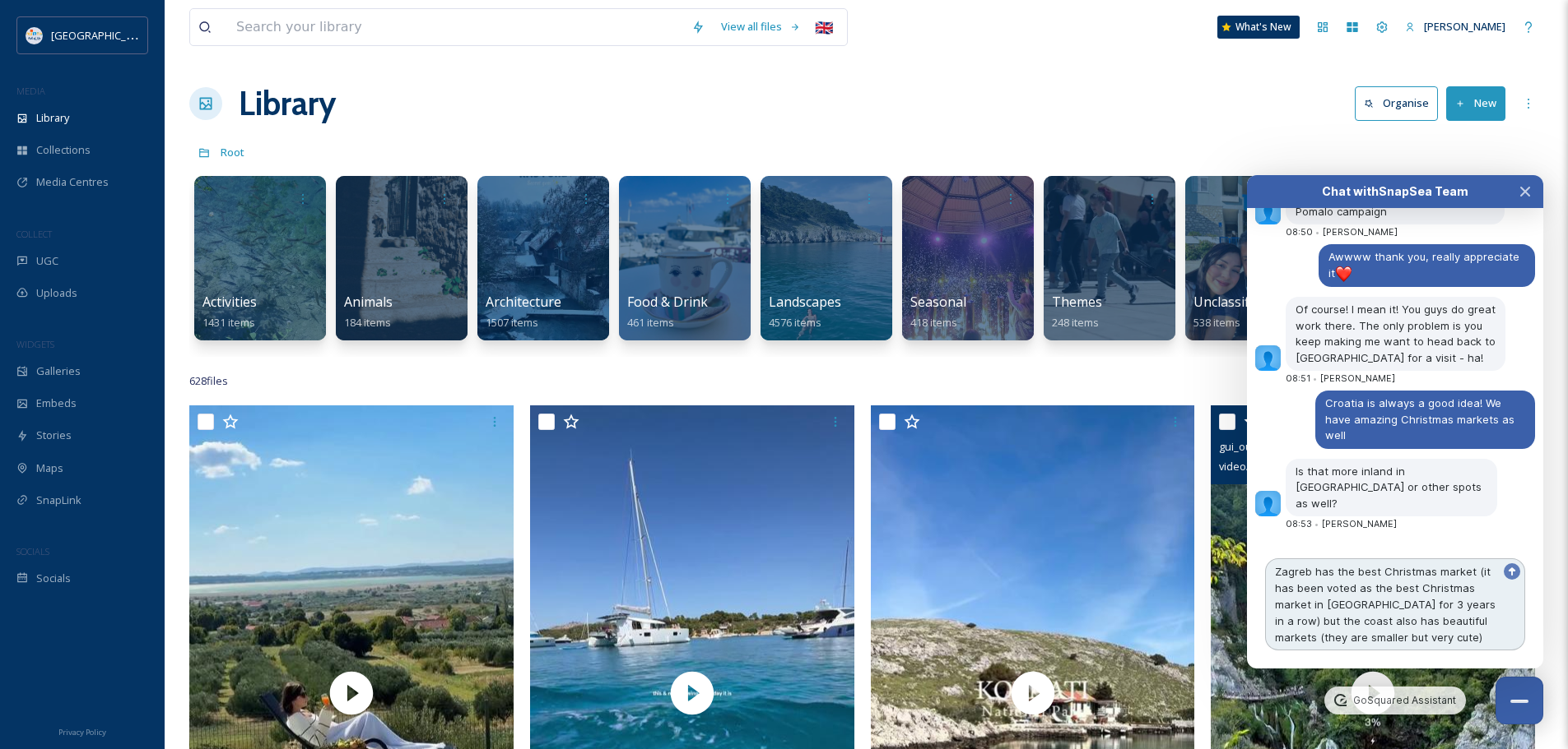
type textarea "Zagreb has the best Christmas market (it has been voted as the best Christmas m…"
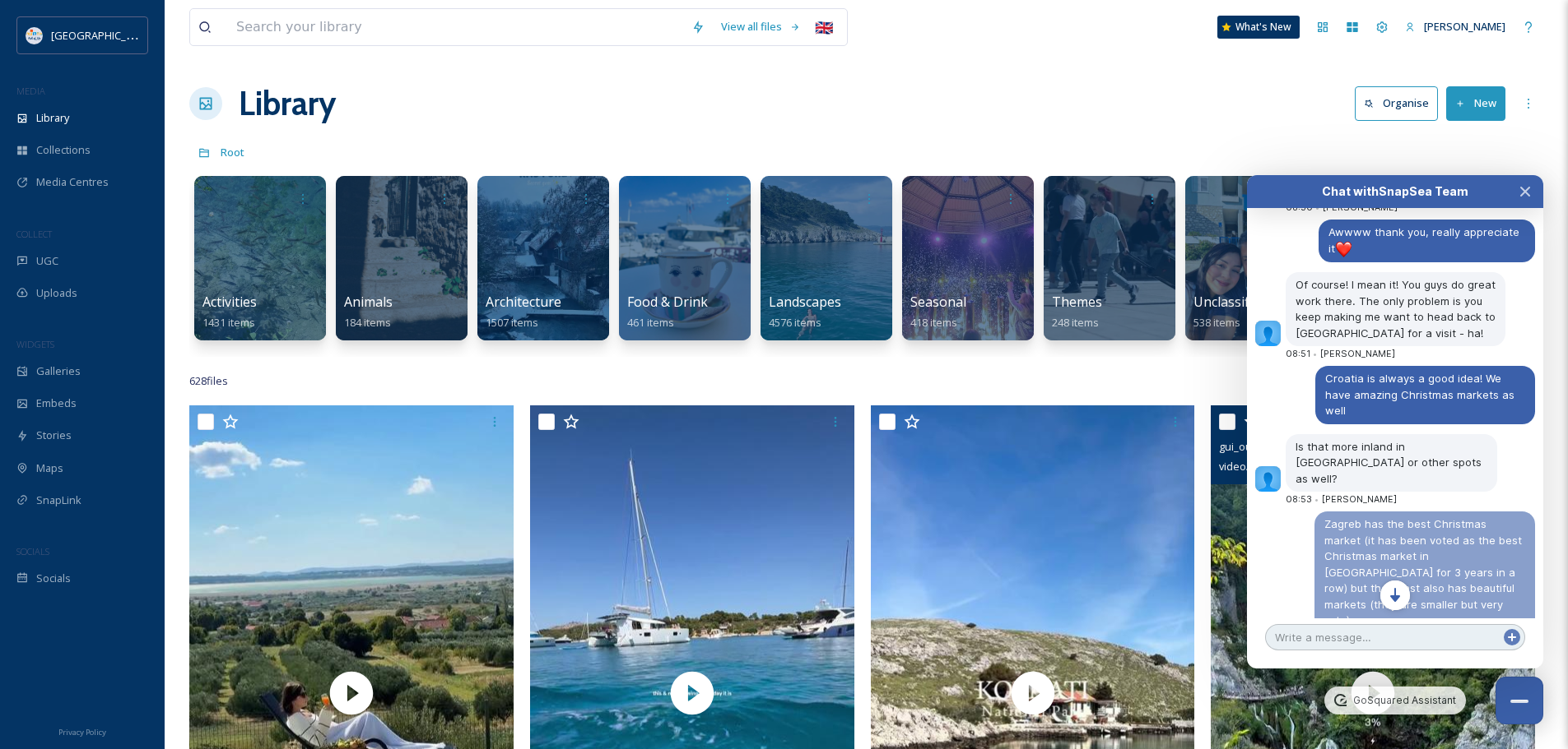
scroll to position [6883, 0]
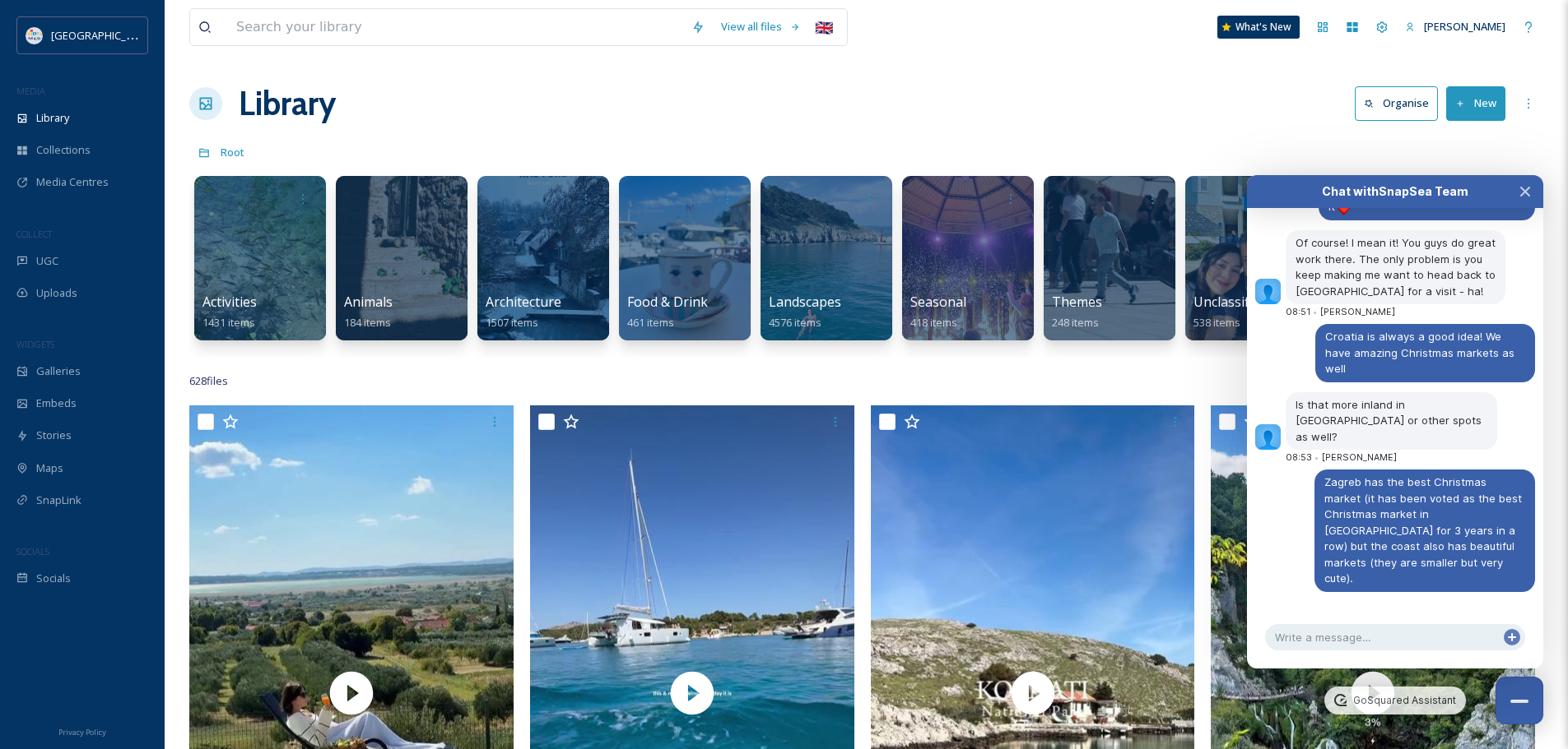
click at [1009, 367] on div "628 file s Filters Date Created Select all" at bounding box center [866, 382] width 1354 height 32
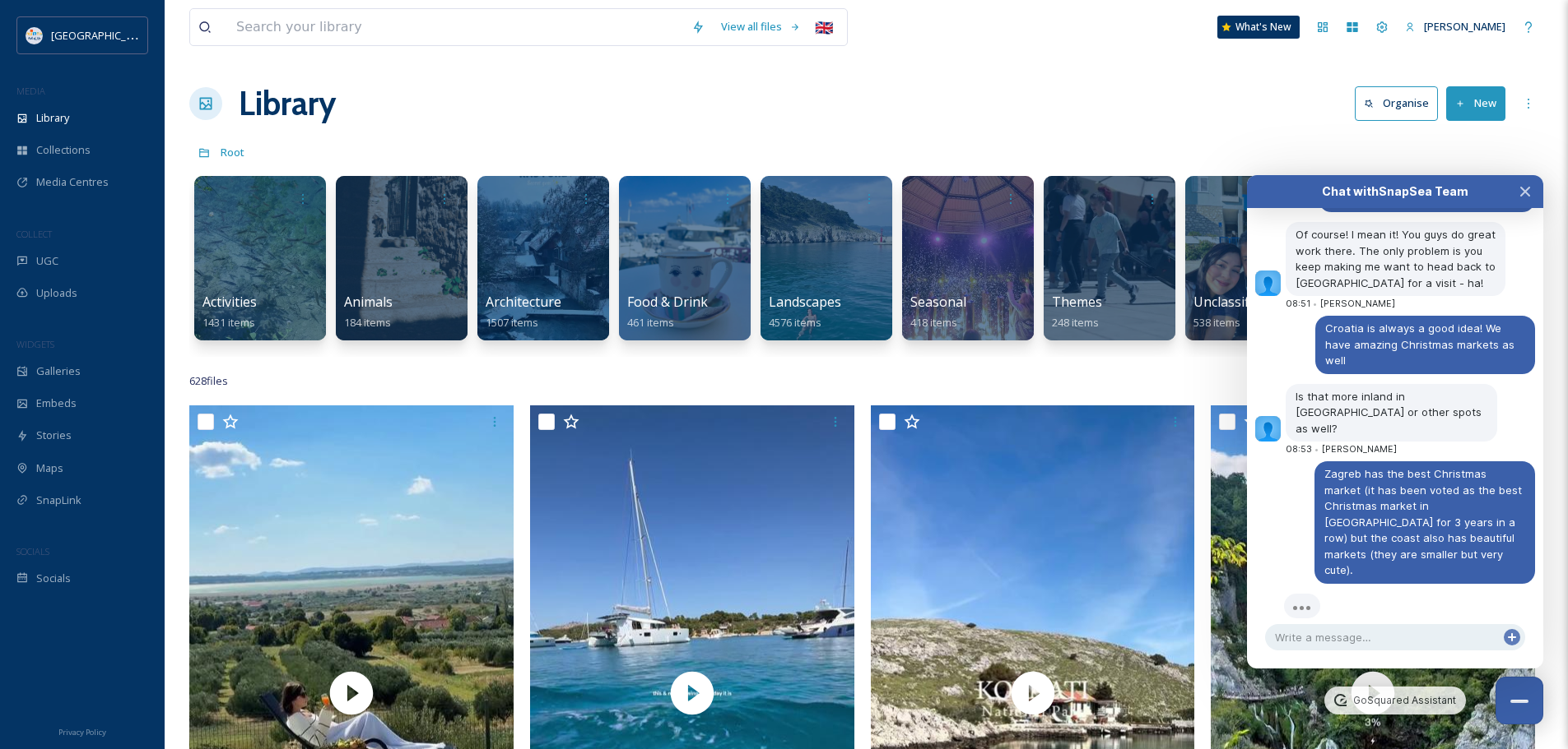
scroll to position [6913, 0]
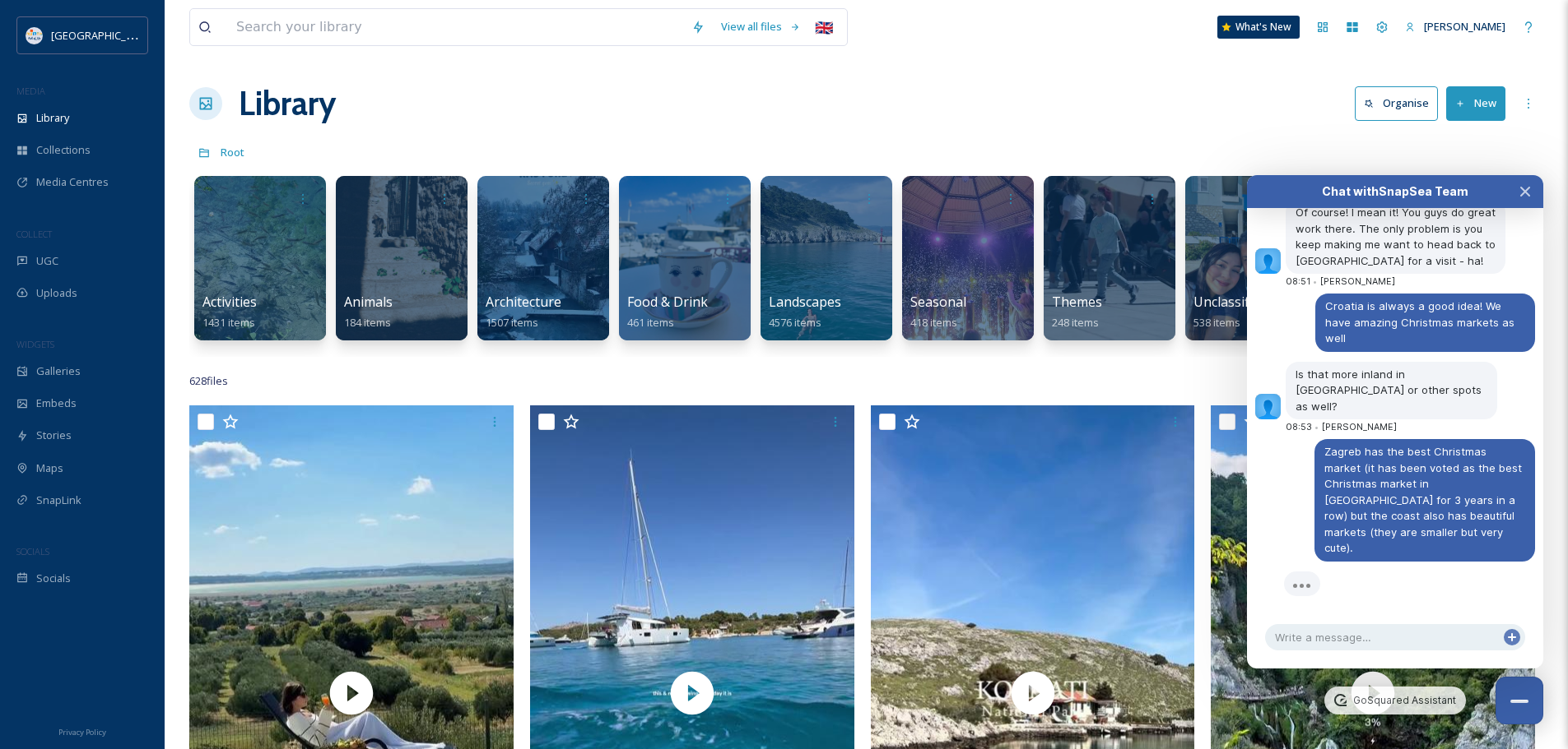
click at [956, 105] on div "Library Organise New" at bounding box center [866, 104] width 1354 height 50
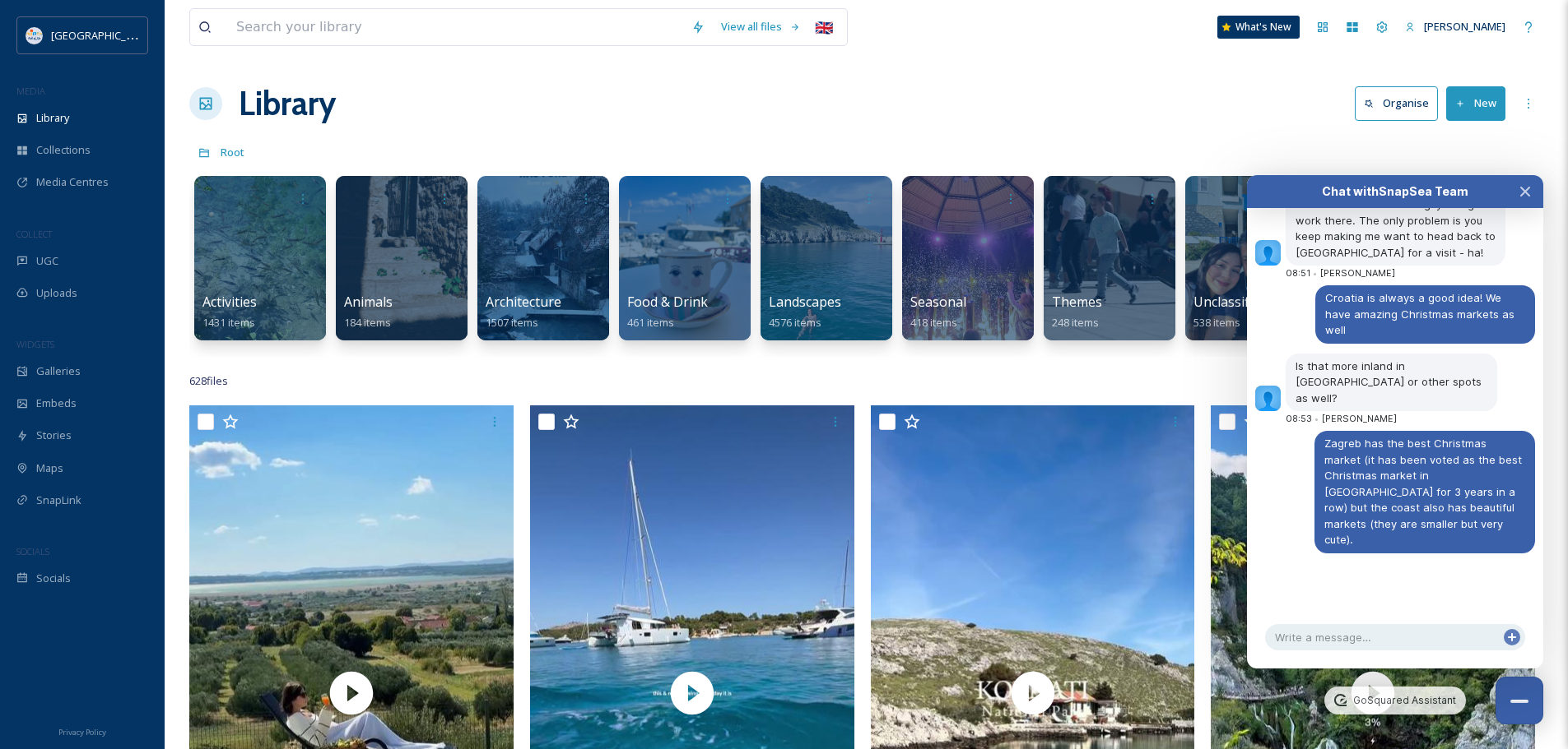
scroll to position [6961, 0]
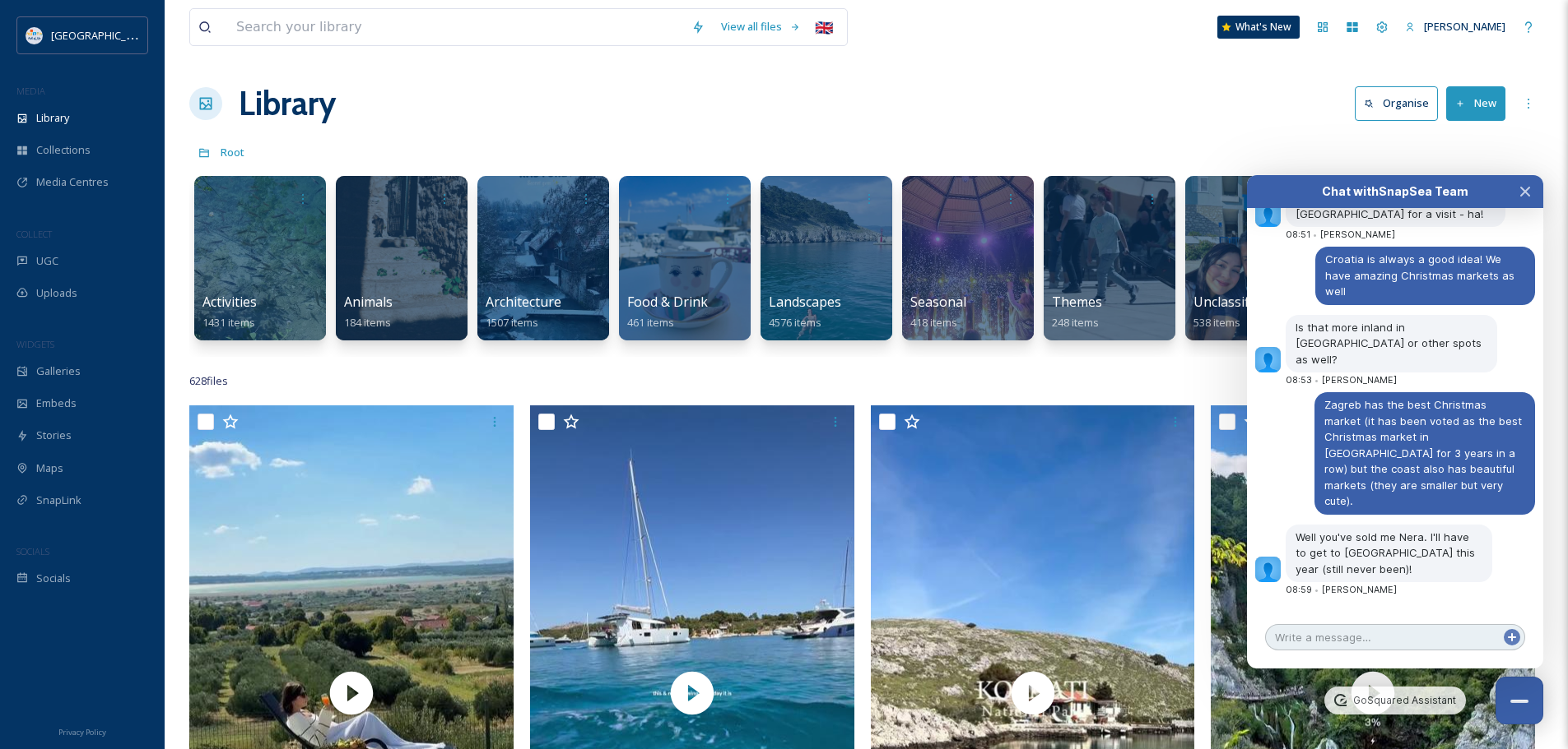
click at [1378, 634] on textarea at bounding box center [1395, 637] width 260 height 27
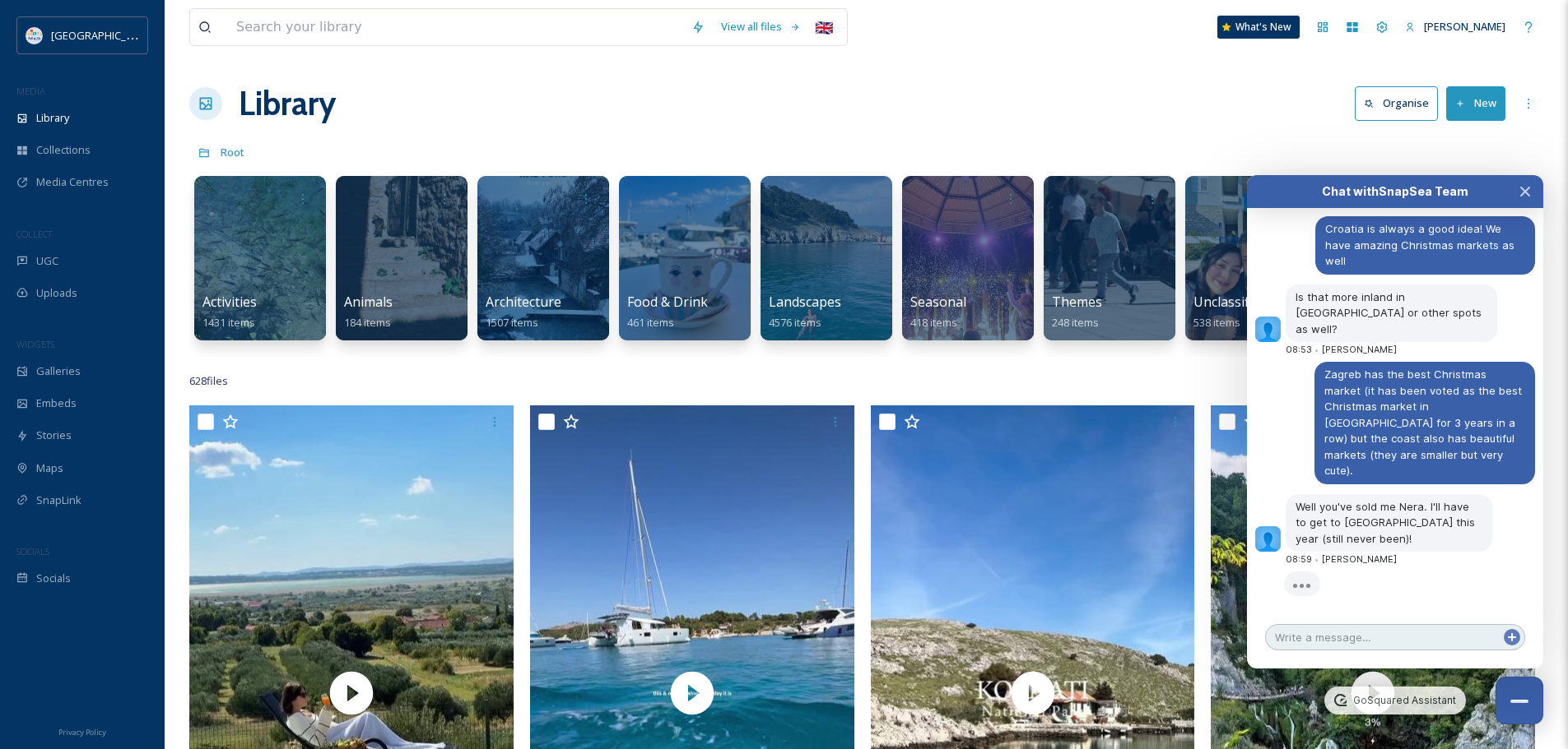
click at [1377, 633] on textarea at bounding box center [1395, 637] width 260 height 27
type textarea "It's really worth a visit!"
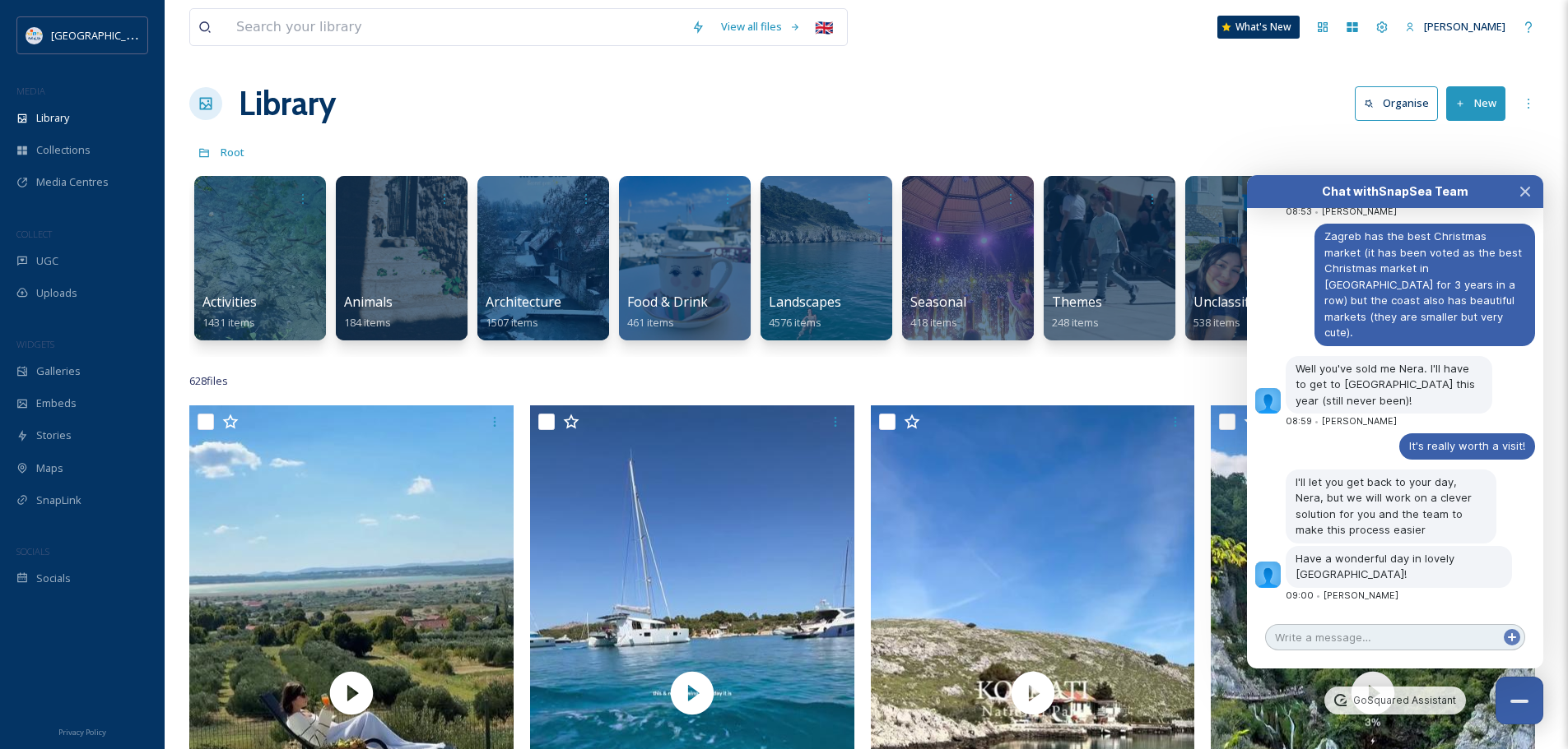
scroll to position [7119, 0]
click at [1353, 645] on textarea at bounding box center [1395, 637] width 260 height 27
type textarea "Thank you, and you too!"
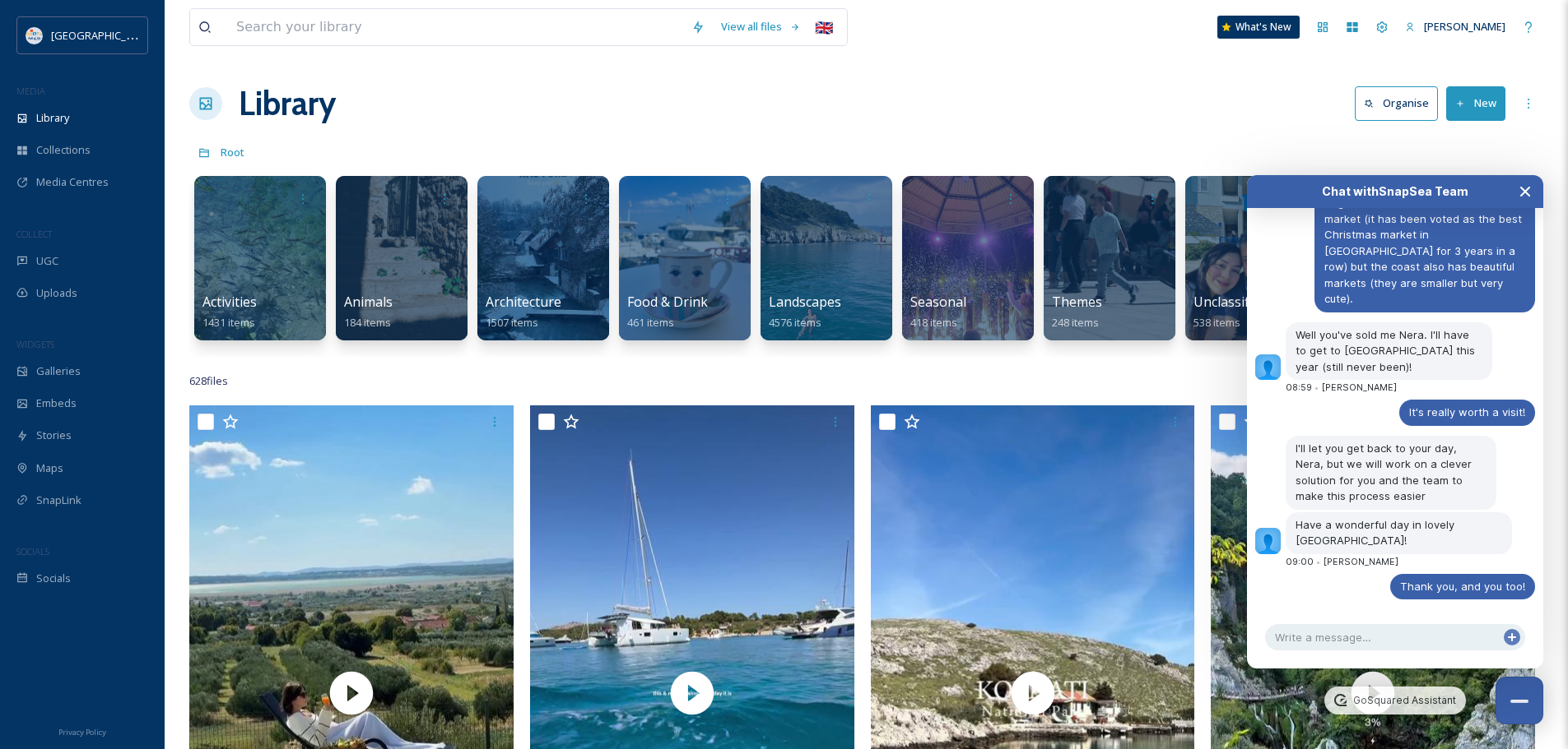
click at [1529, 188] on icon "Close Chat" at bounding box center [1525, 191] width 8 height 8
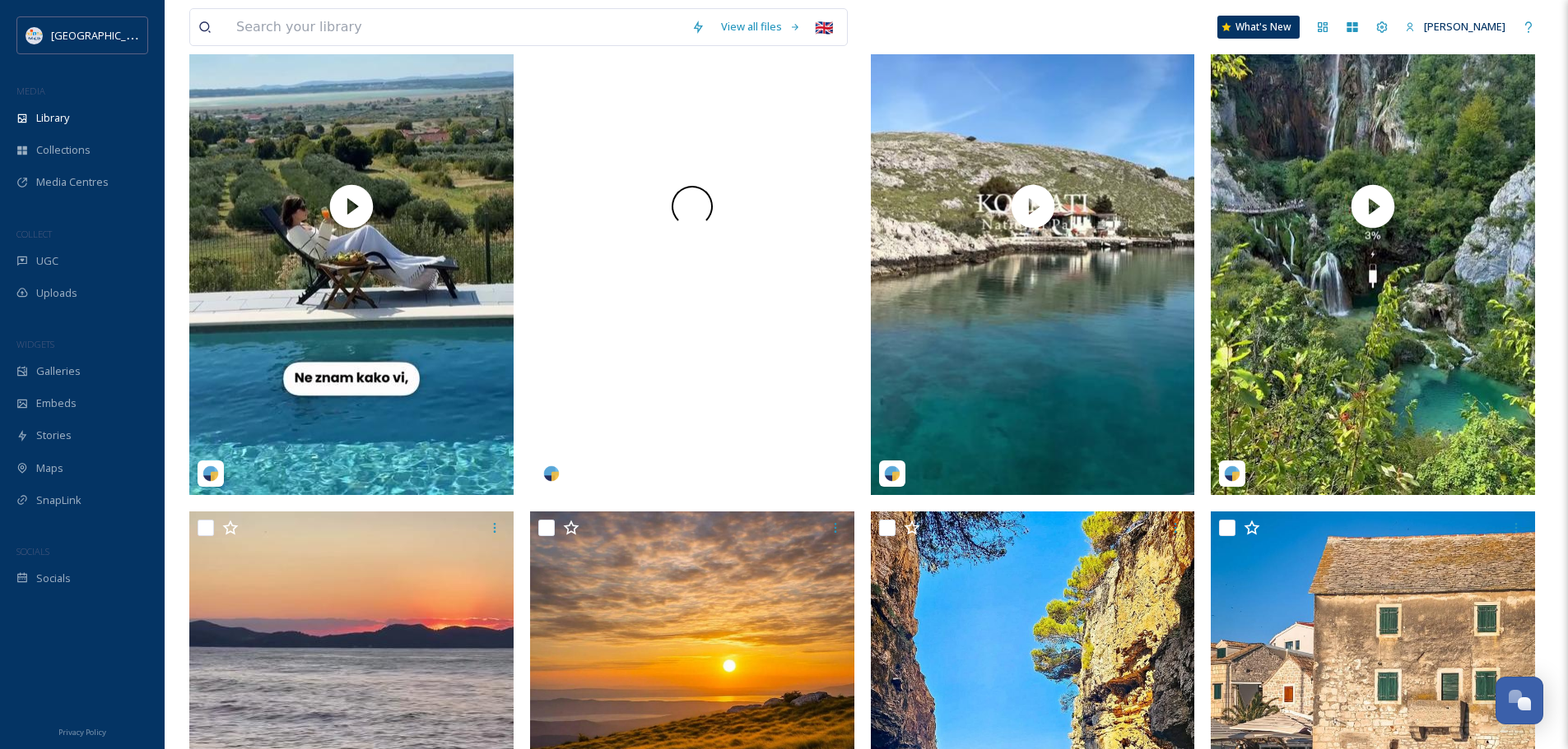
scroll to position [493, 0]
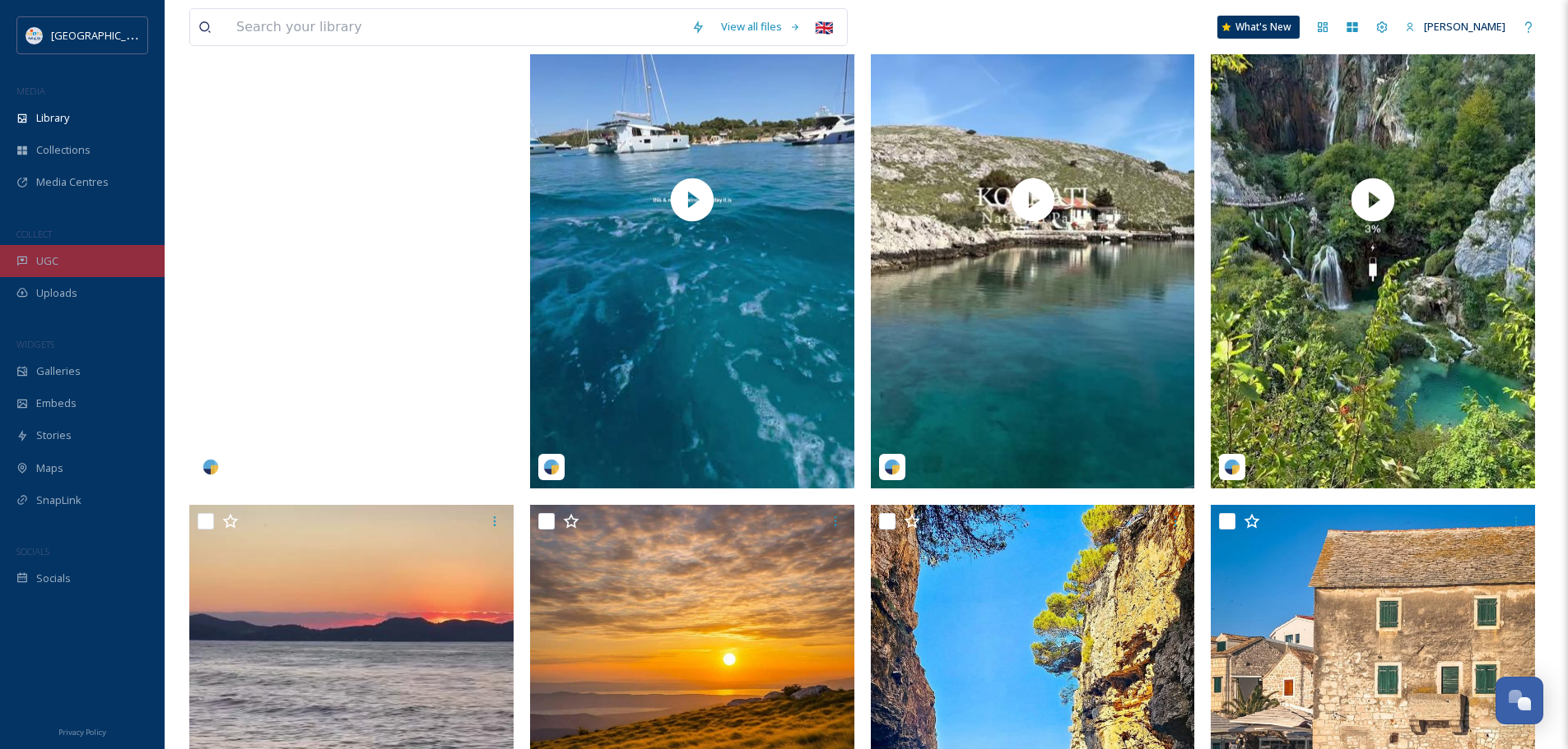
click at [41, 259] on span "UGC" at bounding box center [47, 261] width 22 height 16
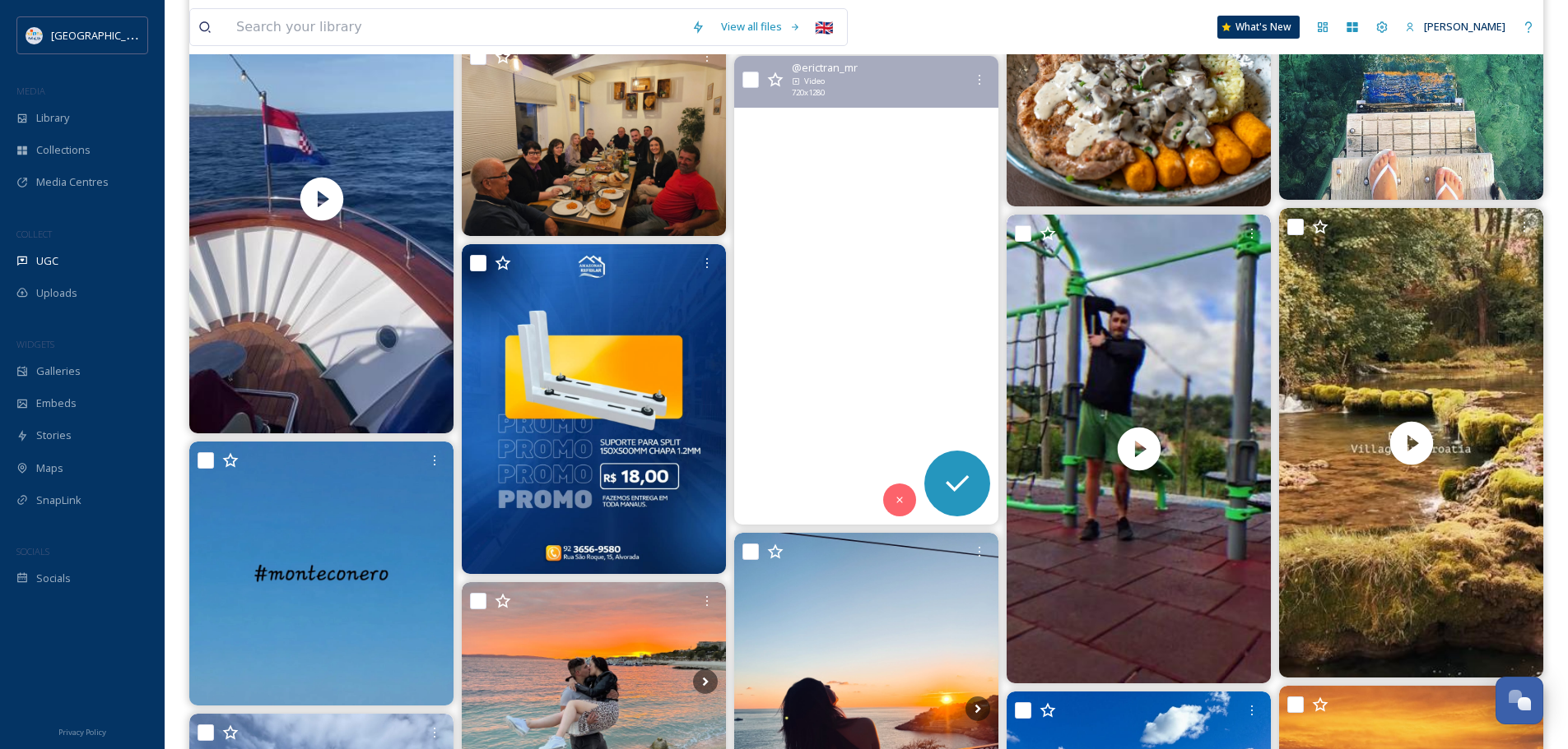
scroll to position [5923, 0]
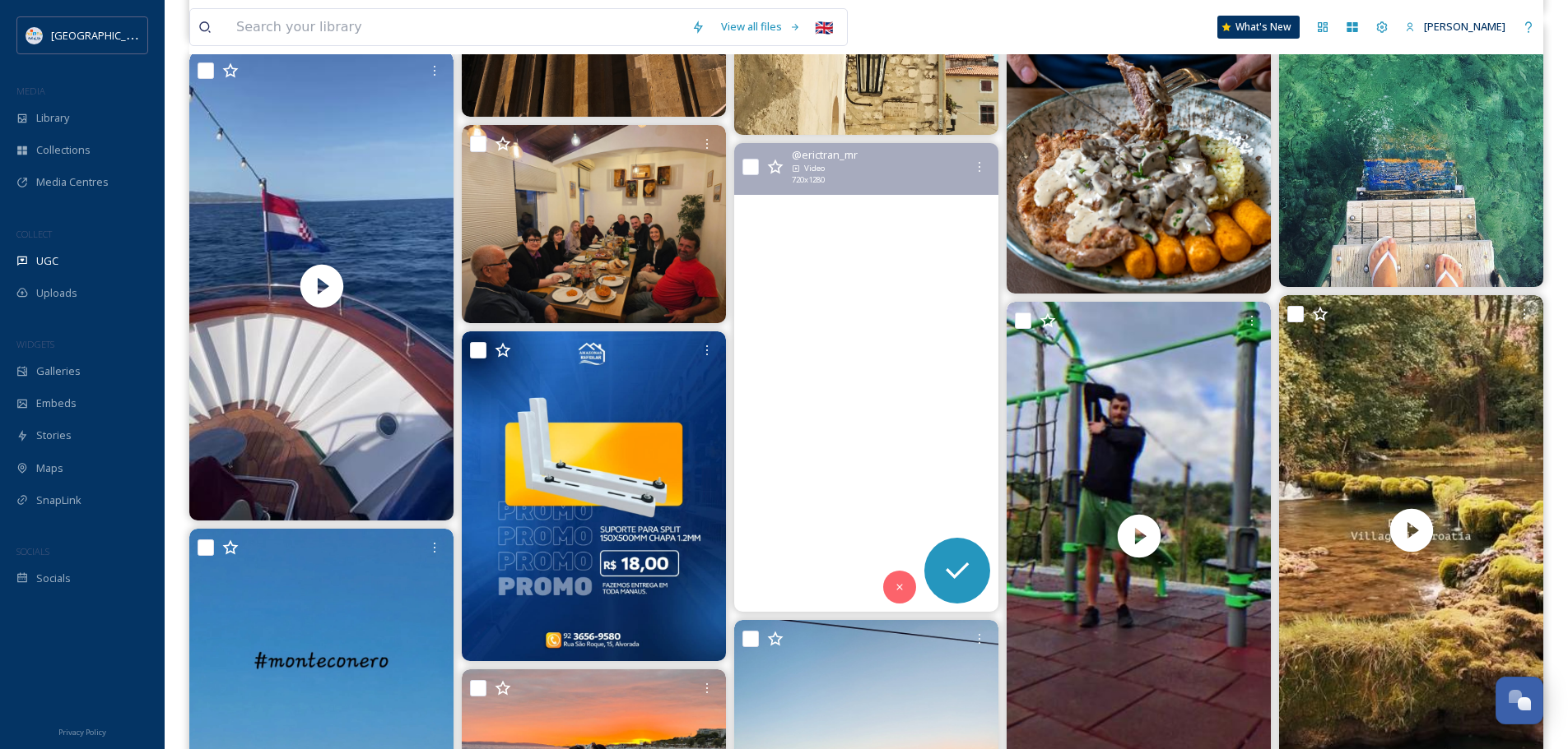
click at [866, 353] on video "Plitvice Lake International Park \a#croatia #plitvice #plitvicelakesnationalpar…" at bounding box center [866, 378] width 264 height 470
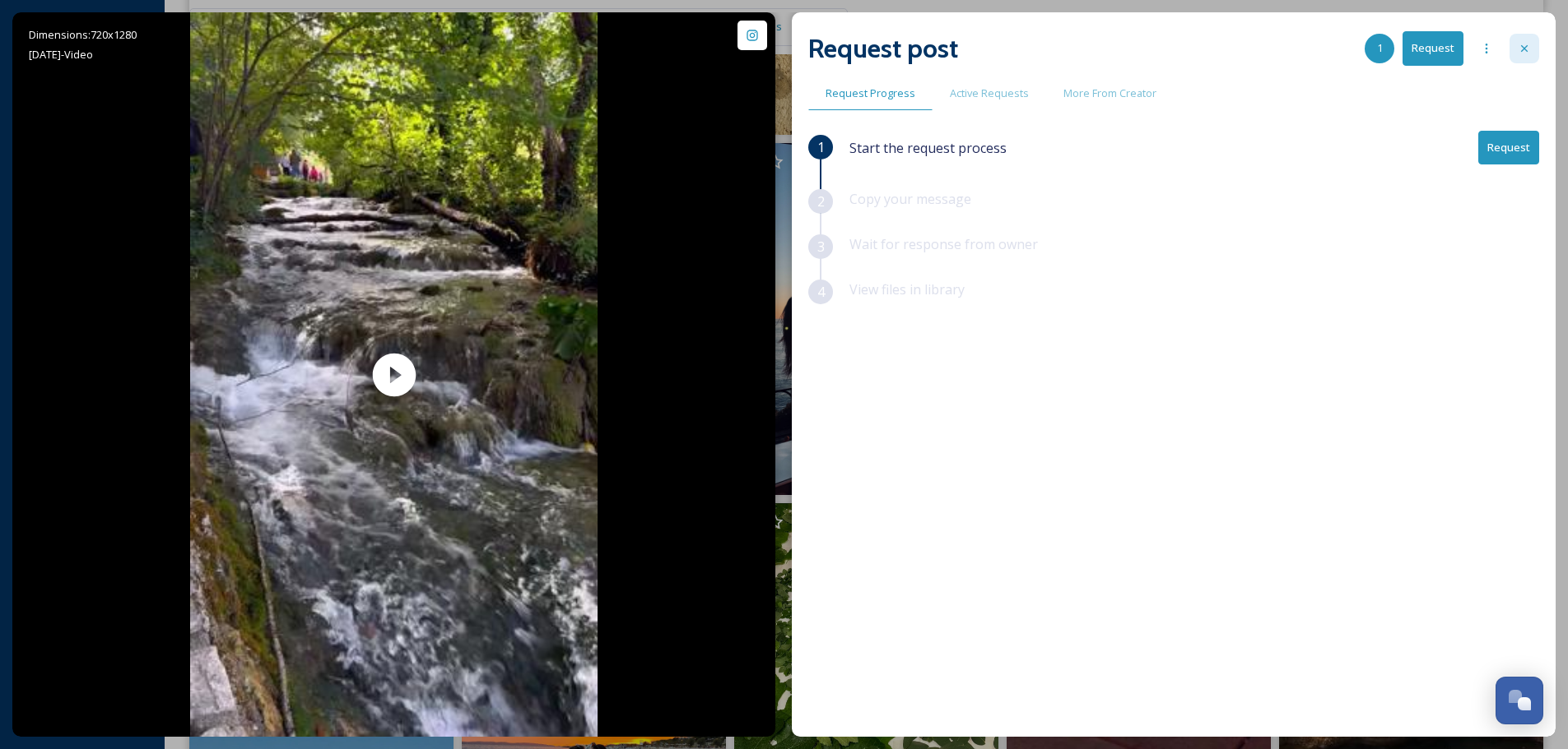
click at [1525, 46] on icon at bounding box center [1524, 48] width 13 height 13
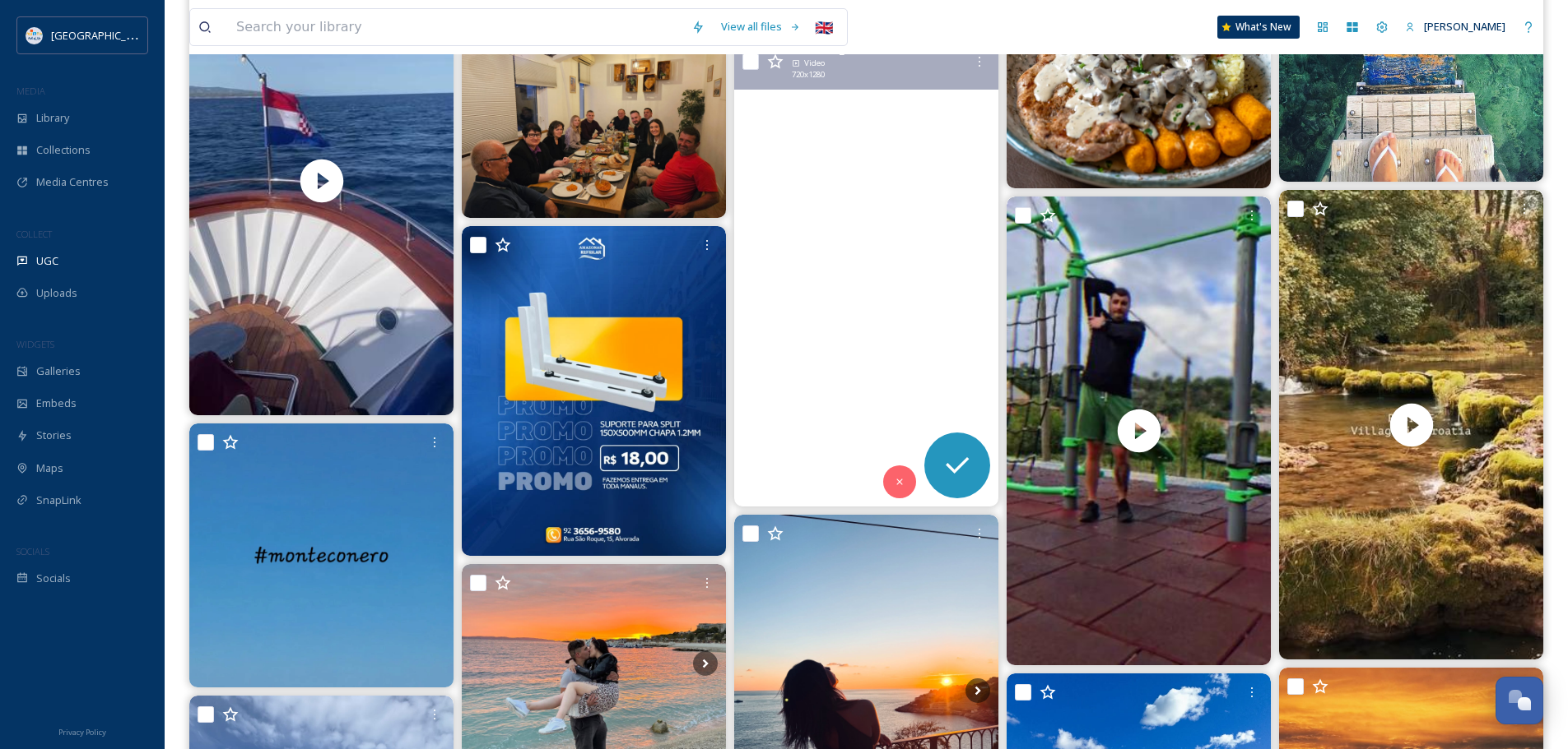
scroll to position [6169, 0]
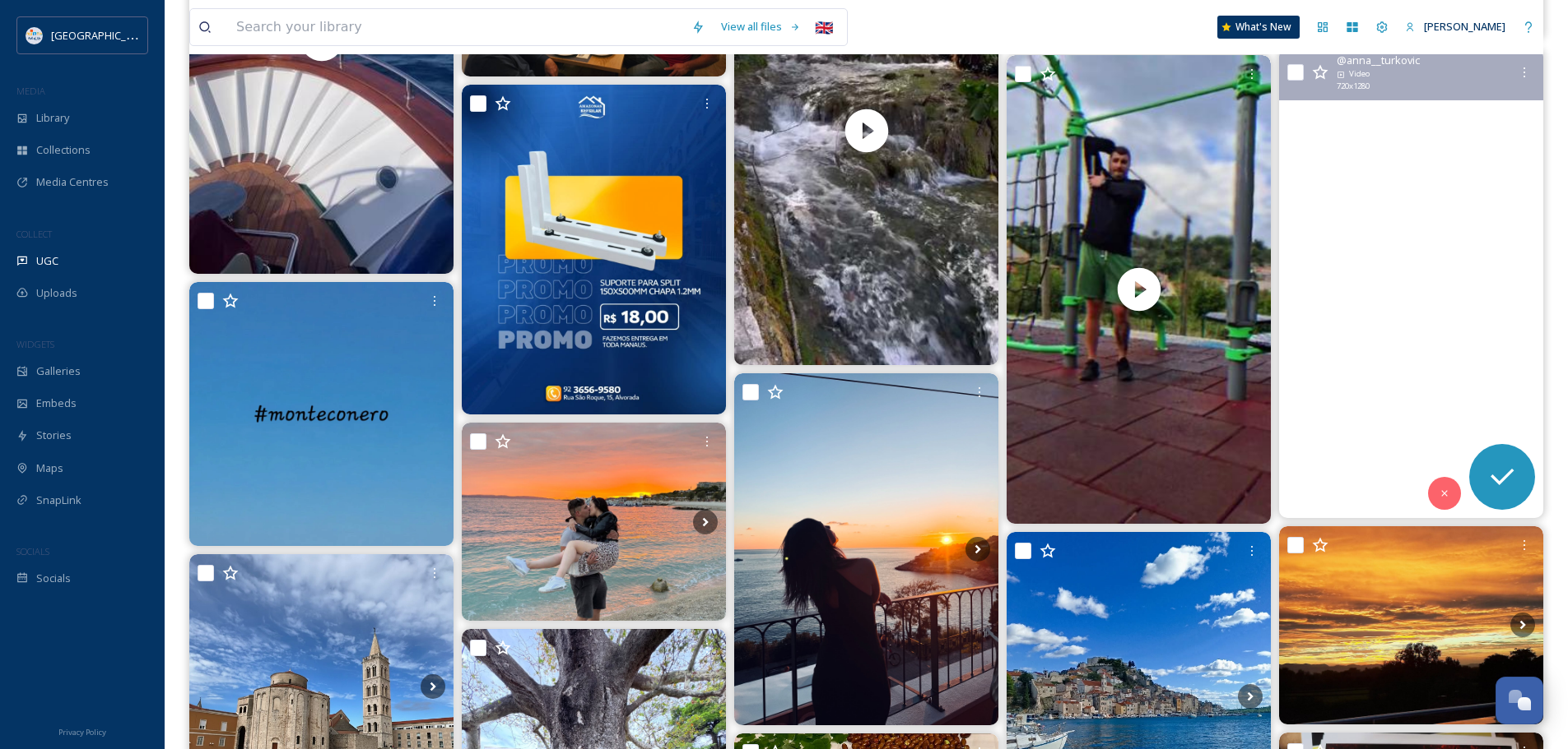
click at [1413, 311] on video "Rastoke \aVillage in Croatia \aThis is a magical place to walk🪄 \a\a#travel #cr…" at bounding box center [1411, 283] width 264 height 470
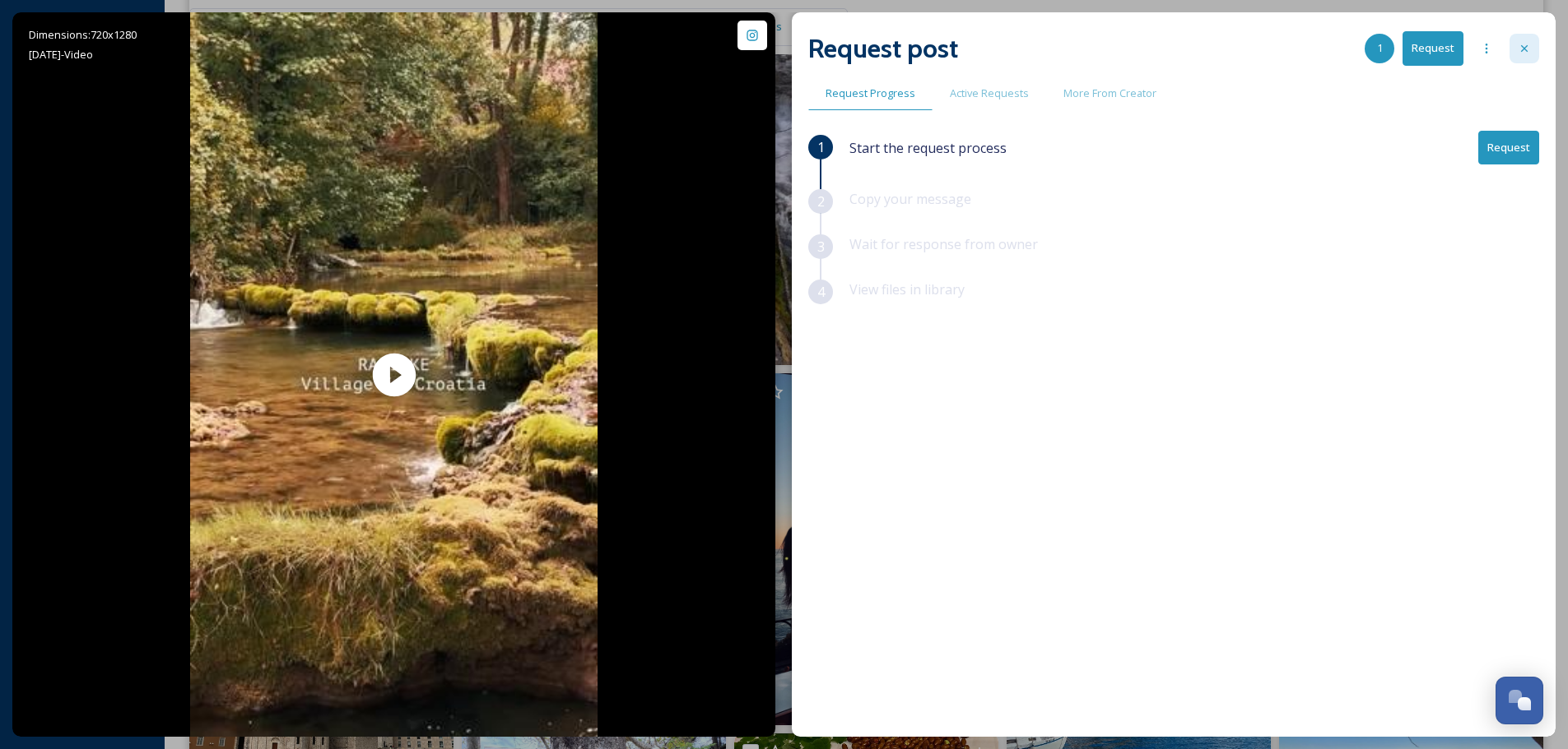
click at [1521, 50] on icon at bounding box center [1524, 48] width 13 height 13
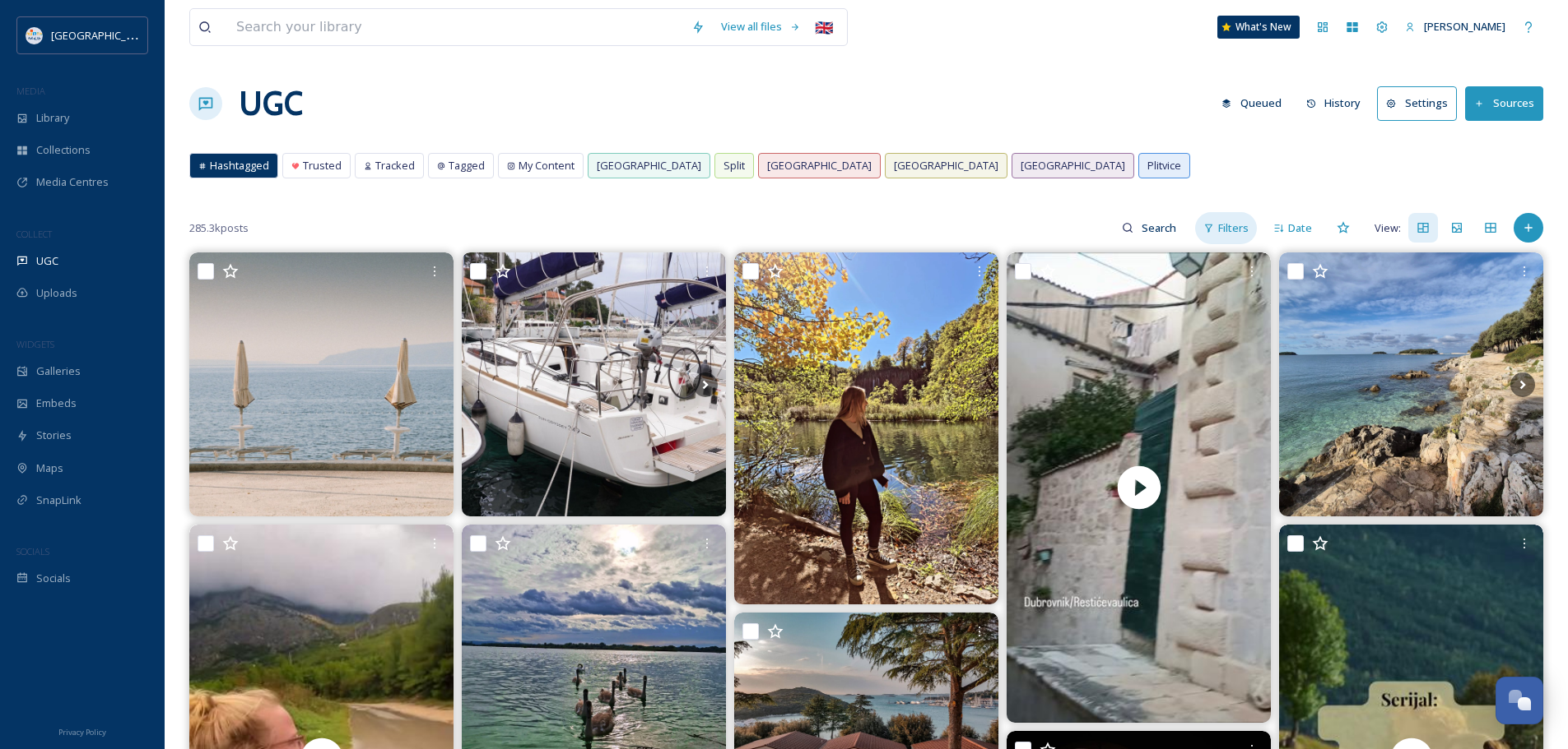
click at [1238, 236] on div "Filters" at bounding box center [1226, 228] width 62 height 32
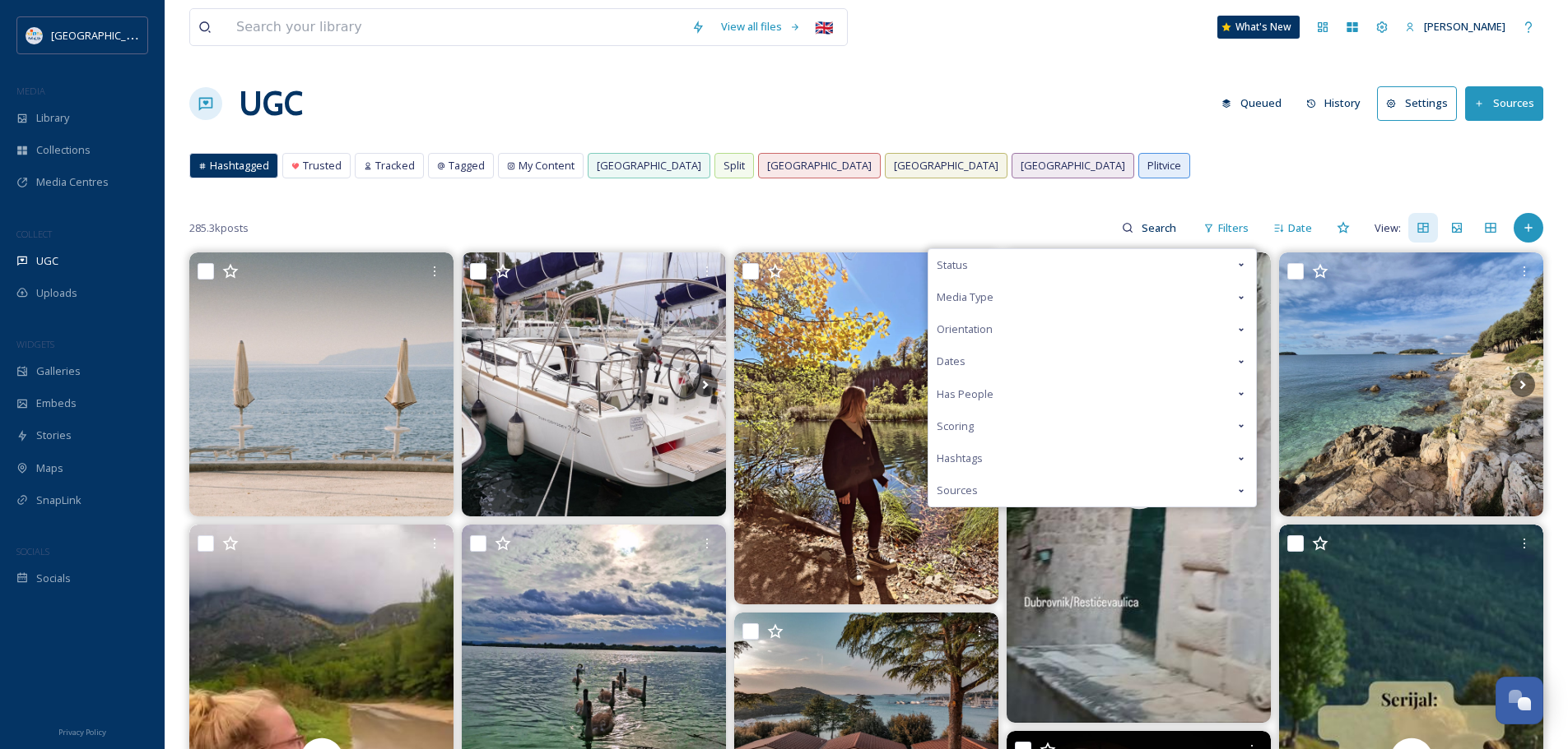
click at [993, 292] on span "Media Type" at bounding box center [965, 297] width 57 height 16
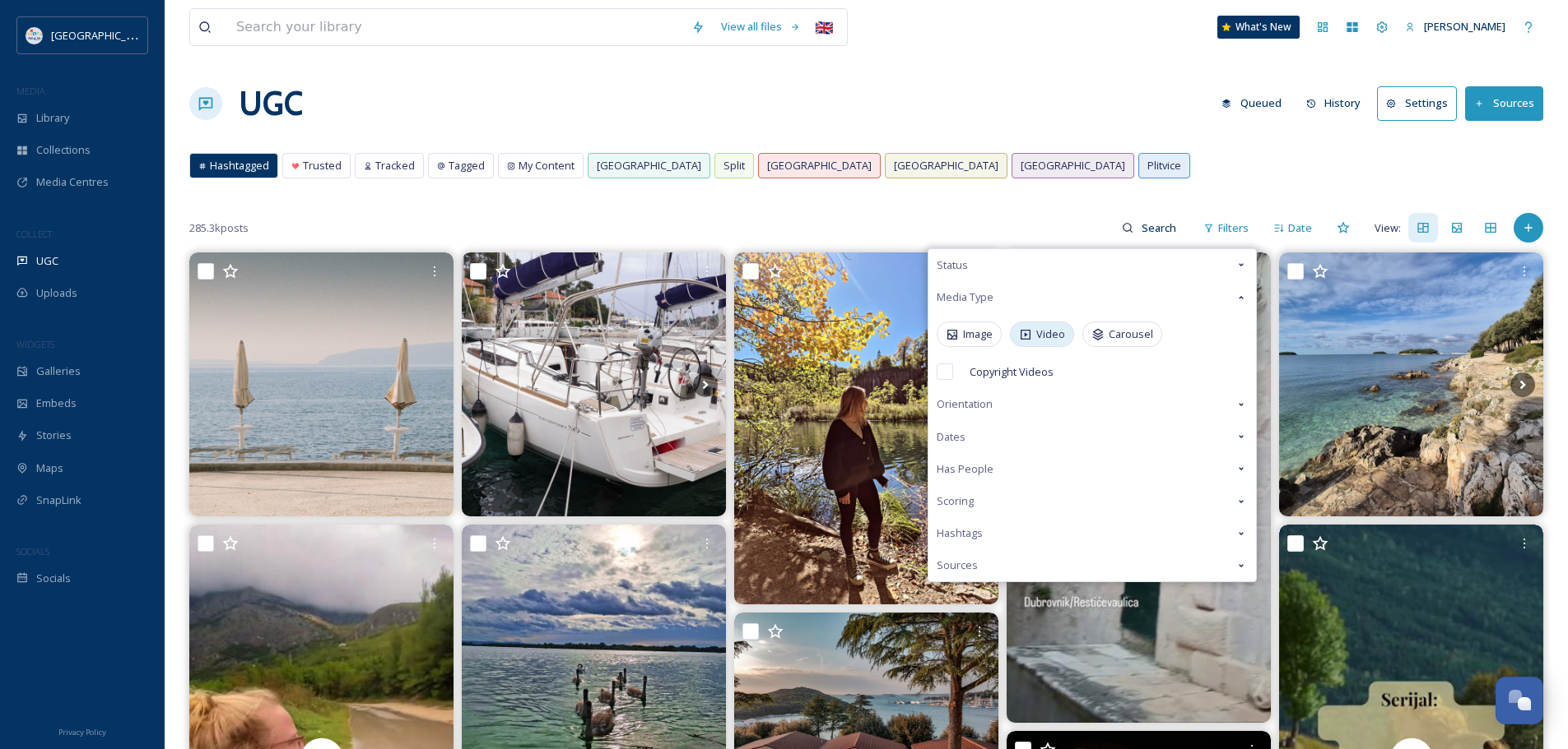
click at [1053, 331] on span "Video" at bounding box center [1051, 335] width 29 height 16
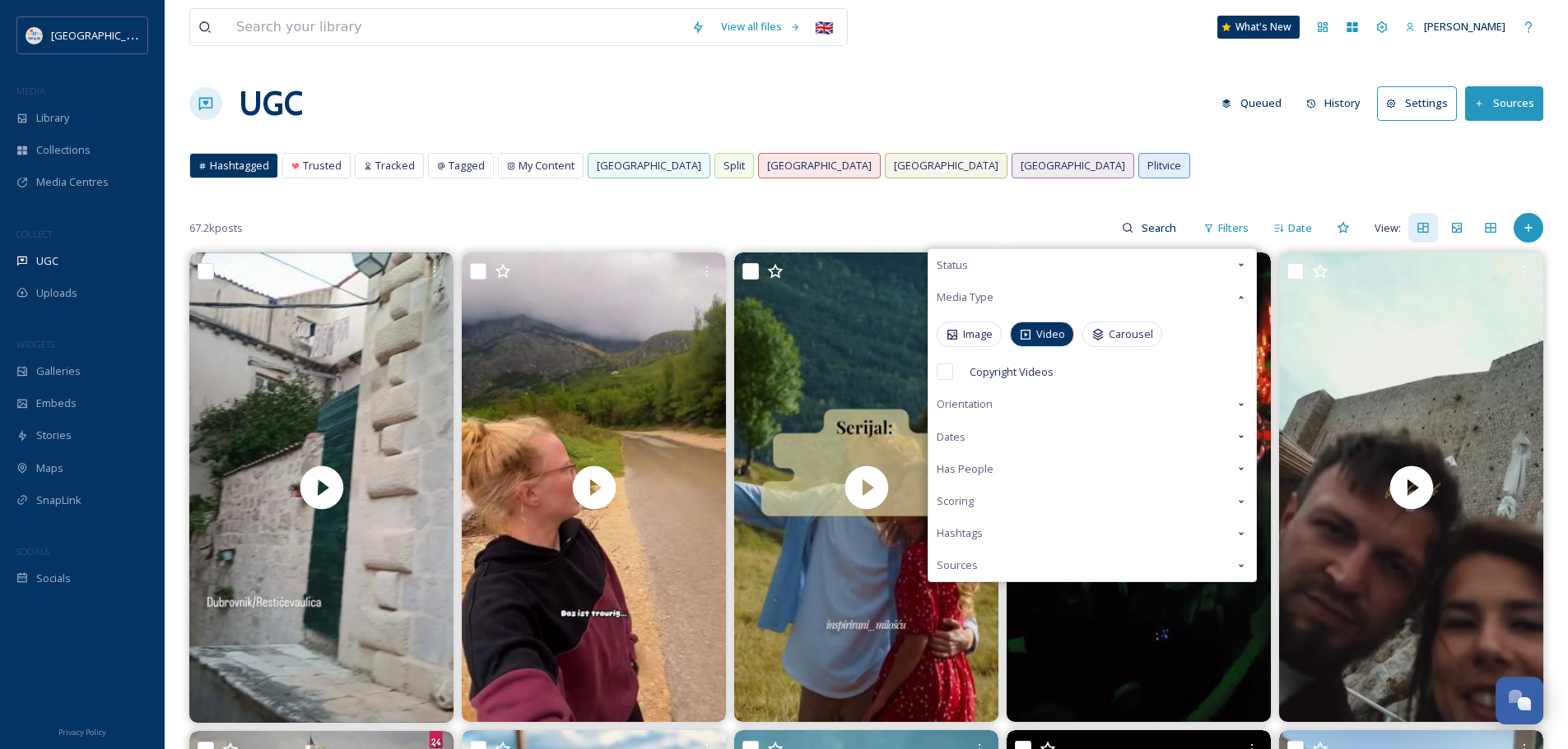
click at [1016, 178] on div "Hashtagged Trusted Tracked Tagged My Content [GEOGRAPHIC_DATA] [GEOGRAPHIC_DATA…" at bounding box center [866, 170] width 1354 height 34
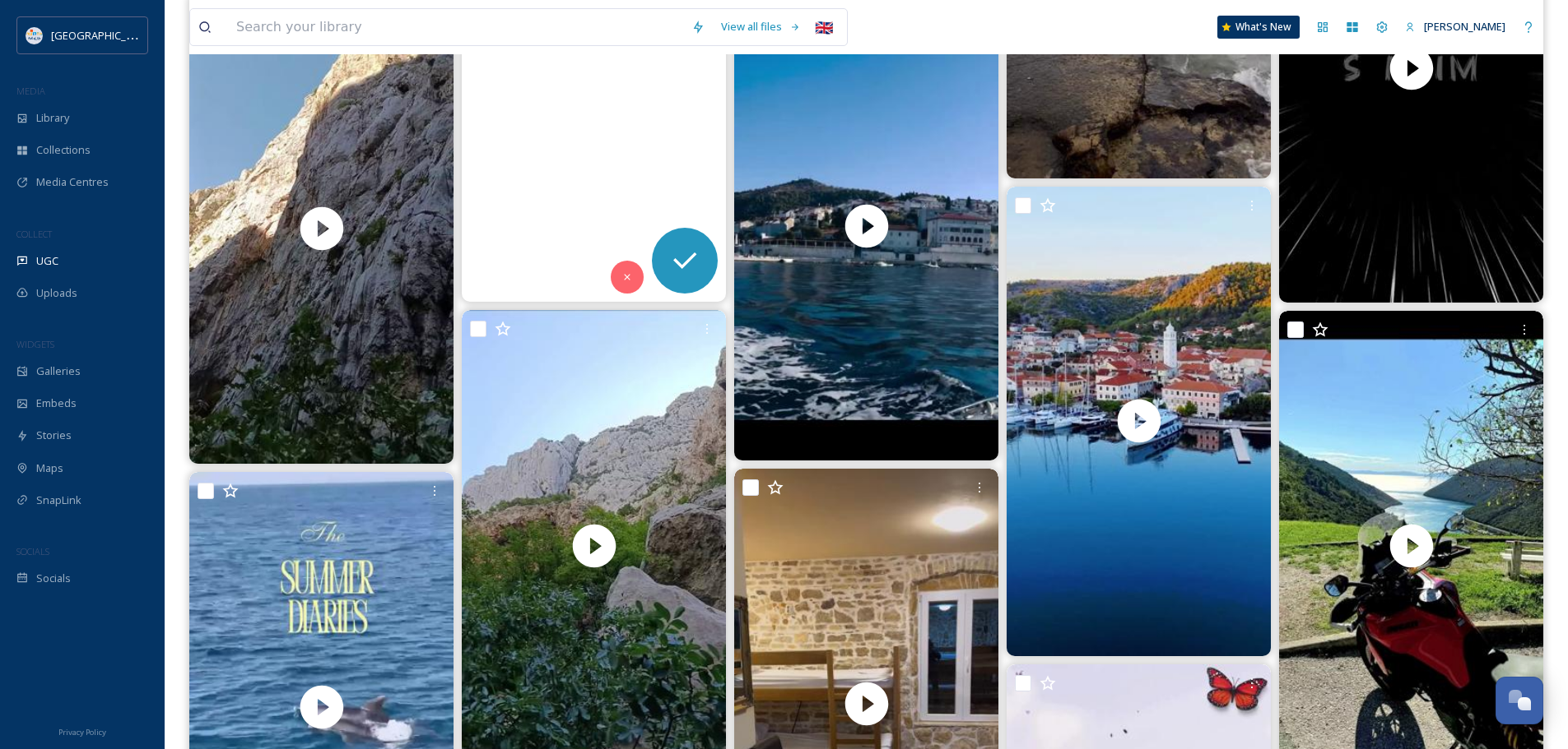
scroll to position [8143, 0]
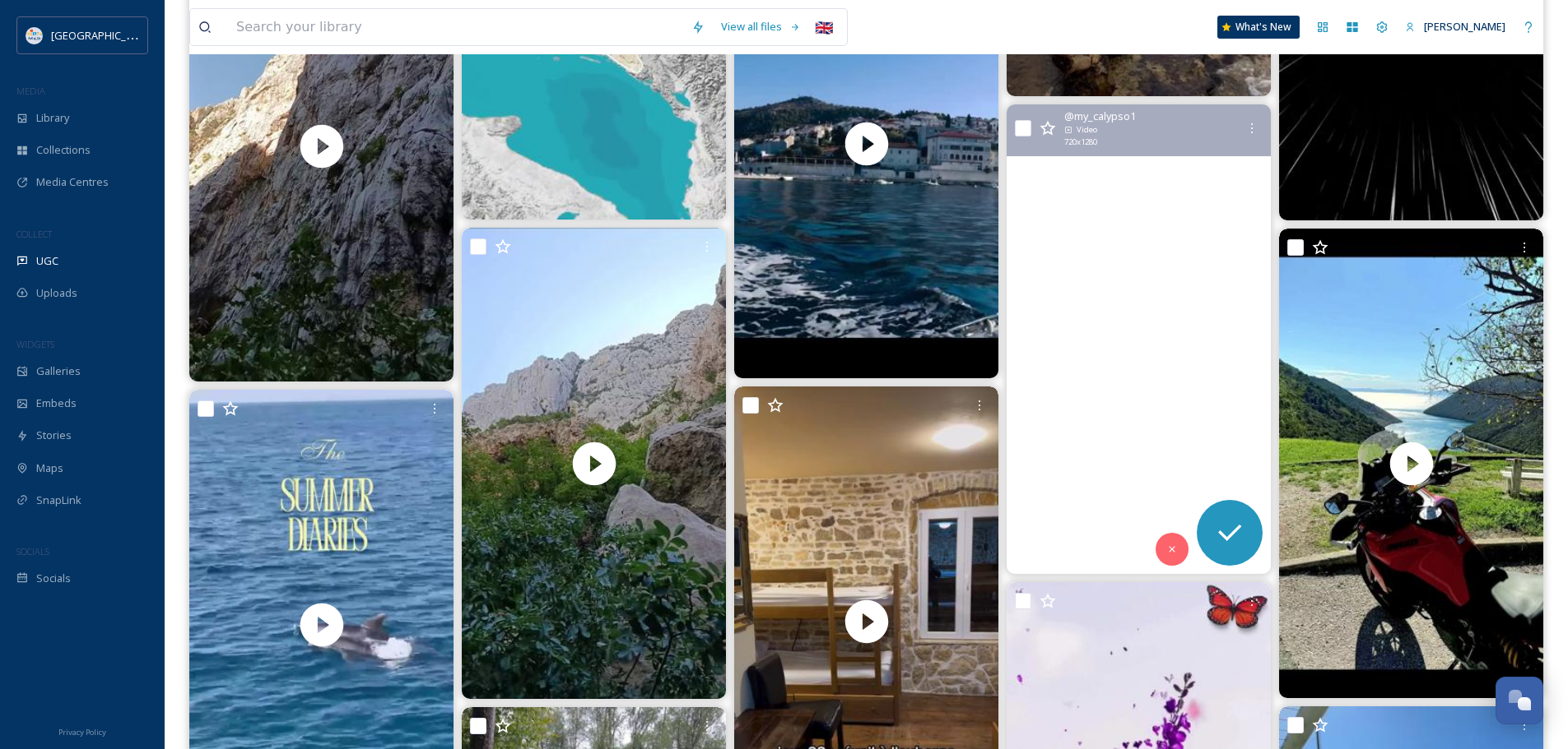
click at [1132, 405] on video "Last charter of the season in Croatia 🇭🇷🌴✨\a#superyacht #yachtieworld #yachtlif…" at bounding box center [1138, 339] width 264 height 470
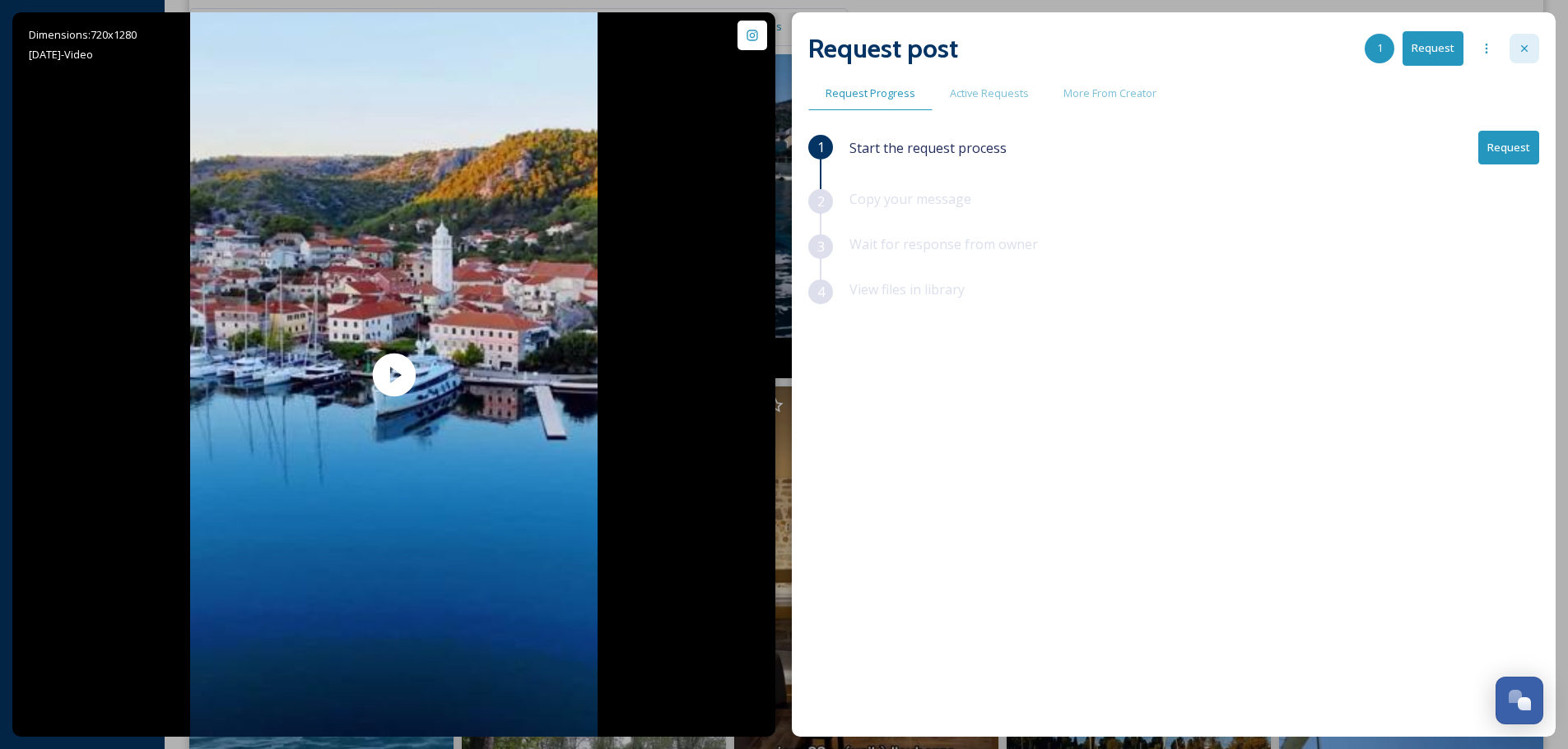
click at [1535, 57] on div at bounding box center [1524, 48] width 29 height 29
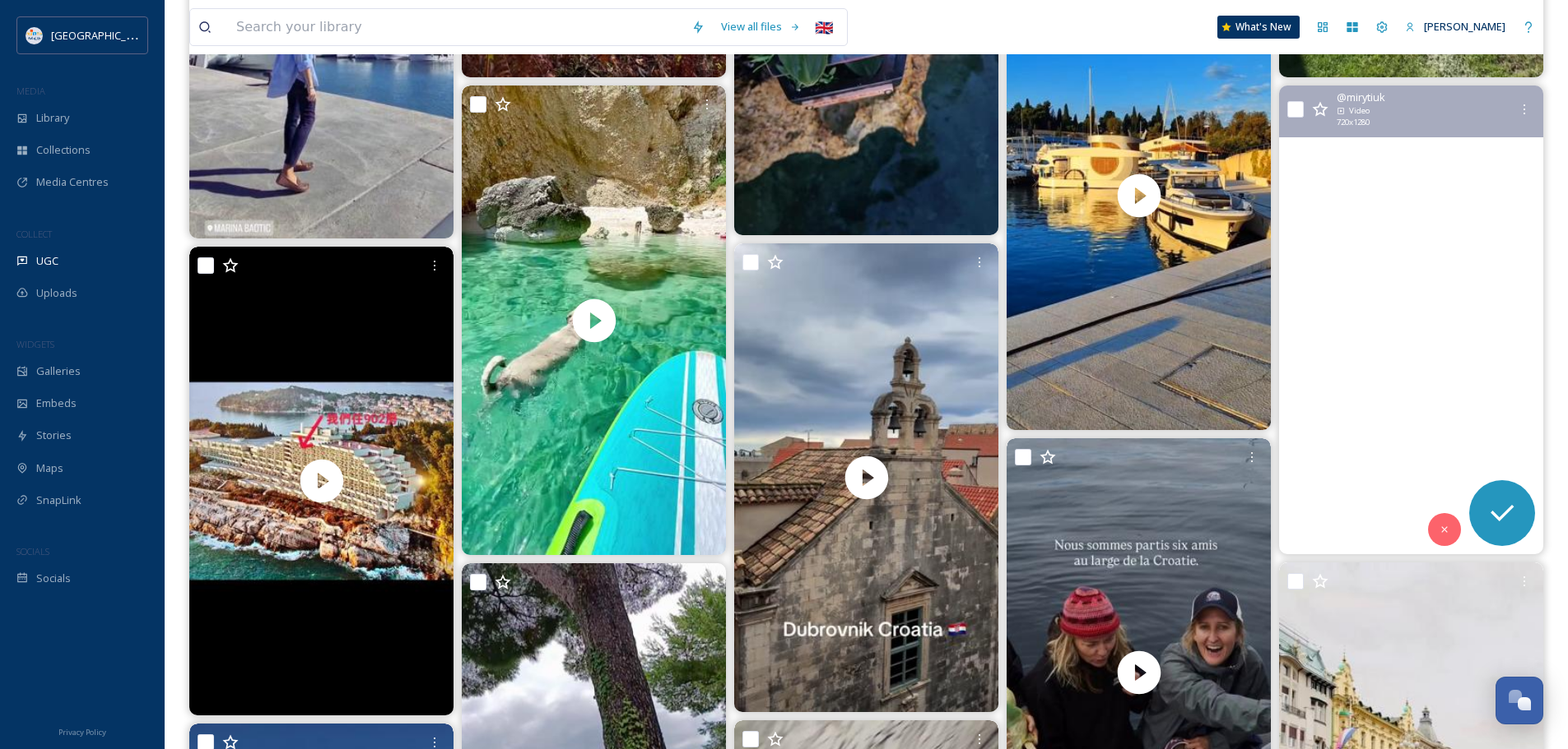
scroll to position [9213, 0]
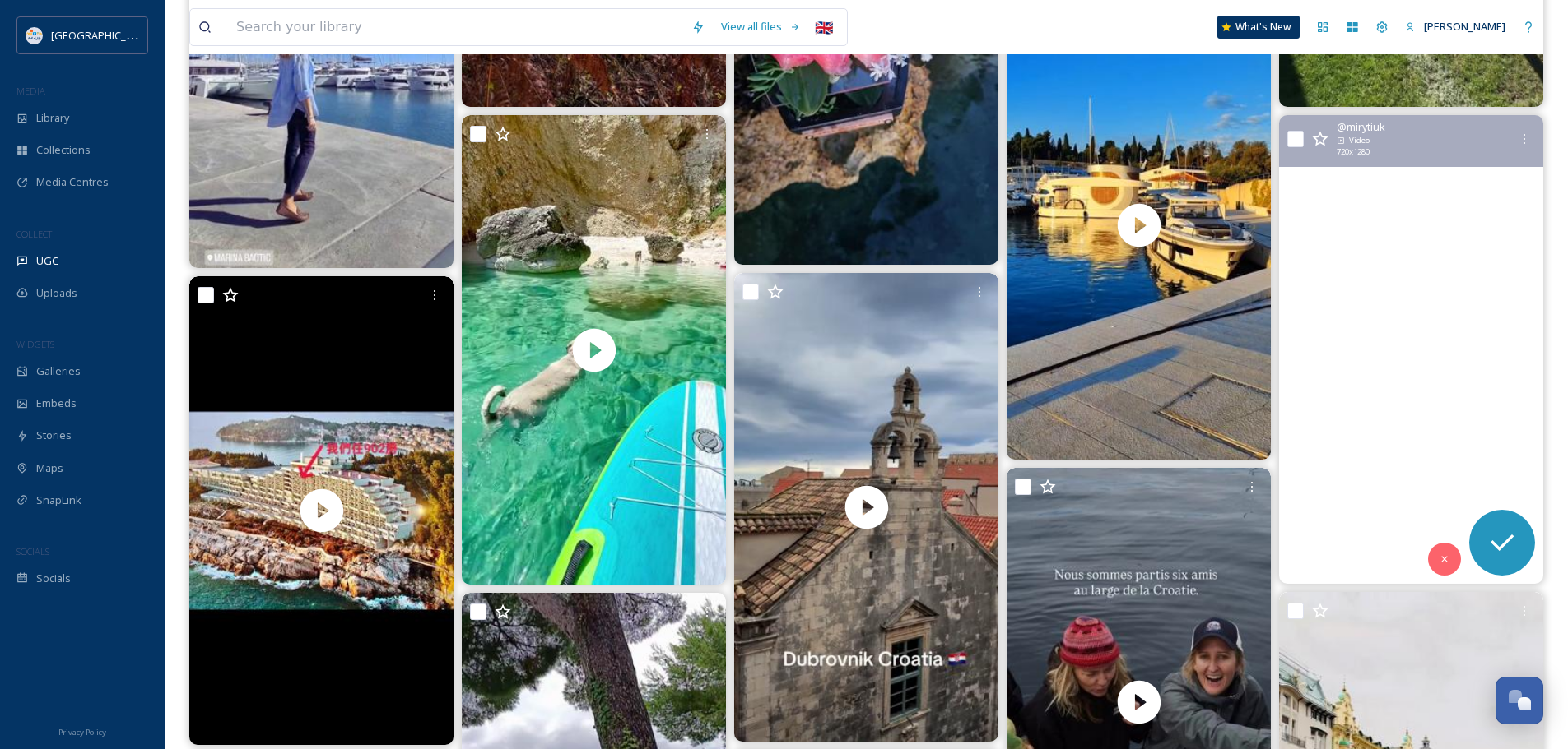
click at [1428, 373] on video "#zlatnirat #chorwacja #bolbrac #wyspabrac #croatiatravel #bracisland #adriatyk" at bounding box center [1411, 350] width 264 height 470
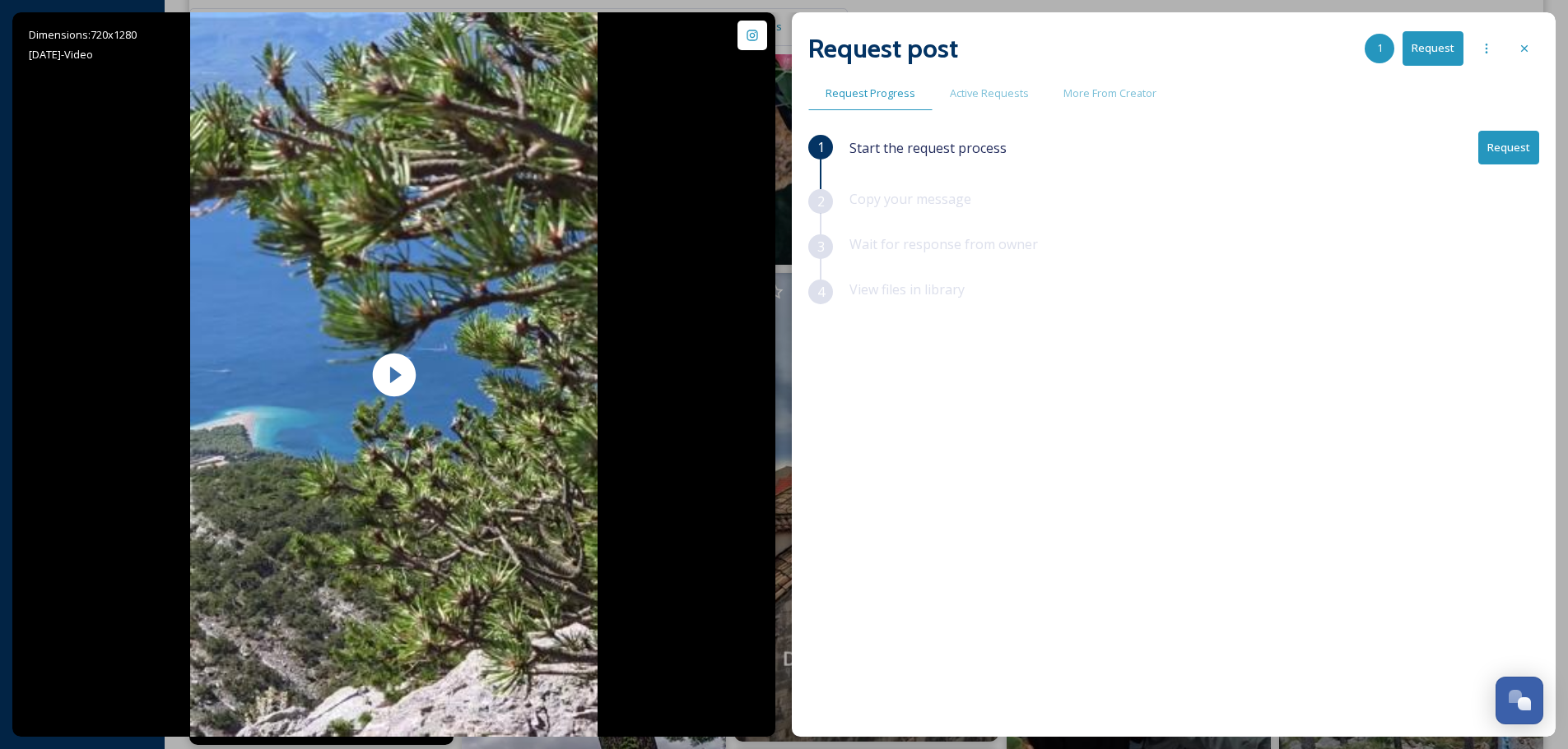
click at [1505, 149] on button "Request" at bounding box center [1509, 148] width 61 height 34
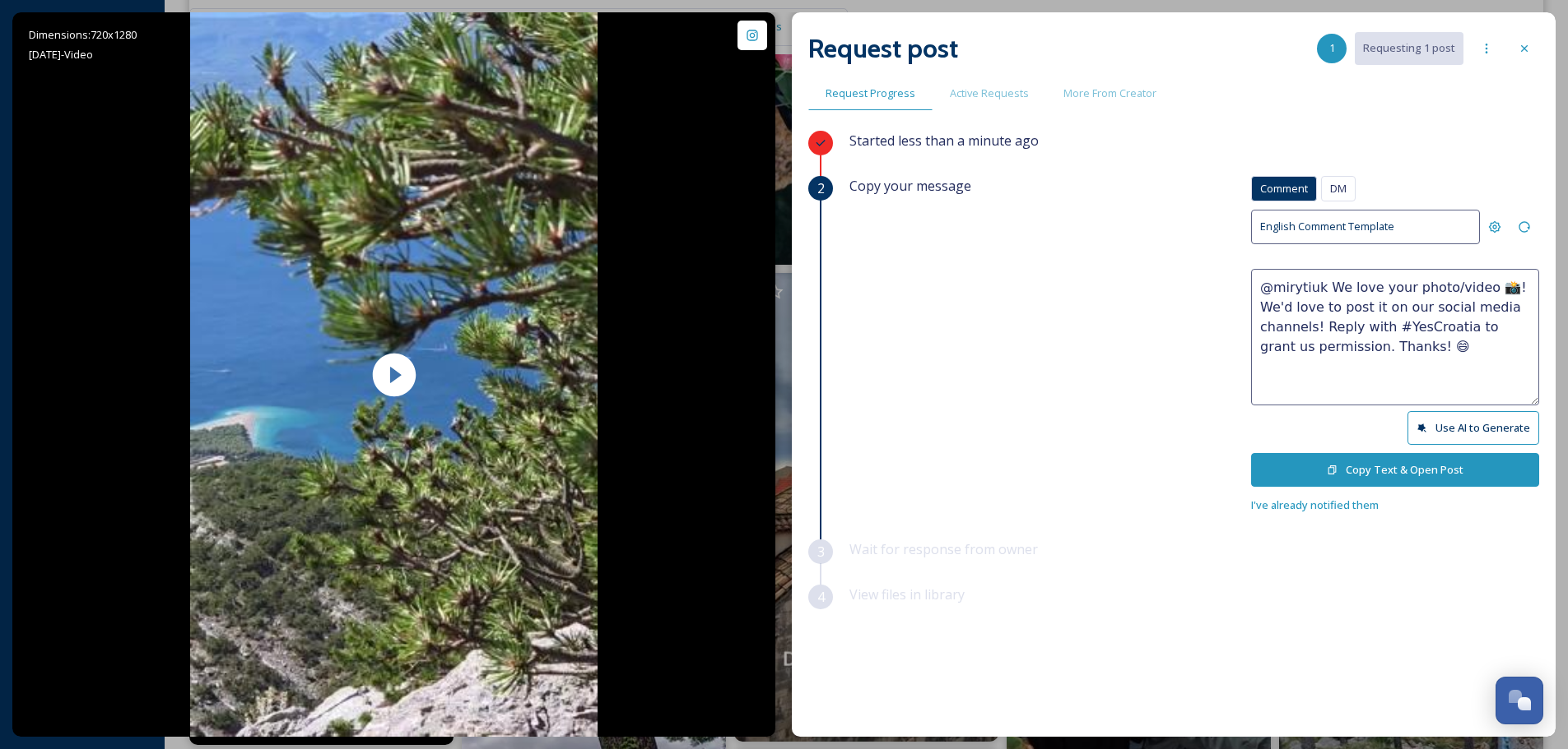
click at [1446, 290] on textarea "@mirytiuk We love your photo/video 📸! We'd love to post it on our social media …" at bounding box center [1394, 337] width 288 height 136
type textarea "@mirytiuk We love your video 📸! We'd love to post it on our social media channe…"
click at [1371, 470] on button "Copy Text & Open Post" at bounding box center [1394, 470] width 288 height 34
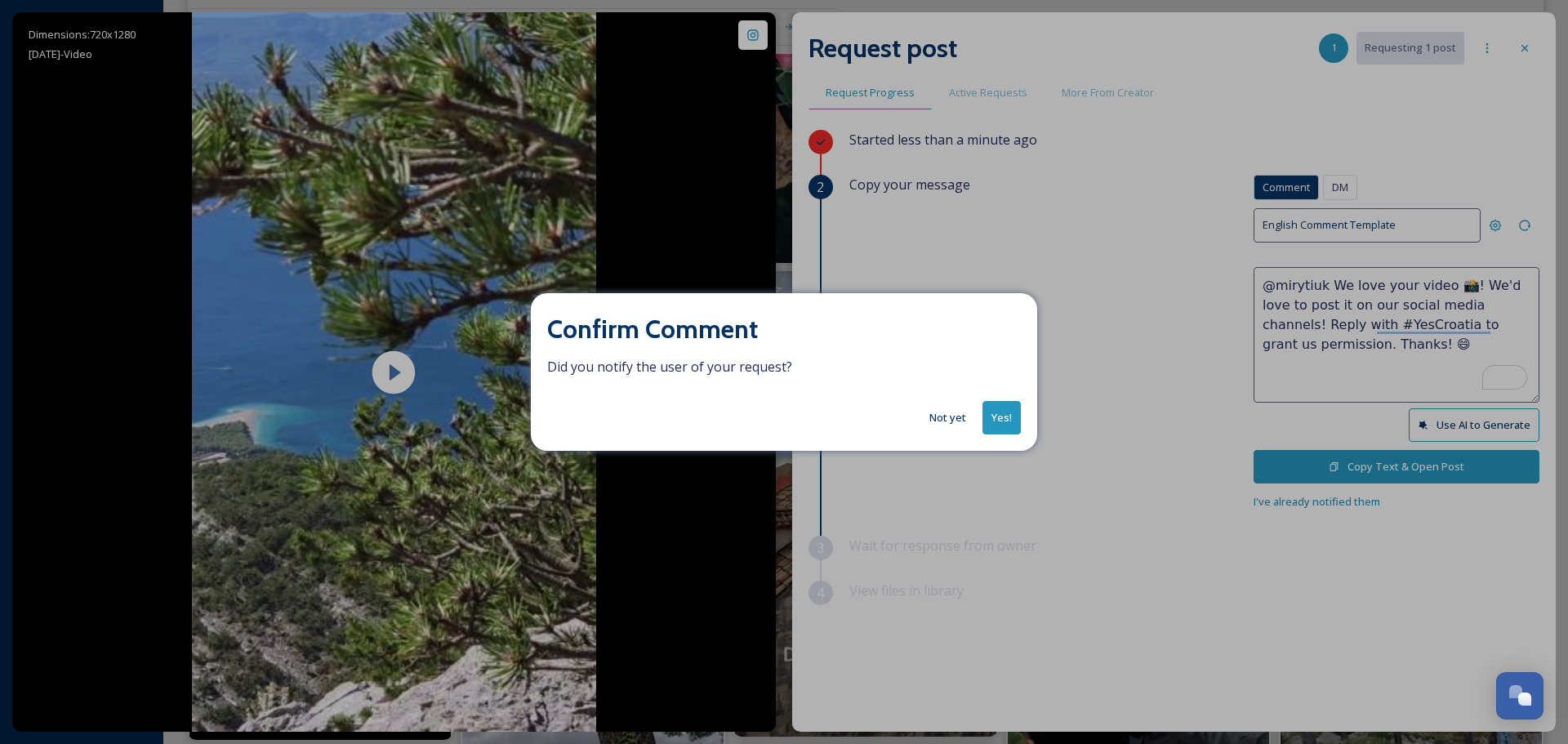
click at [1005, 424] on button "Yes!" at bounding box center [1002, 418] width 39 height 33
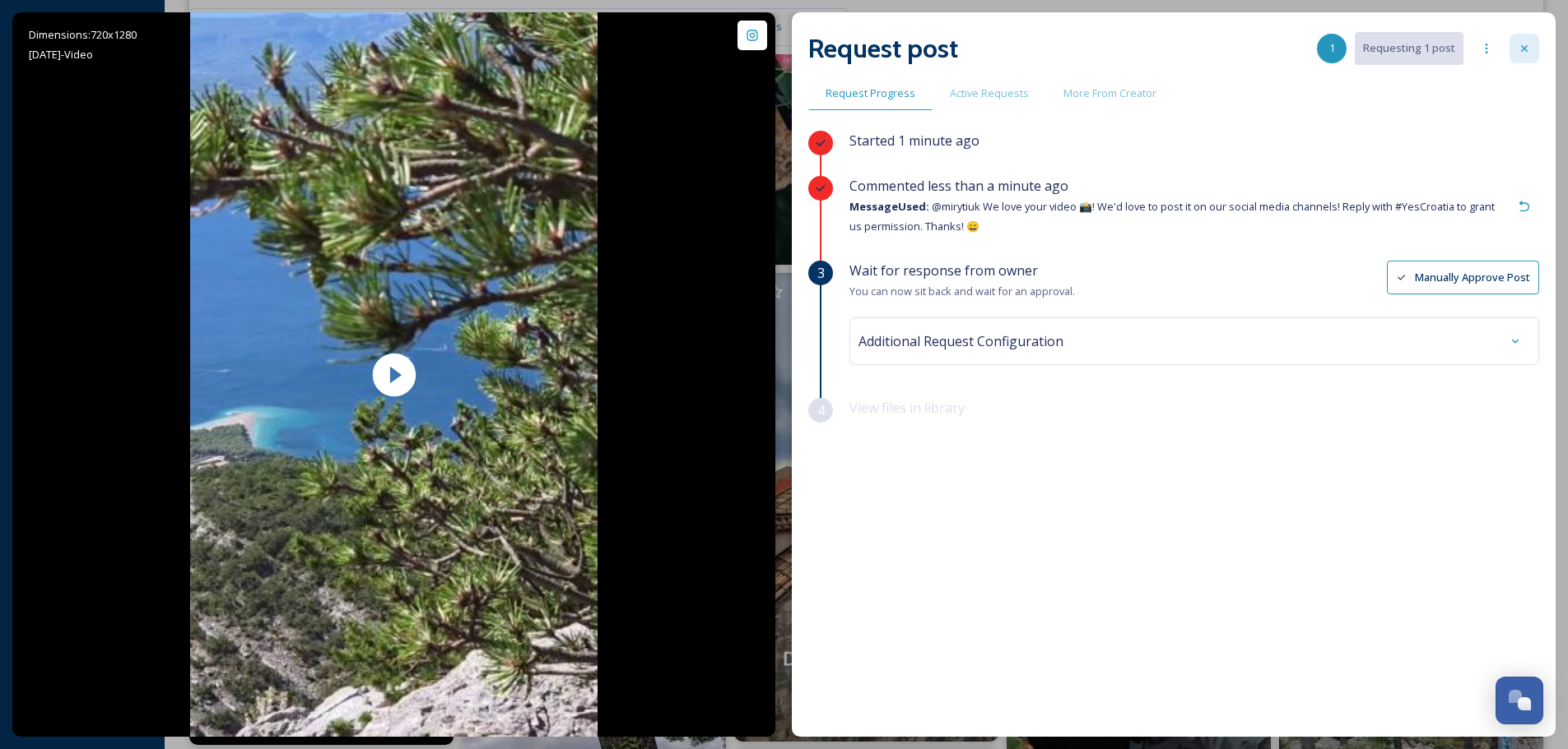
click at [1527, 46] on icon at bounding box center [1524, 48] width 13 height 13
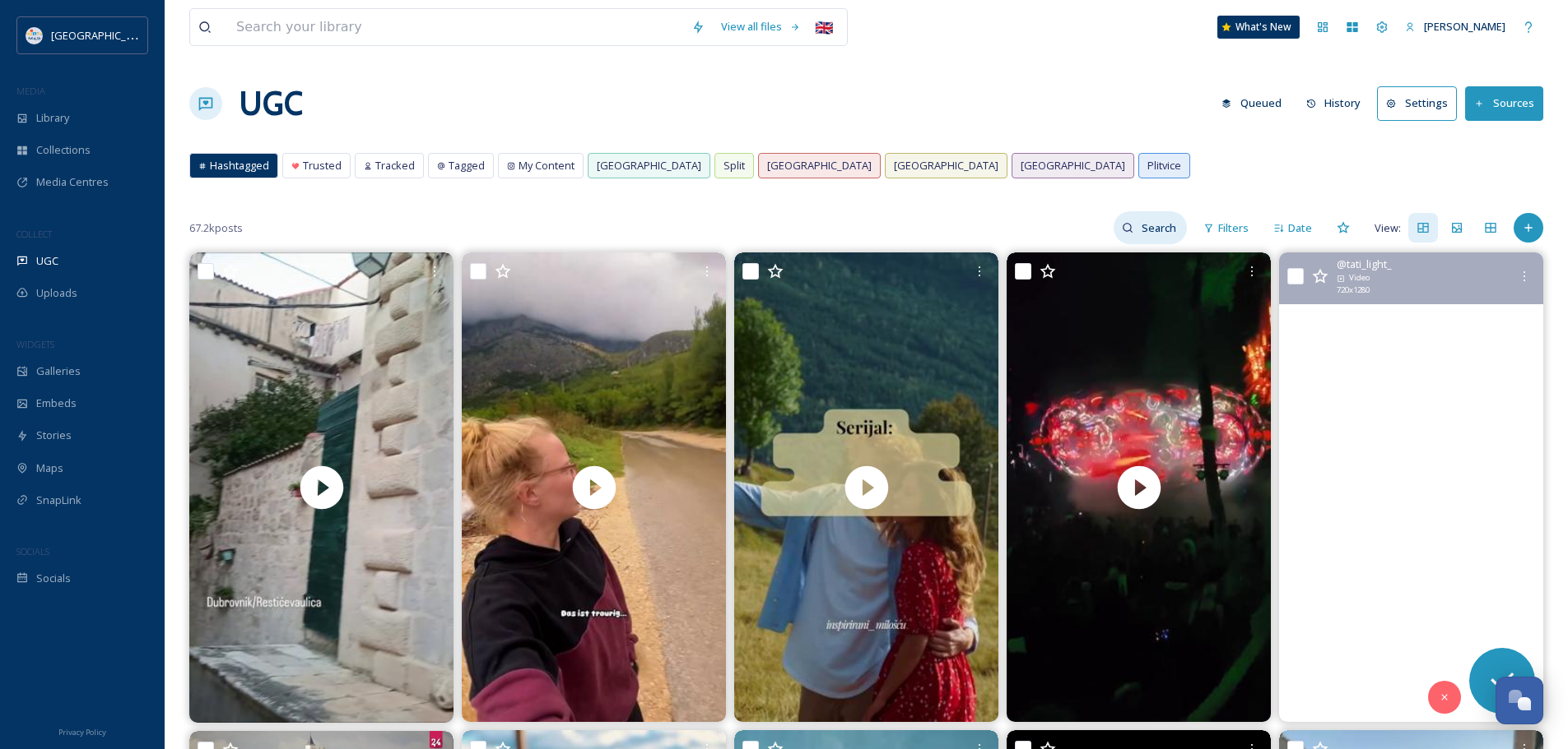
click at [1146, 227] on input at bounding box center [1160, 228] width 53 height 33
type input "autumn"
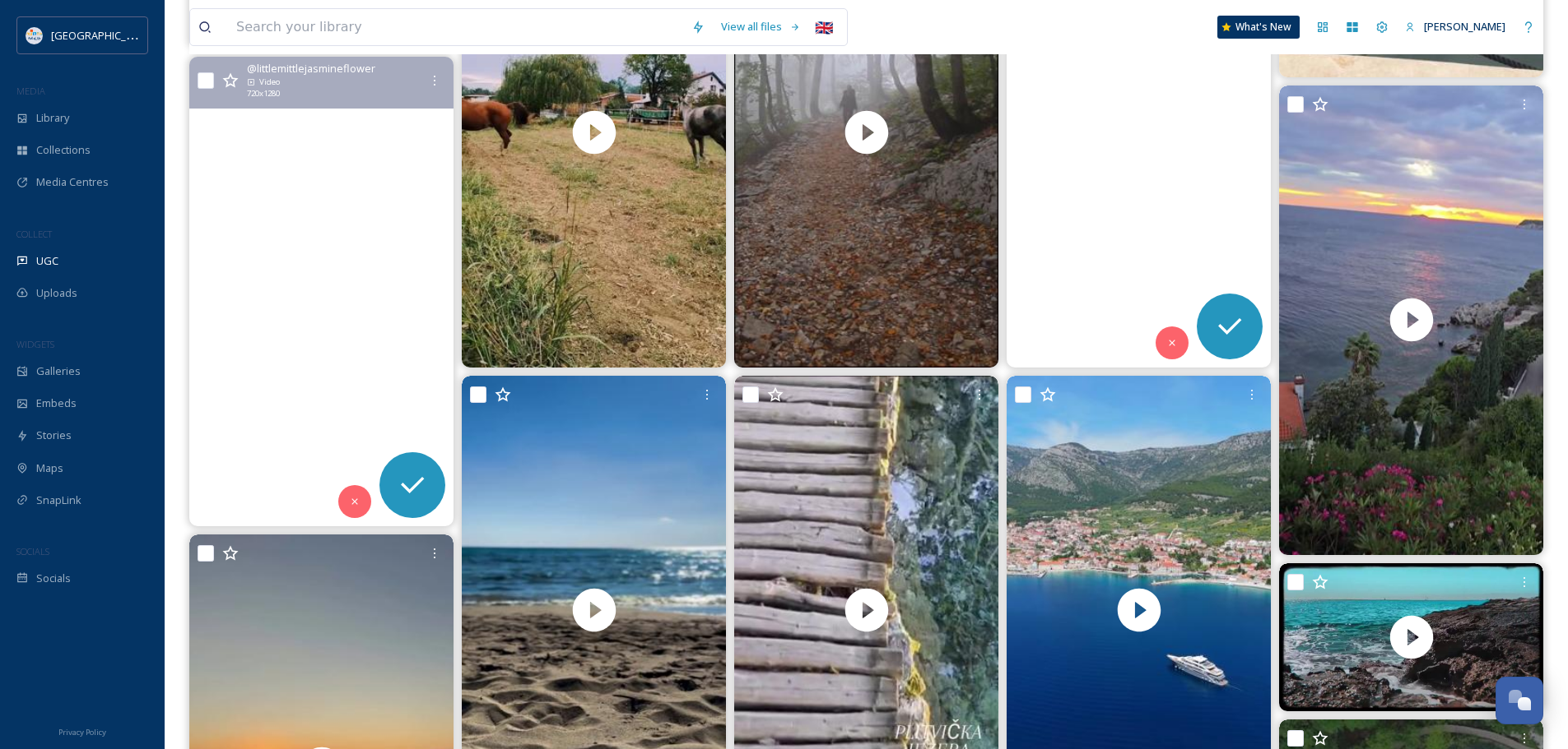
scroll to position [1810, 0]
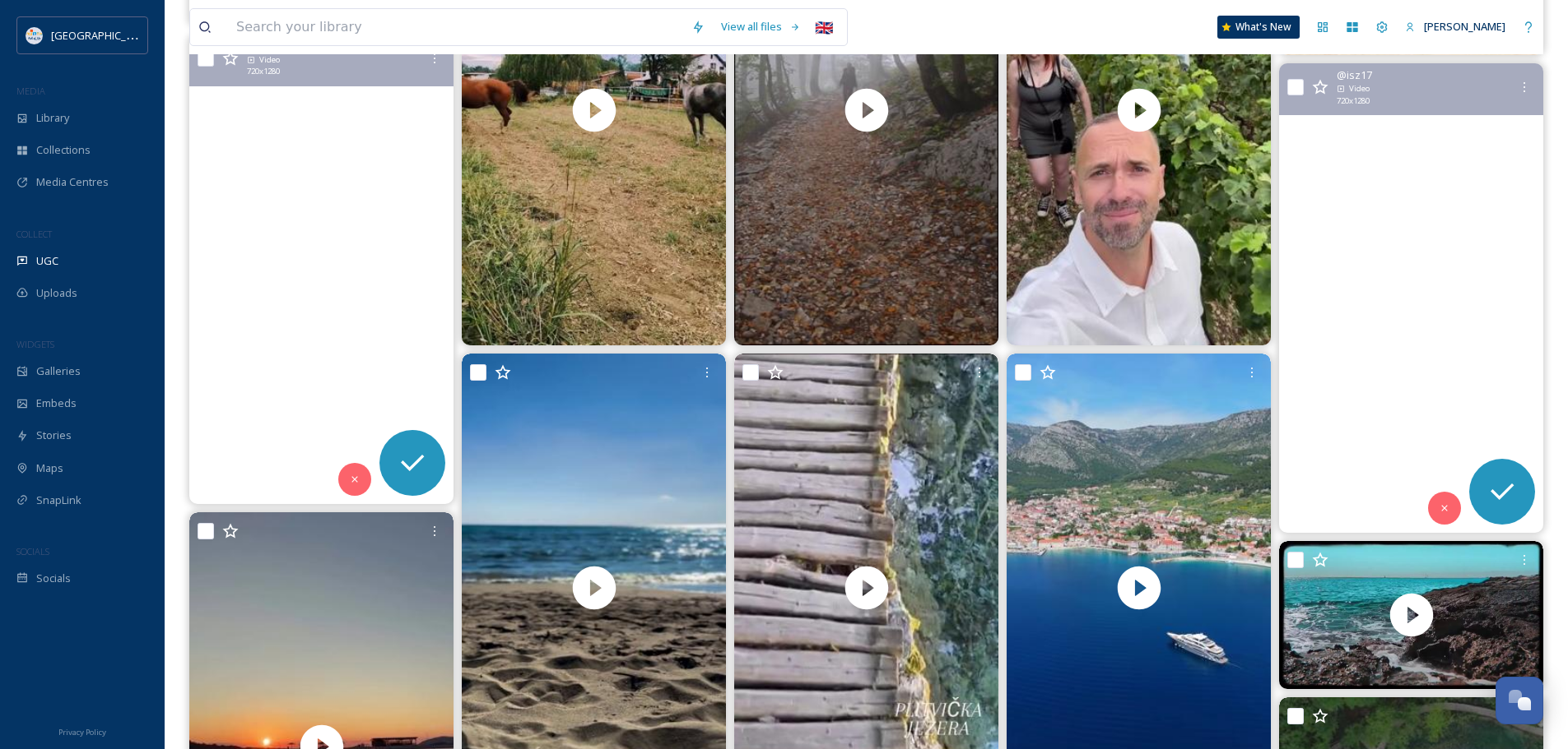
click at [1394, 368] on video "so Glad to see the beauty of this city from every possible angle. 🇭🇷👌🔋\a\a#beac…" at bounding box center [1411, 298] width 264 height 470
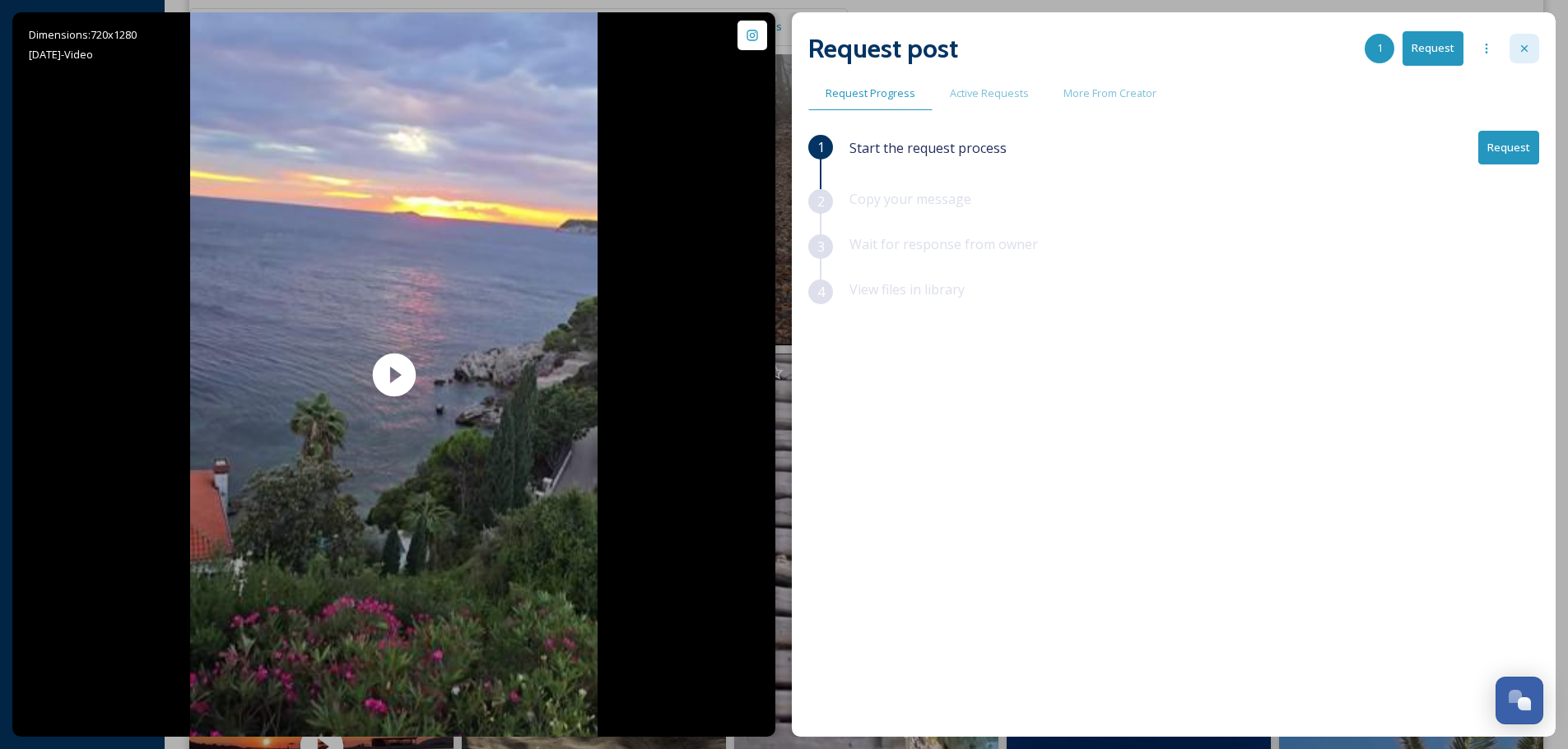
click at [1522, 47] on icon at bounding box center [1524, 48] width 13 height 13
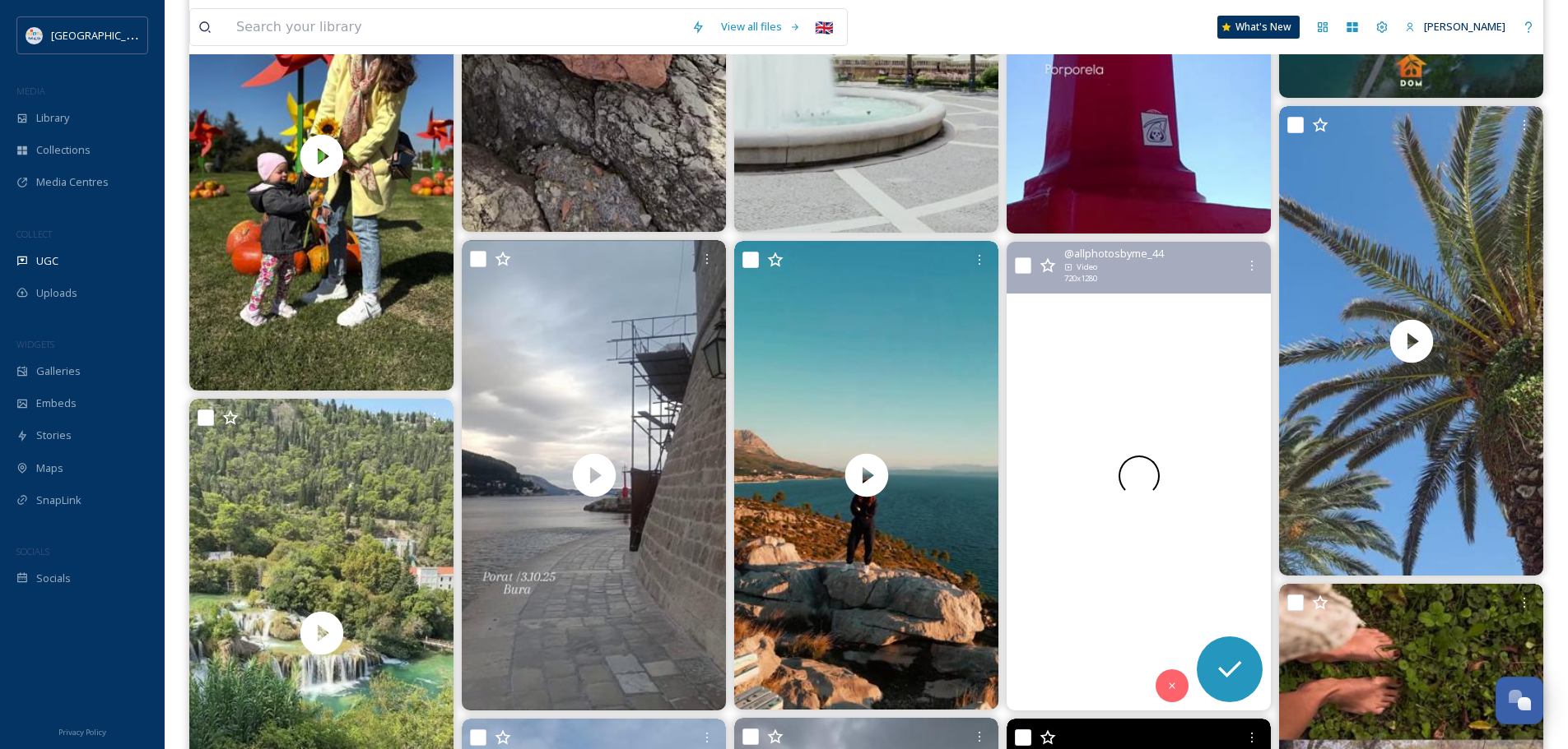
scroll to position [2879, 0]
click at [1121, 432] on video "#autumn #bura #nature #croatiafullofmagic #croatia #croatiafullofnature #nature…" at bounding box center [1138, 475] width 264 height 470
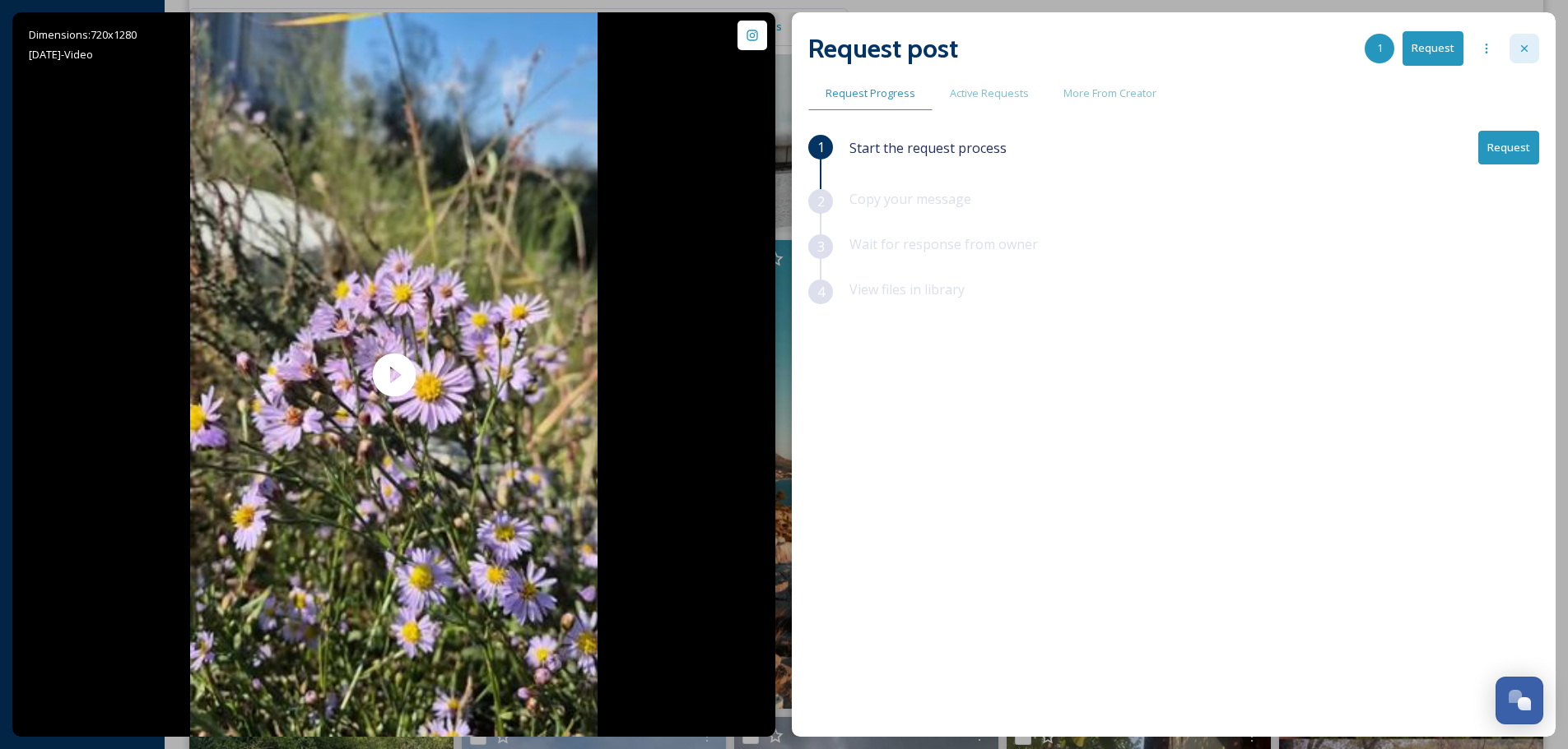
click at [1533, 42] on div at bounding box center [1524, 48] width 29 height 29
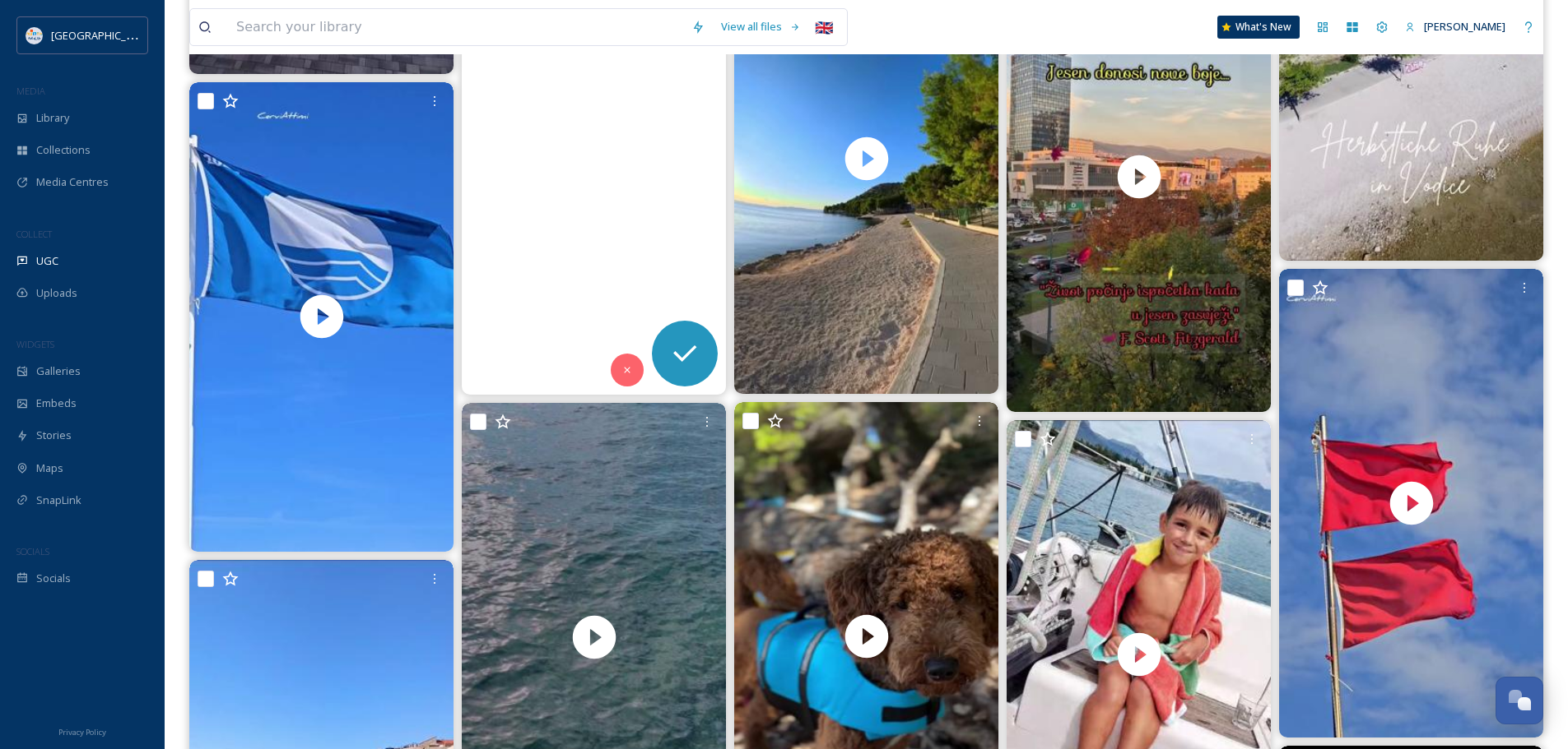
scroll to position [5758, 0]
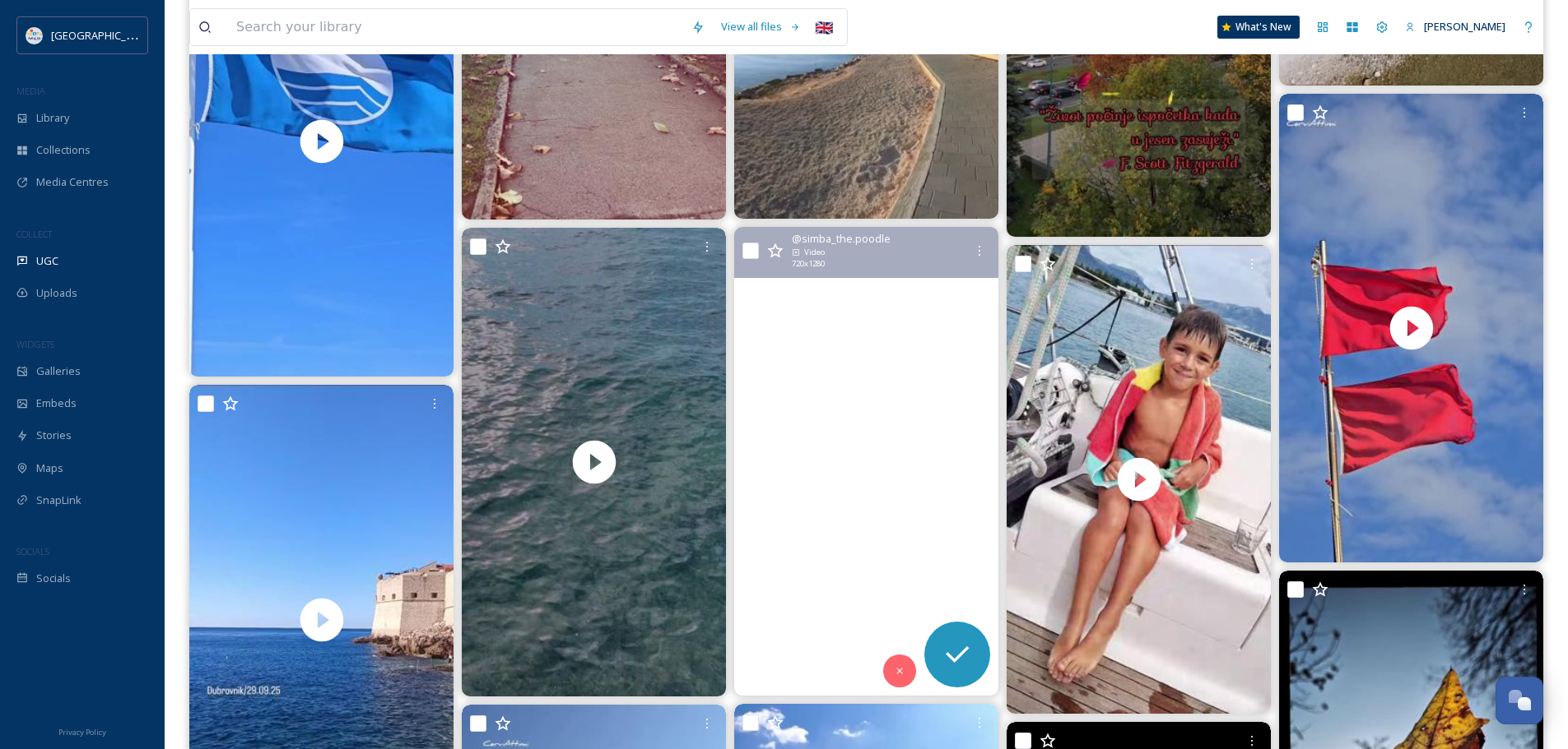
click at [886, 471] on video "Ready to jump in 🌊♥️\a\a#poodle #croatia #puppy #goodboy🐶 #puppylove #hrvatska …" at bounding box center [866, 461] width 264 height 470
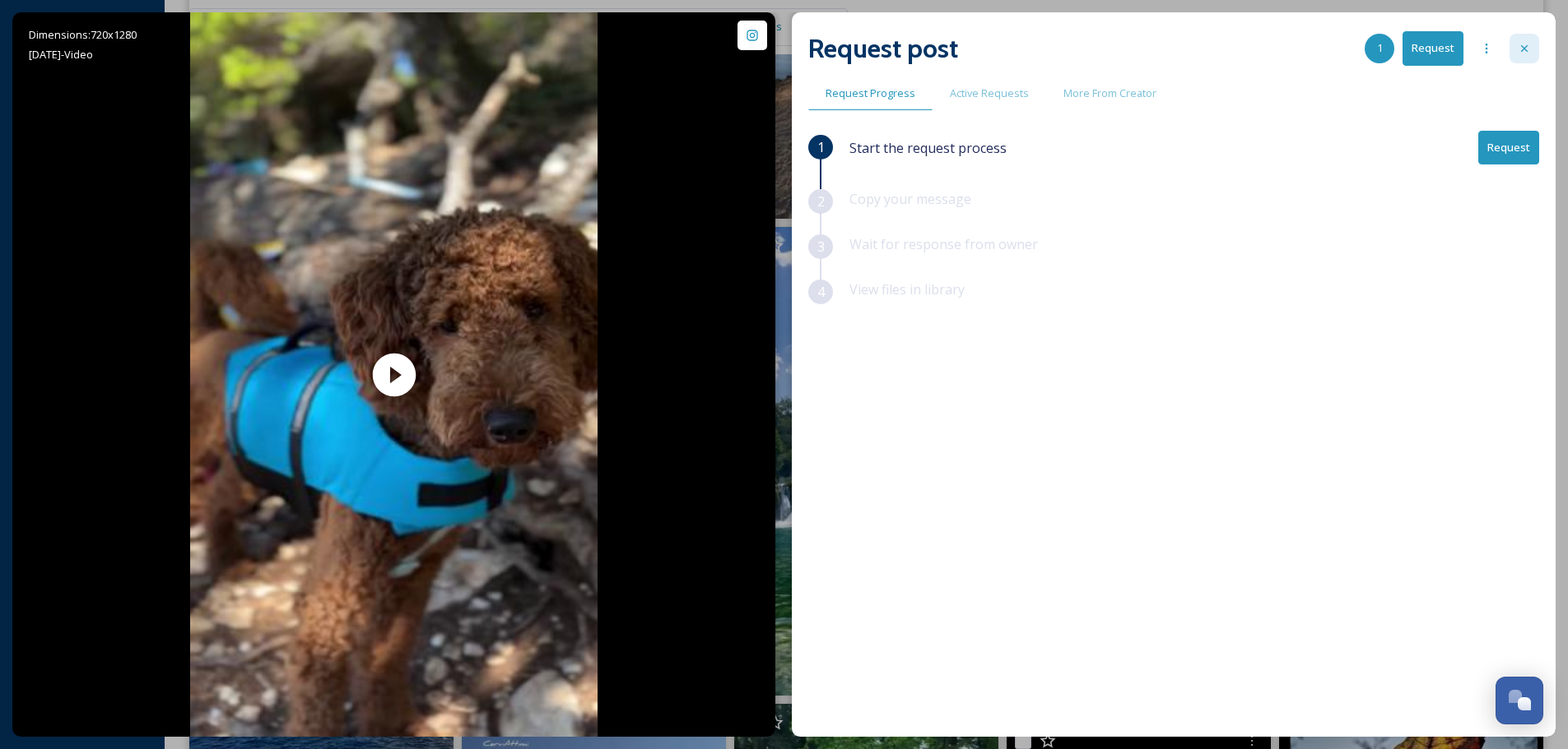
click at [1527, 57] on div at bounding box center [1524, 48] width 29 height 29
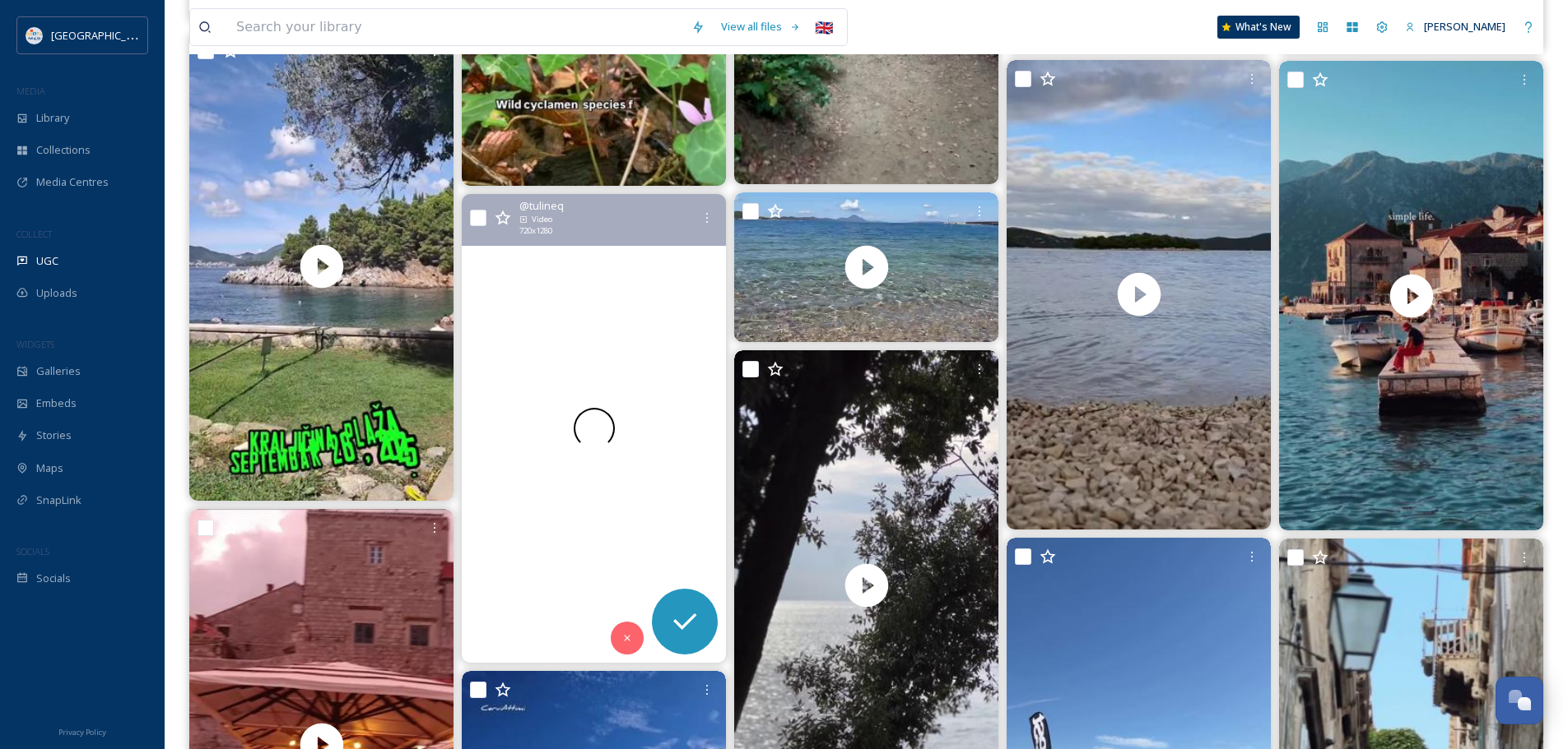
scroll to position [7234, 0]
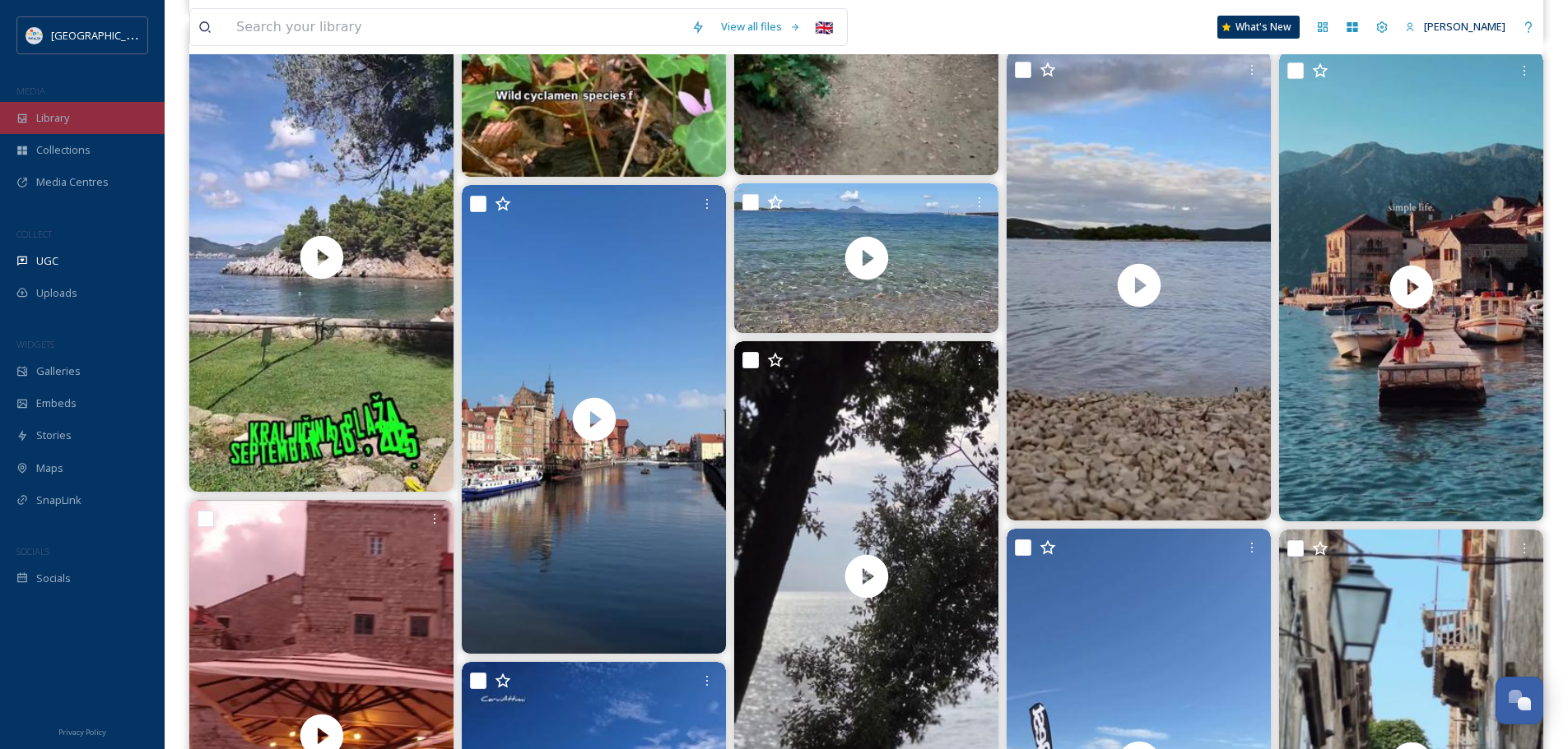
click at [64, 120] on span "Library" at bounding box center [52, 119] width 33 height 16
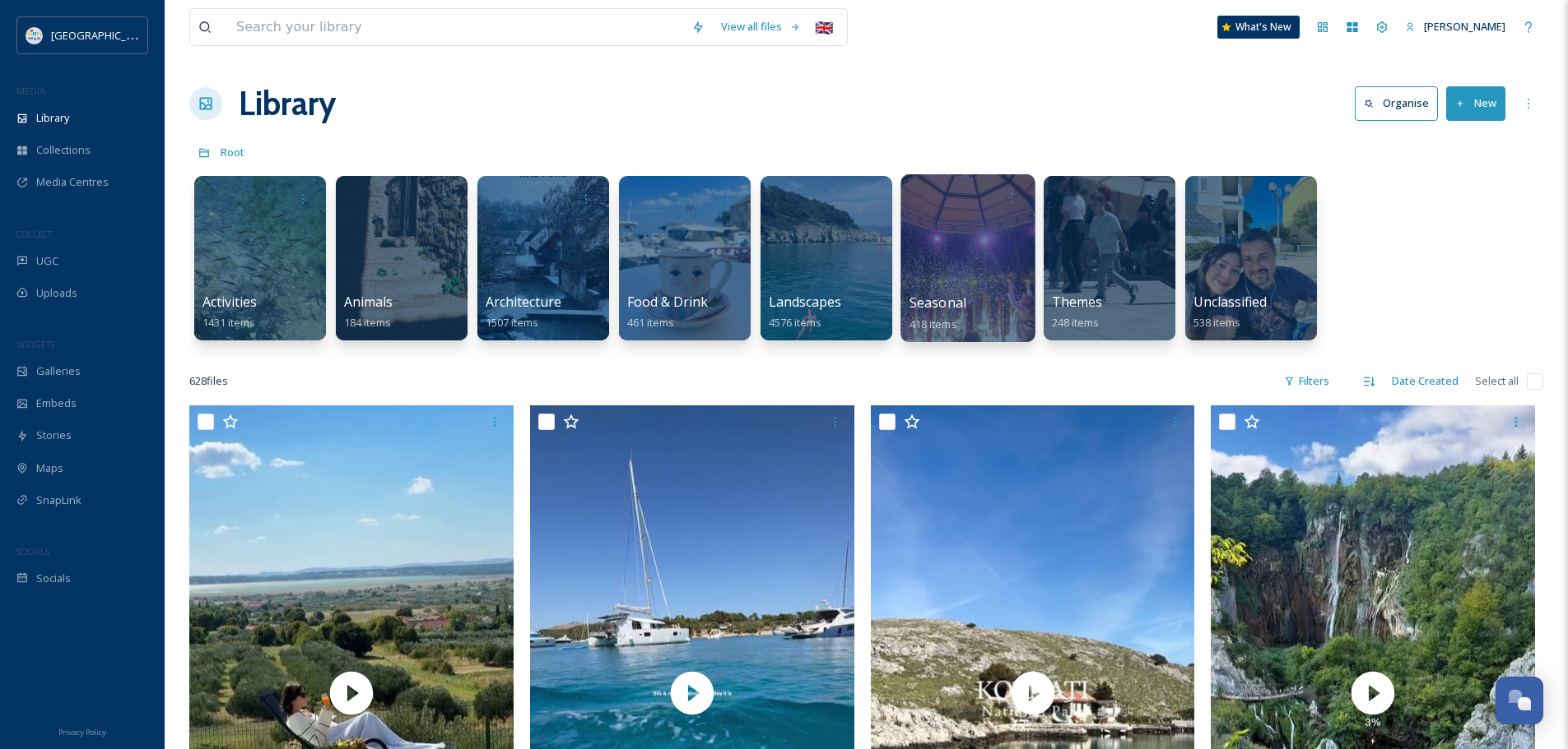
click at [935, 253] on div at bounding box center [966, 259] width 134 height 168
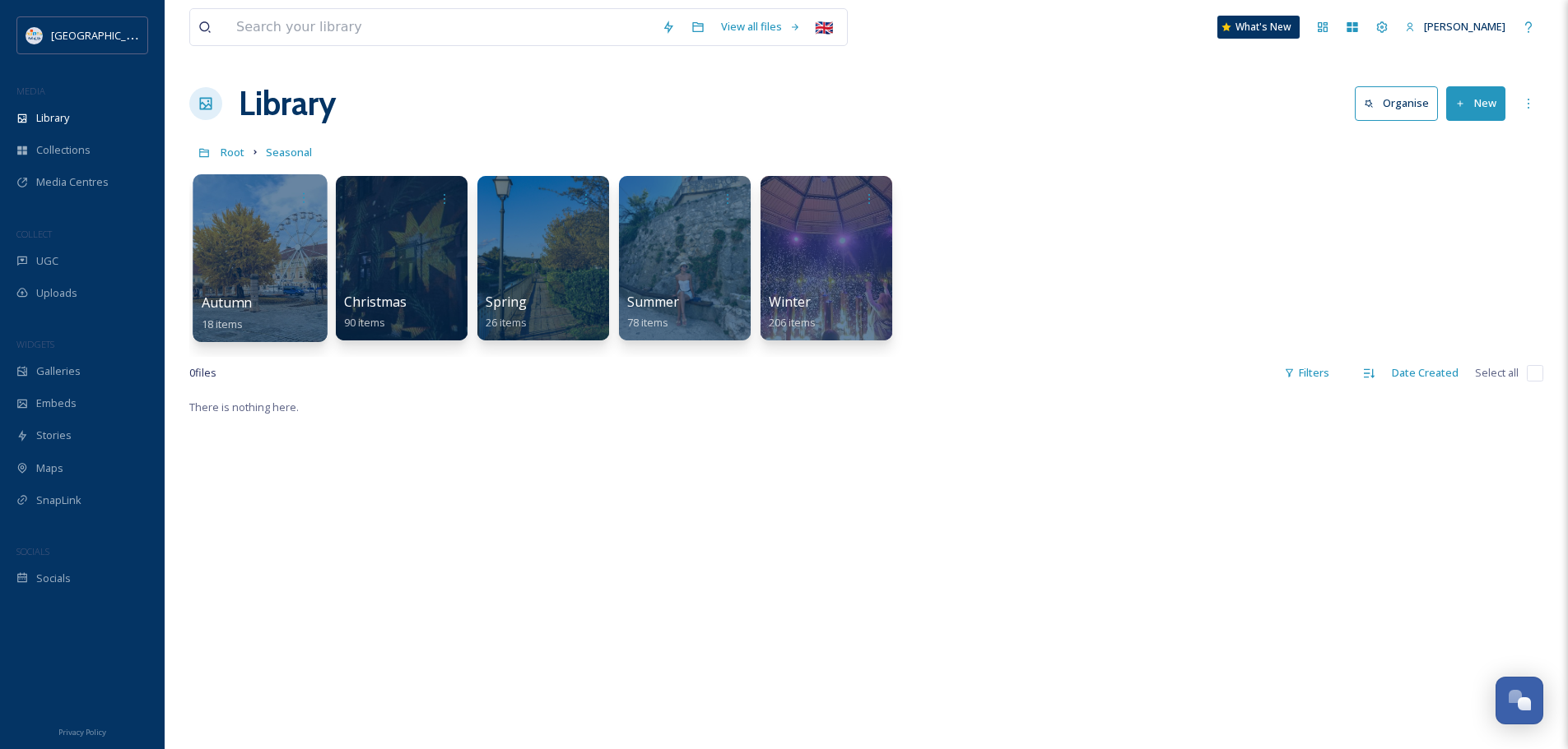
click at [247, 266] on div at bounding box center [259, 259] width 134 height 168
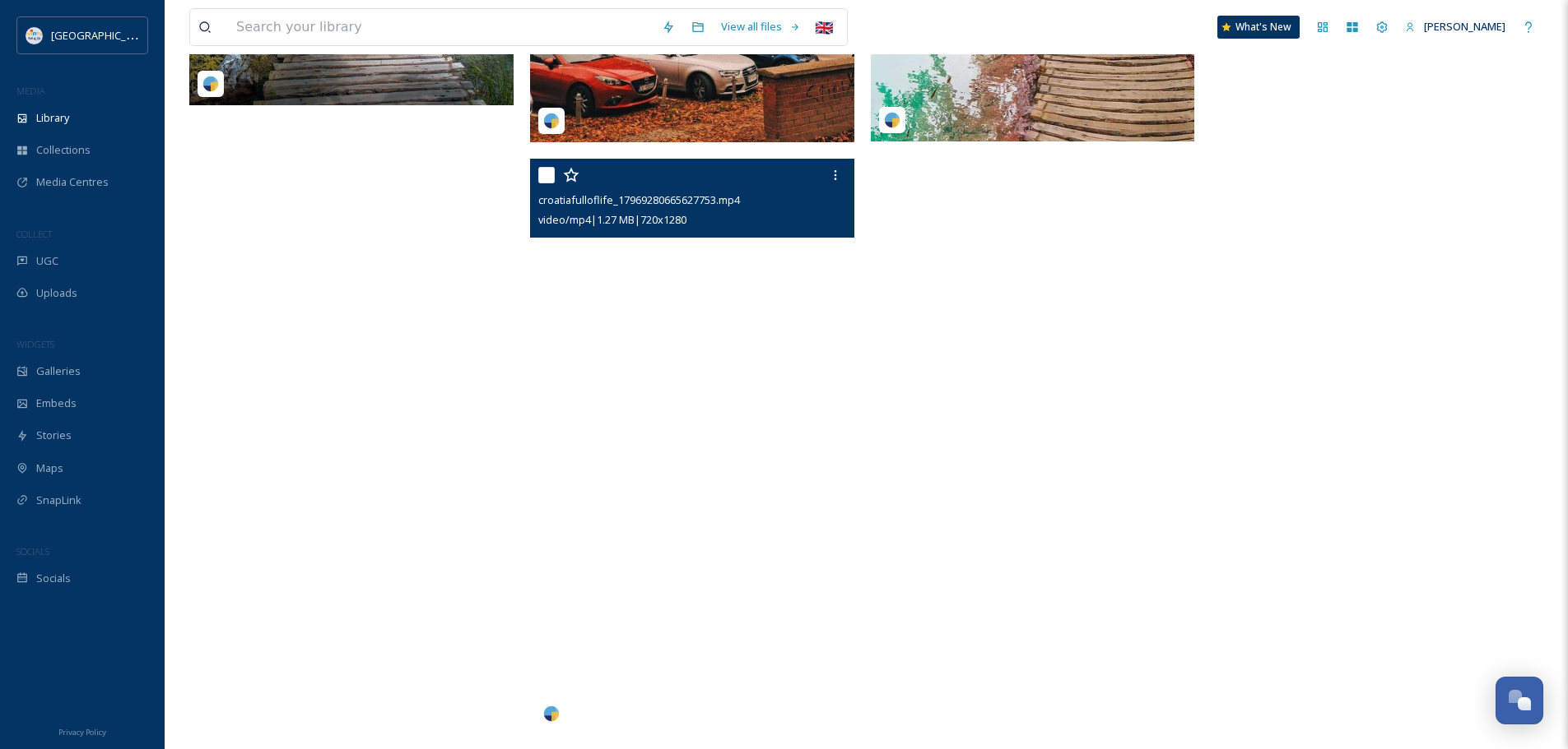
scroll to position [1766, 0]
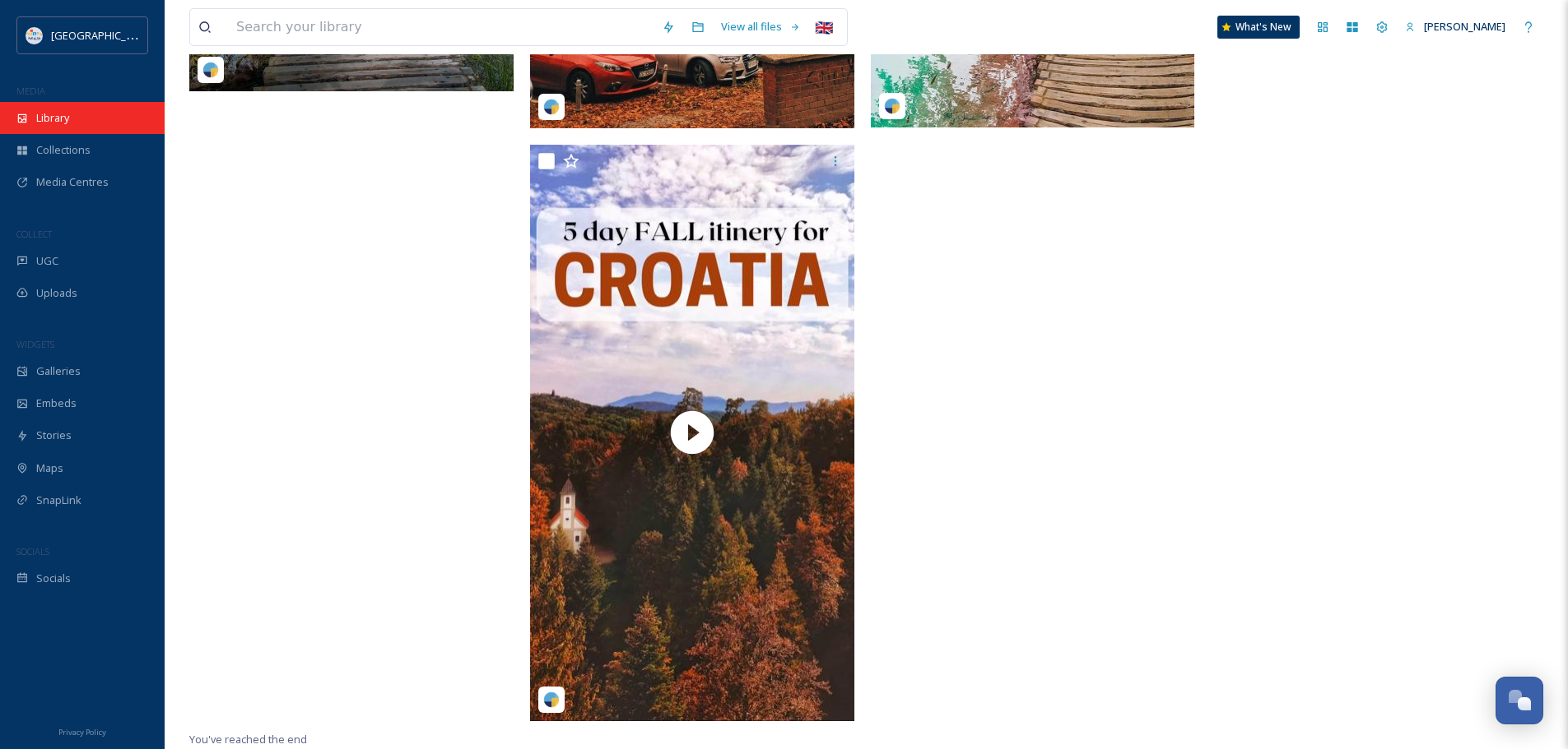
click at [47, 112] on span "Library" at bounding box center [52, 119] width 33 height 16
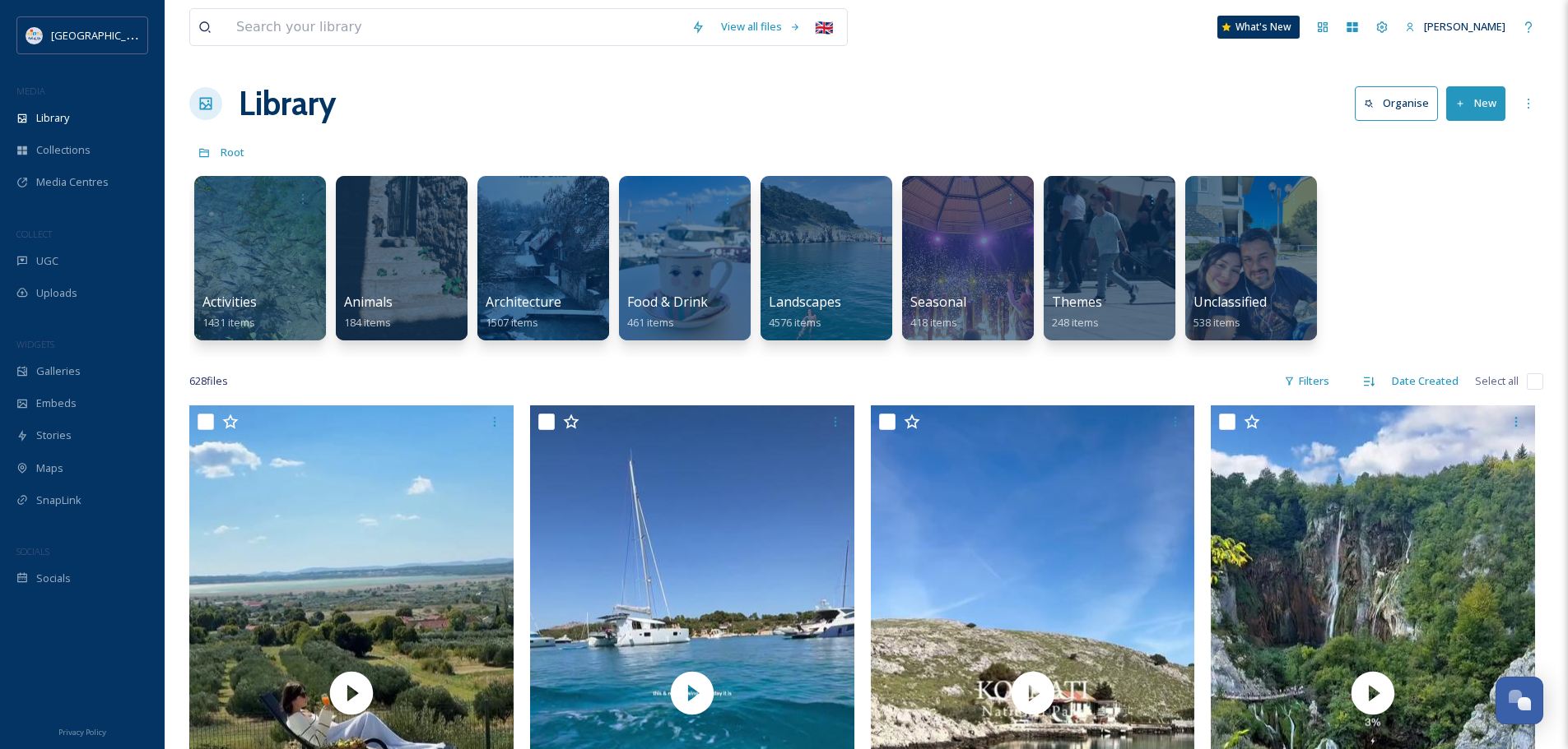
click at [1460, 107] on icon at bounding box center [1461, 104] width 11 height 11
click at [1386, 151] on div "Root" at bounding box center [866, 151] width 1354 height 31
click at [68, 259] on div "UGC" at bounding box center [82, 261] width 165 height 32
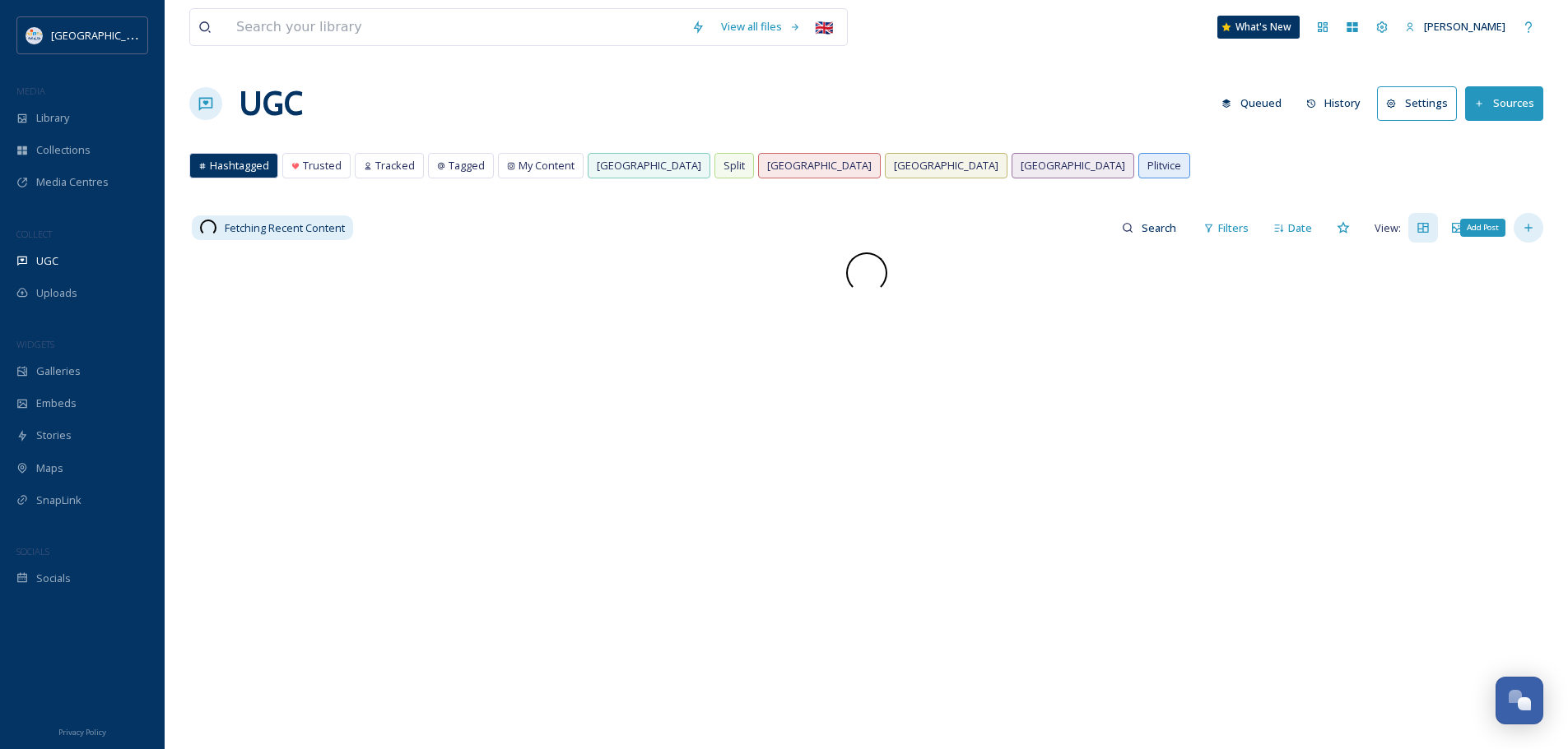
click at [1530, 224] on icon at bounding box center [1528, 228] width 13 height 13
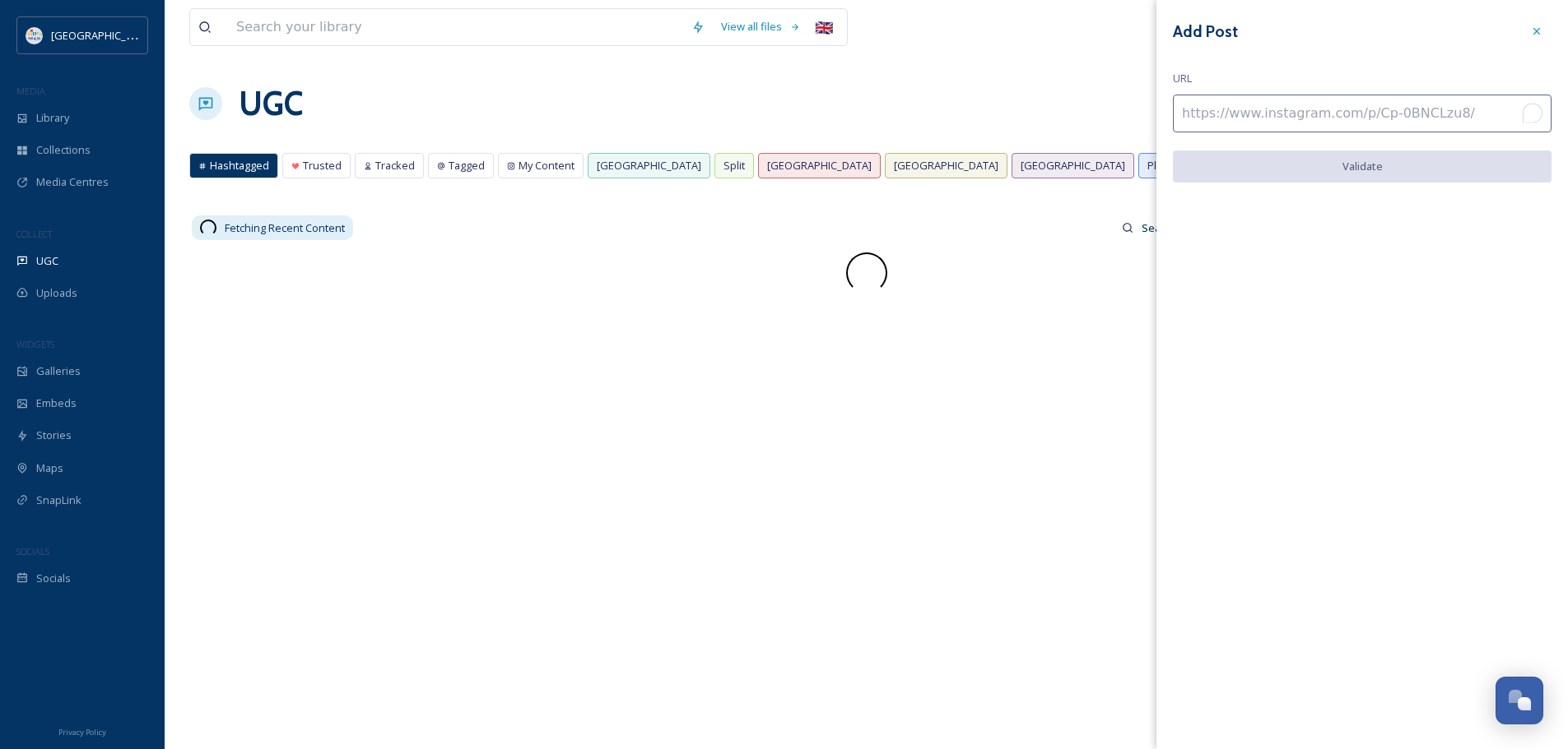
click at [1316, 114] on input "To enrich screen reader interactions, please activate Accessibility in Grammarl…" at bounding box center [1362, 113] width 378 height 38
paste input "[URL][DOMAIN_NAME]"
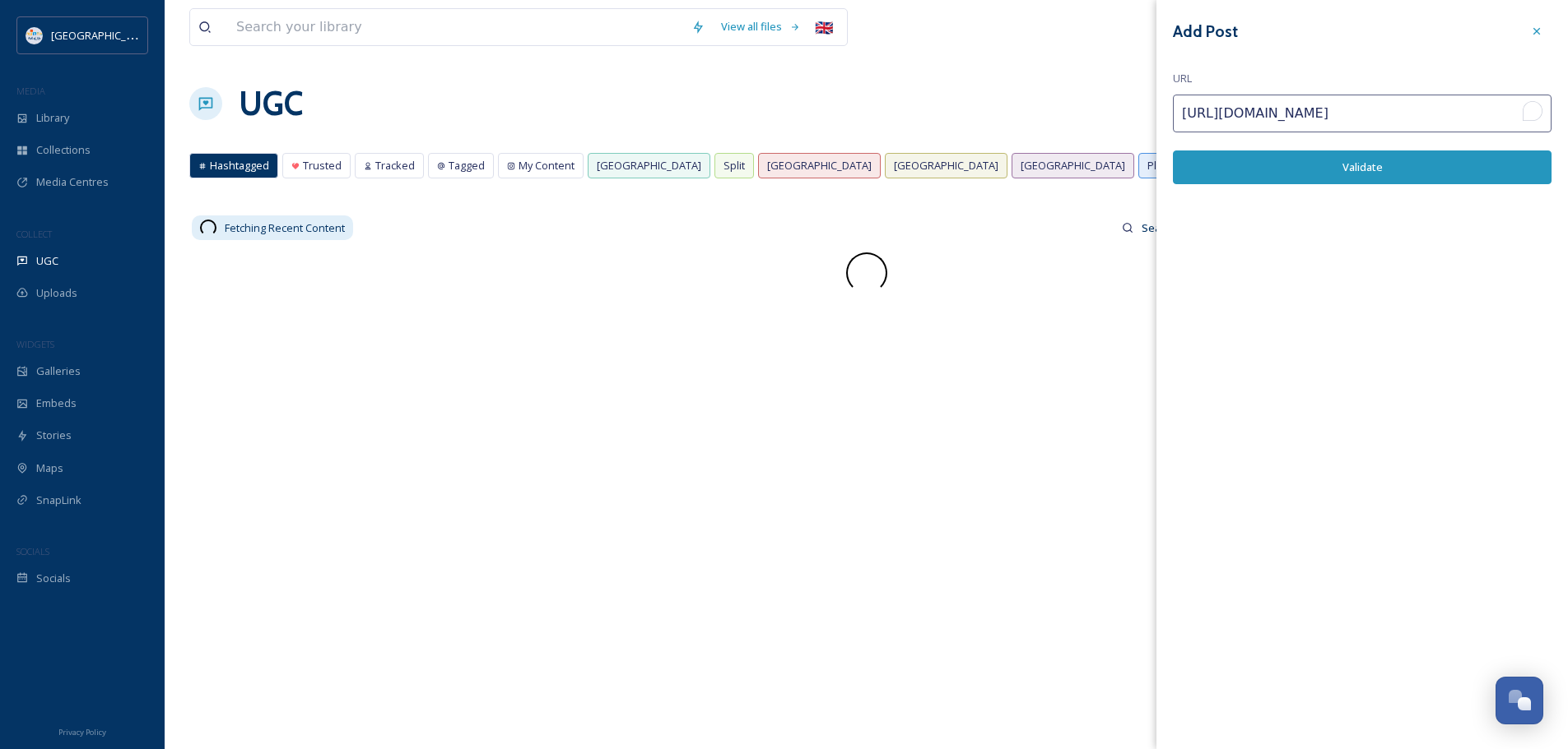
type input "[URL][DOMAIN_NAME]"
click at [1297, 174] on button "Validate" at bounding box center [1362, 167] width 378 height 34
click at [1314, 163] on button "Add Post" at bounding box center [1362, 167] width 378 height 34
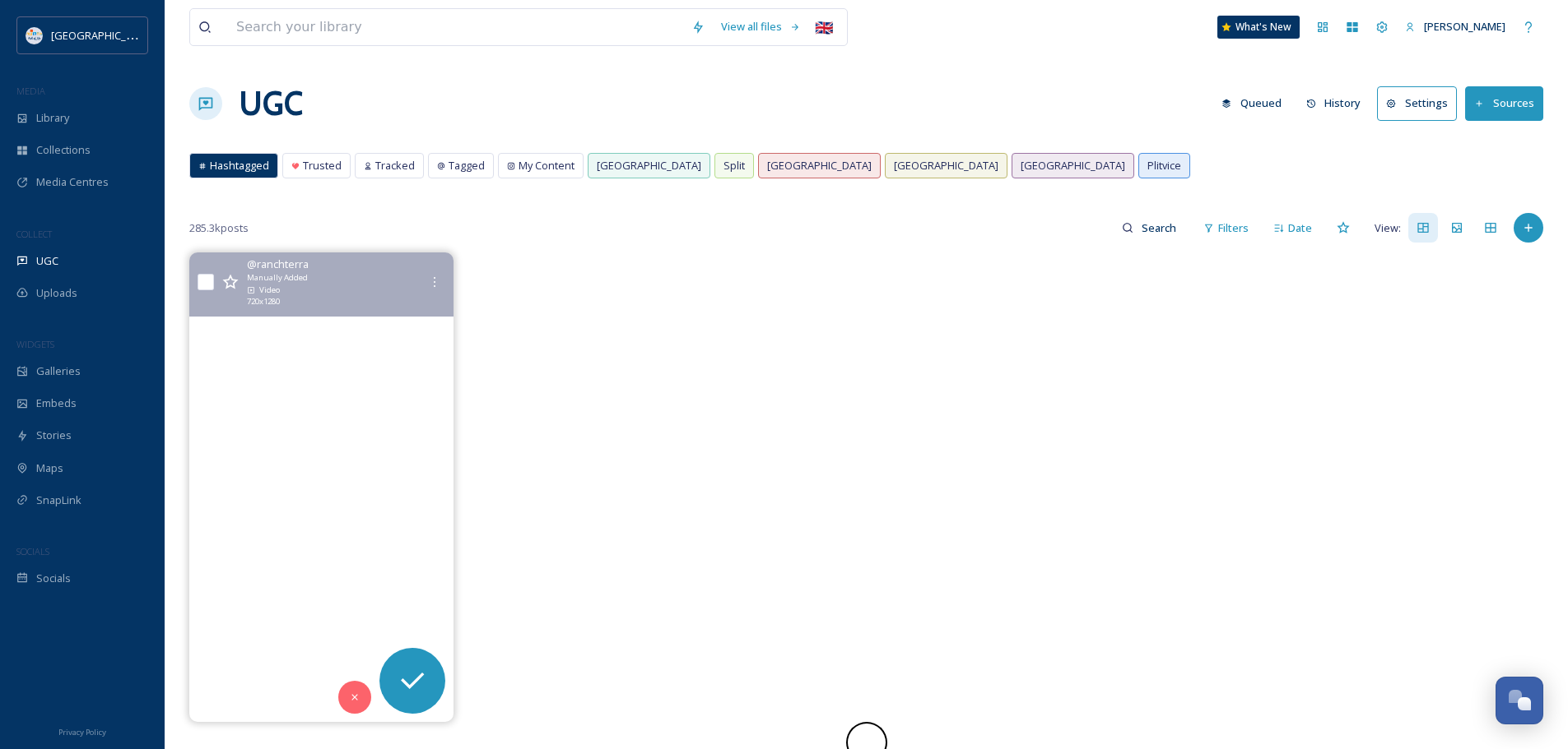
click at [330, 434] on video "Laganini, za naše gušte. 😊\a#ranchterra #wherehorsebackridingbecomeslove" at bounding box center [322, 487] width 264 height 470
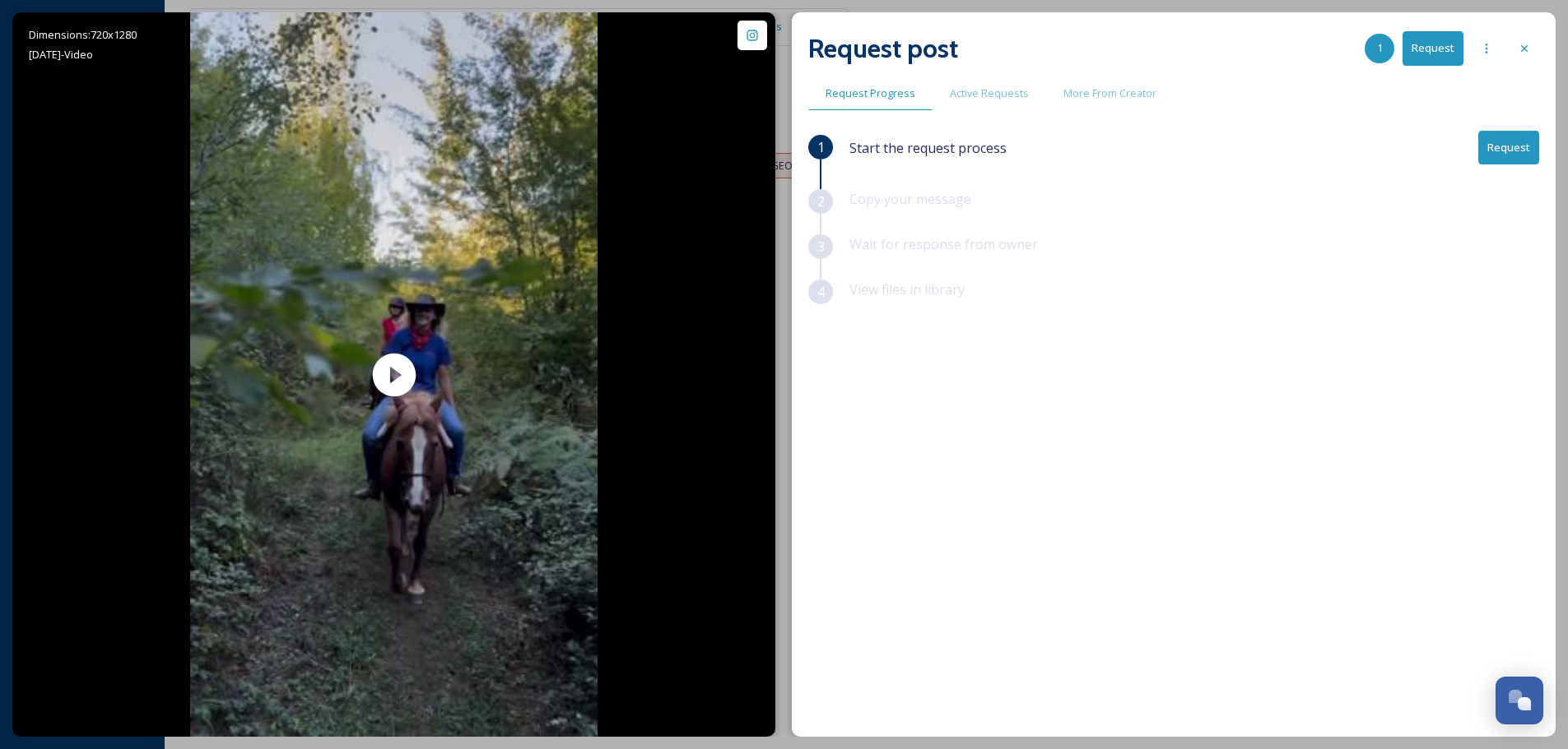
click at [1518, 145] on button "Request" at bounding box center [1509, 148] width 61 height 34
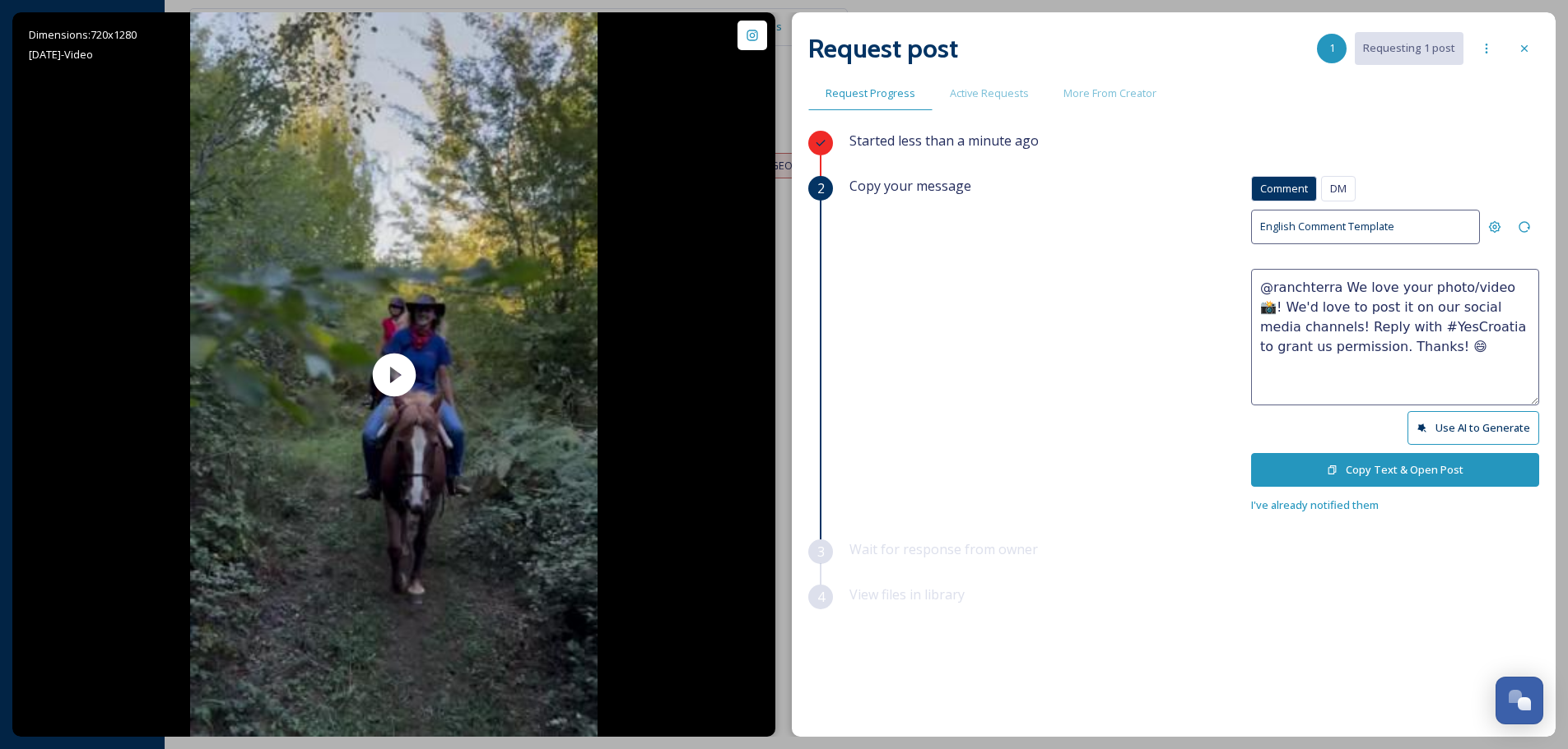
click at [1448, 290] on textarea "@ranchterra We love your photo/video 📸! We'd love to post it on our social medi…" at bounding box center [1394, 337] width 288 height 136
type textarea "@ranchterra We love your video 📸! We'd love to post it on our social media chan…"
click at [1374, 461] on button "Copy Text & Open Post" at bounding box center [1394, 470] width 288 height 34
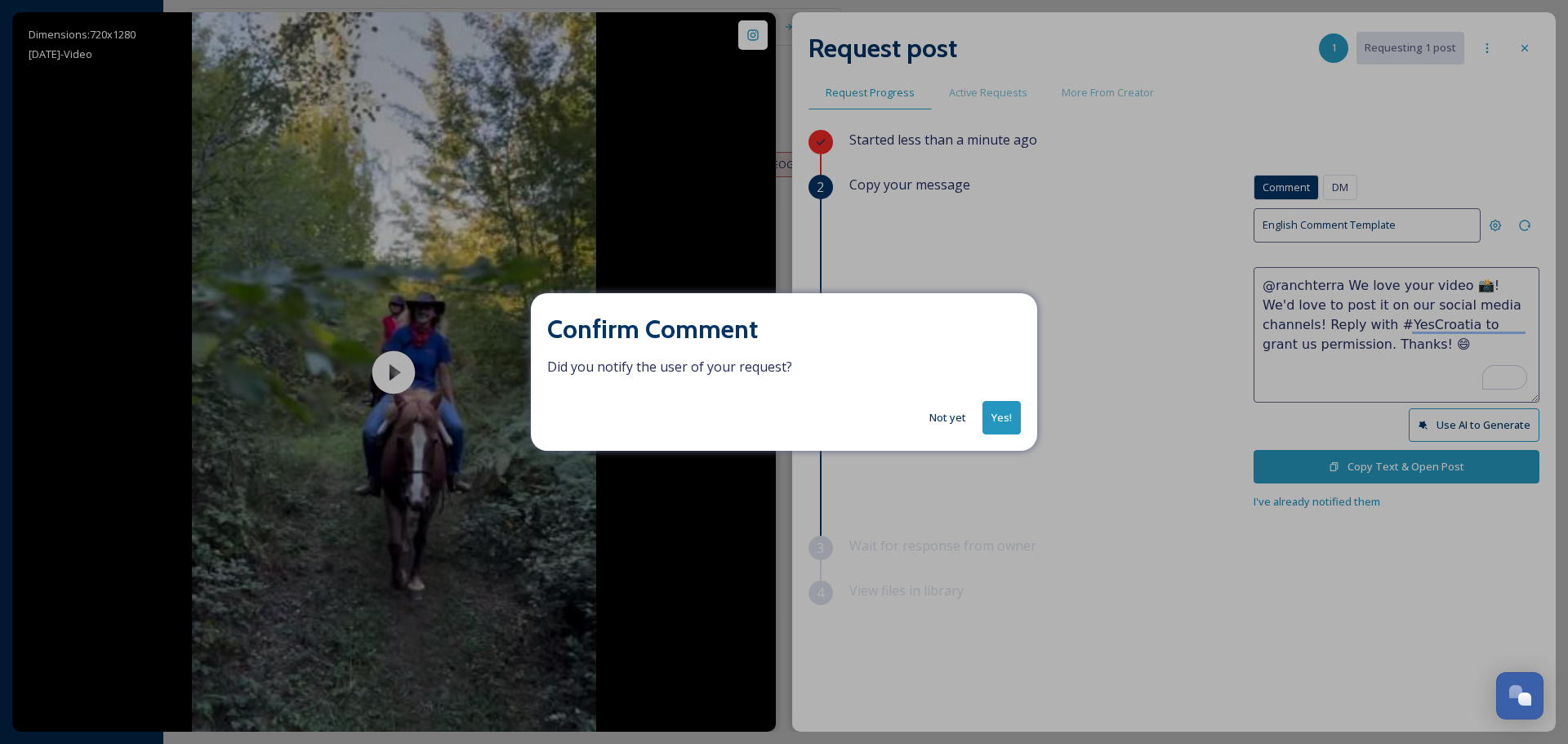
click at [998, 427] on button "Yes!" at bounding box center [1002, 418] width 39 height 33
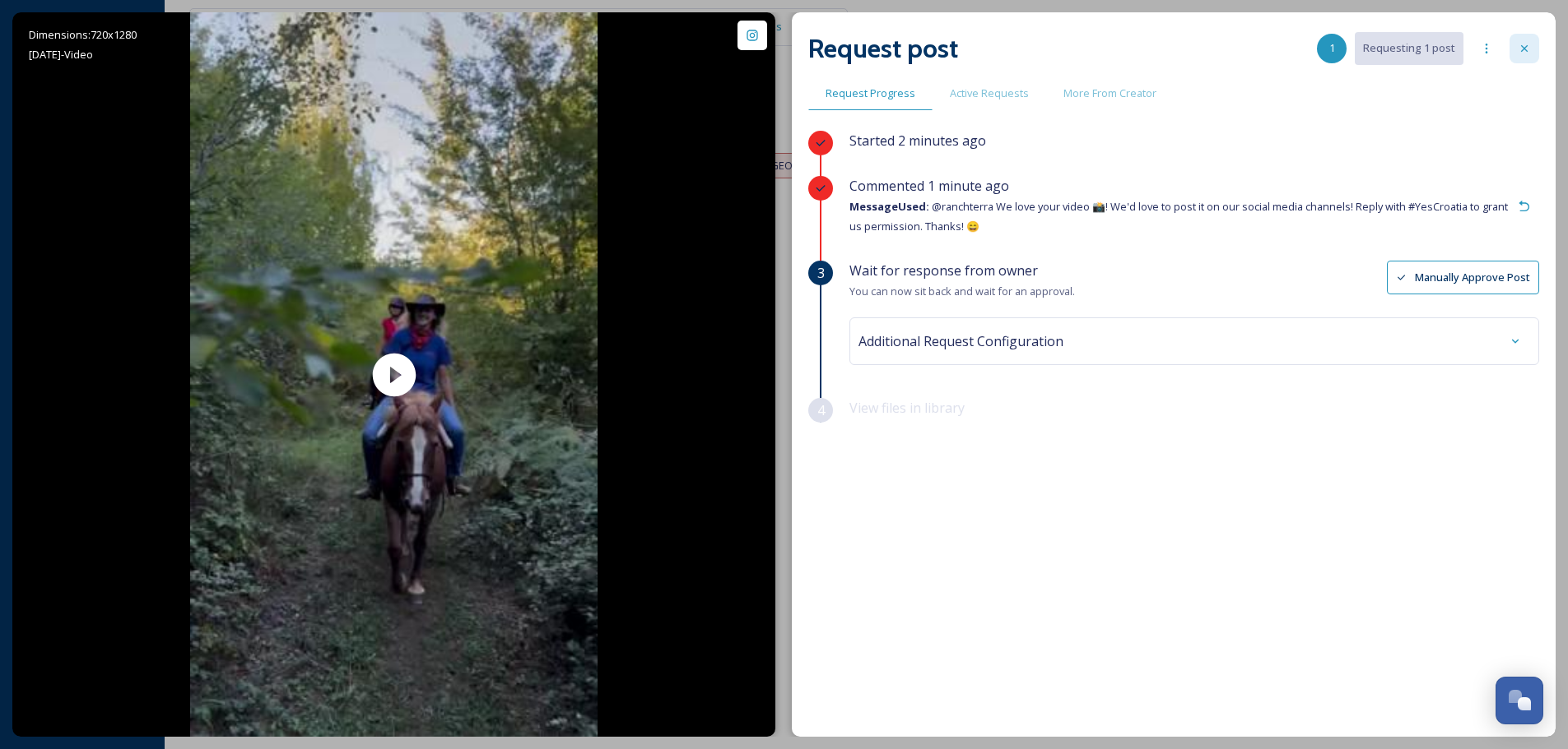
click at [1527, 40] on div at bounding box center [1524, 48] width 29 height 29
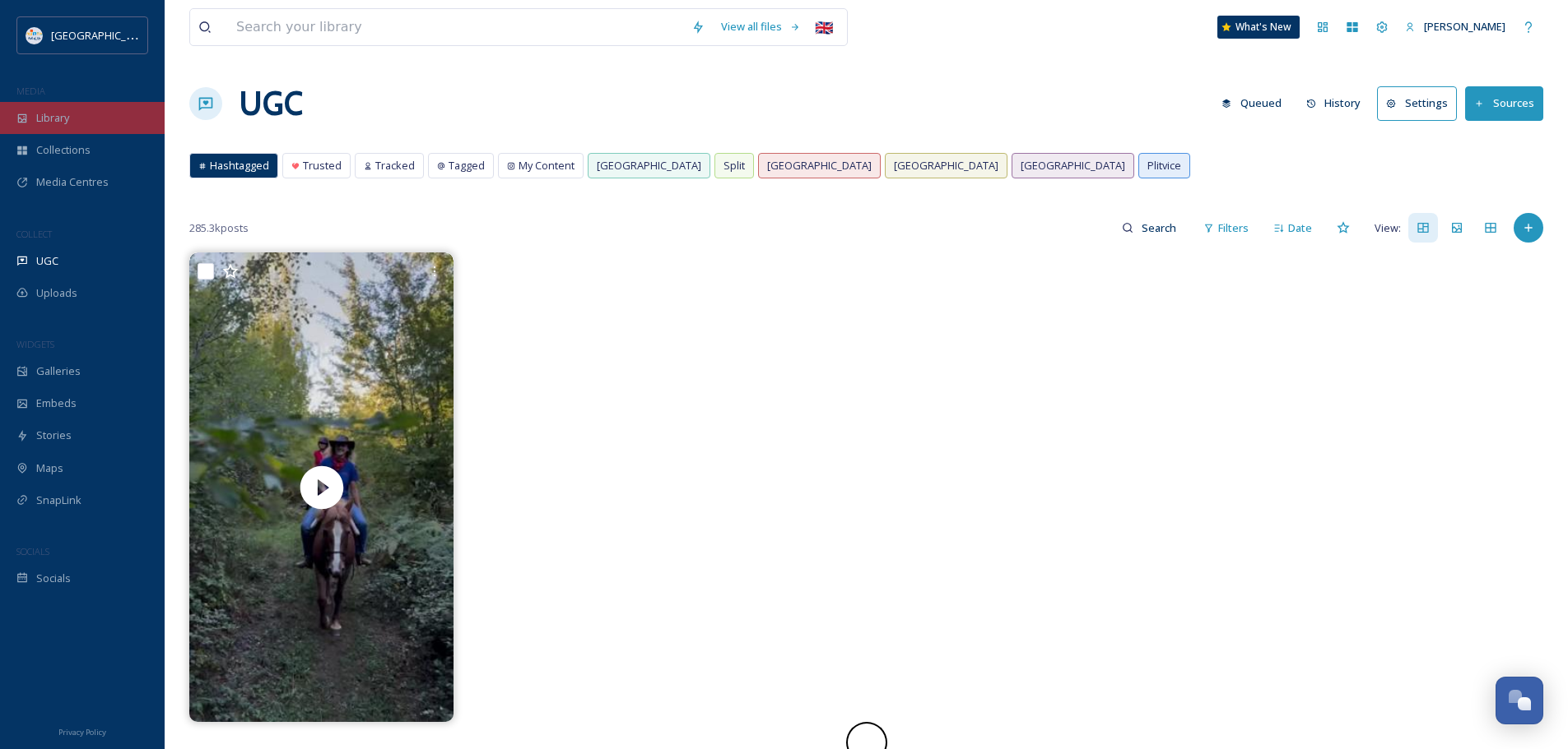
click at [75, 127] on div "Library" at bounding box center [82, 118] width 165 height 32
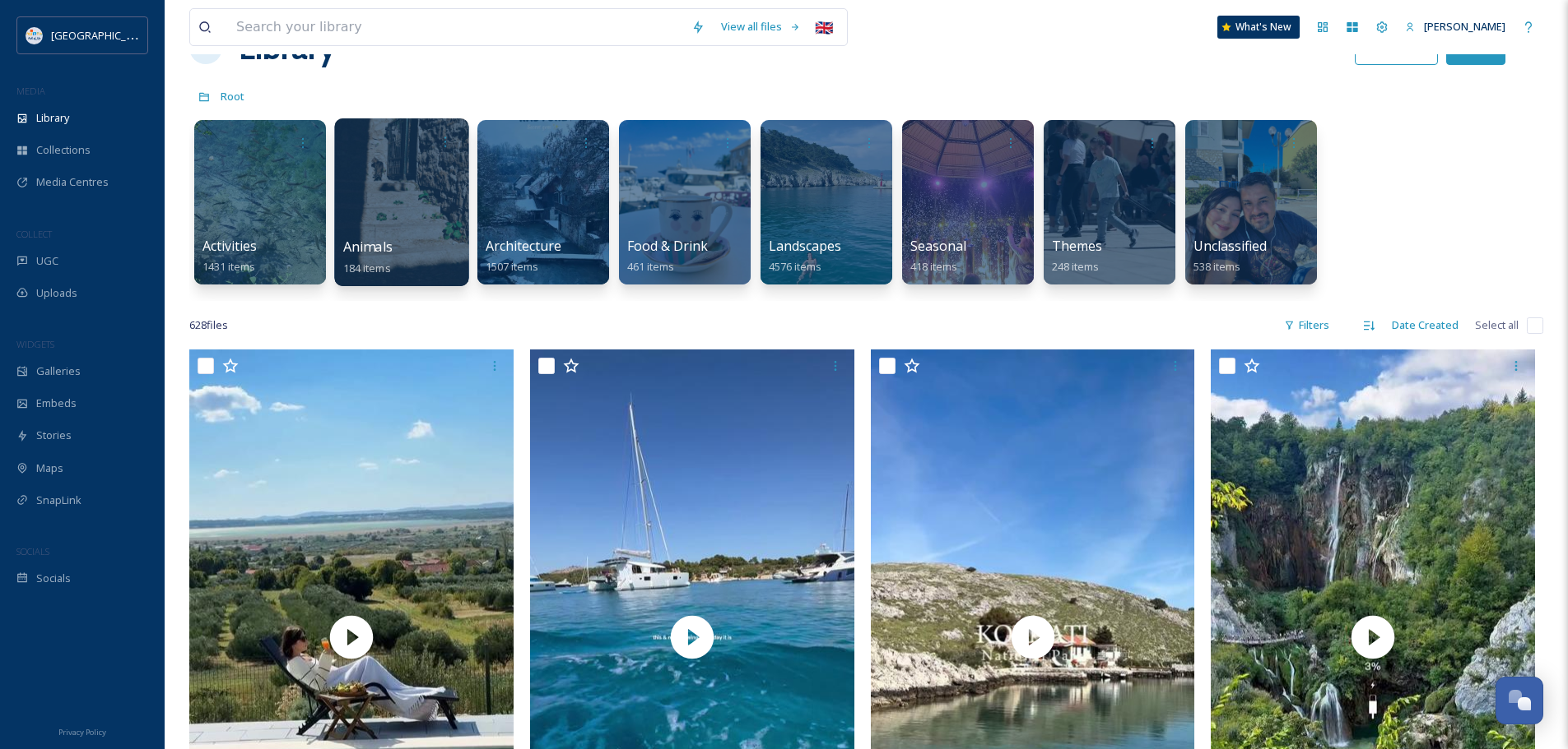
scroll to position [165, 0]
